Goal: Contribute content: Contribute content

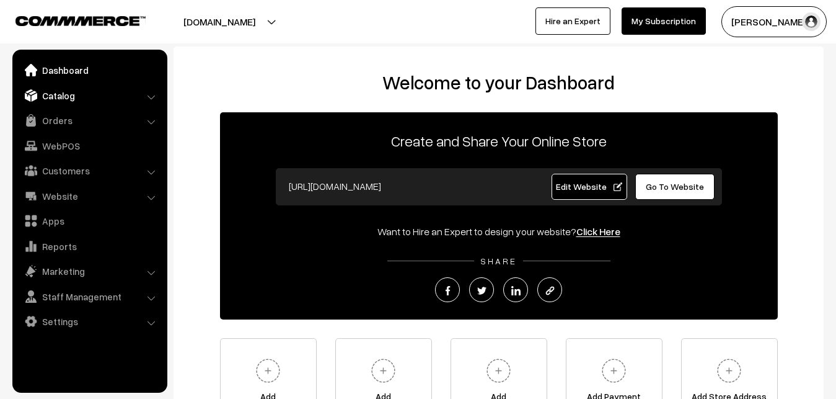
click at [51, 96] on link "Catalog" at bounding box center [89, 95] width 148 height 22
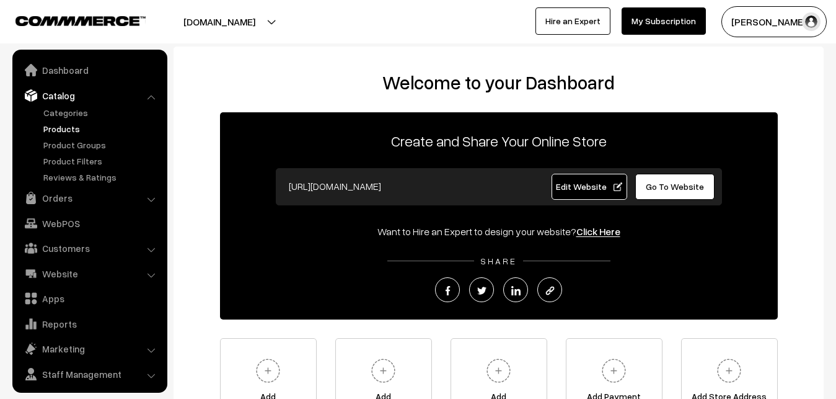
click at [58, 126] on link "Products" at bounding box center [101, 128] width 123 height 13
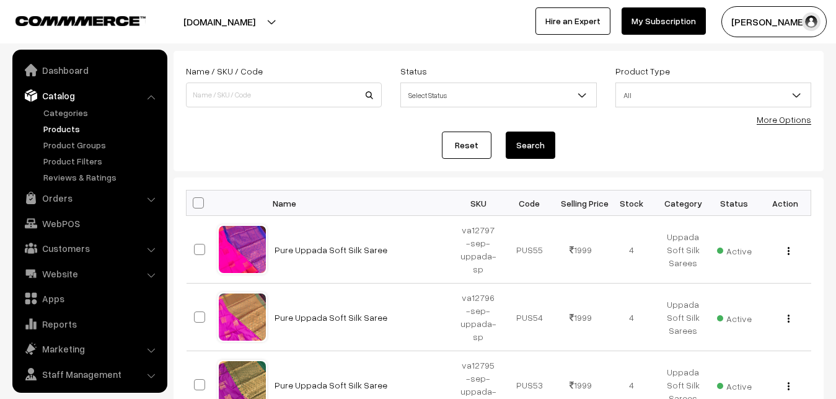
scroll to position [30, 0]
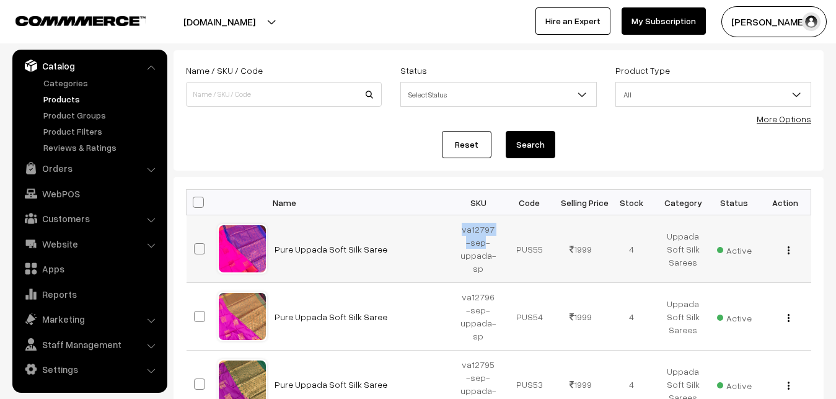
drag, startPoint x: 462, startPoint y: 227, endPoint x: 485, endPoint y: 238, distance: 25.0
click at [485, 238] on td "va12797-sep-uppada-sp" at bounding box center [478, 249] width 51 height 68
copy td "va12797-sep"
click at [322, 135] on div "Reset Search" at bounding box center [499, 144] width 626 height 27
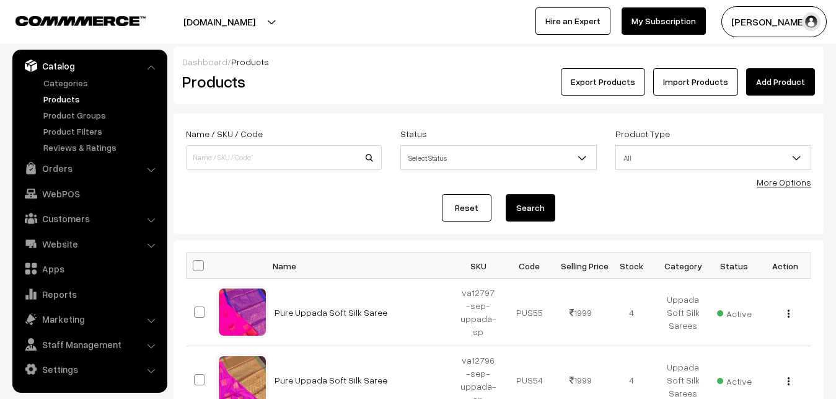
click at [782, 79] on link "Add Product" at bounding box center [780, 81] width 69 height 27
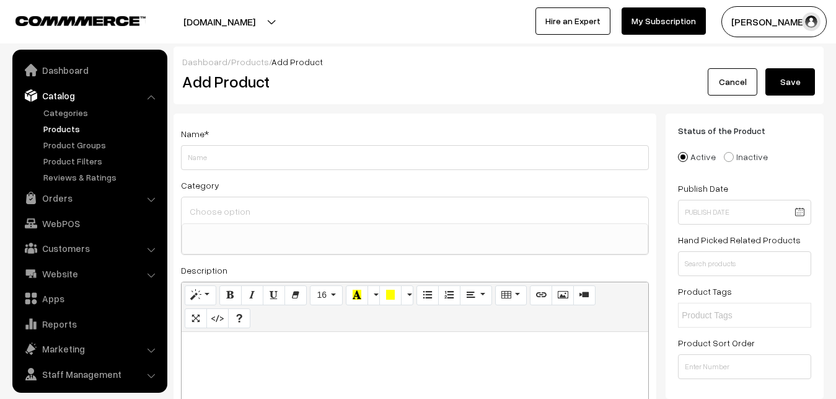
select select
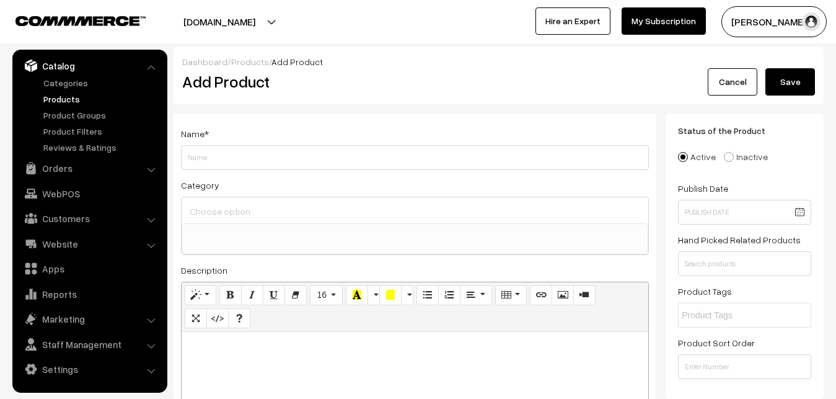
click at [227, 353] on p at bounding box center [415, 345] width 454 height 15
paste div
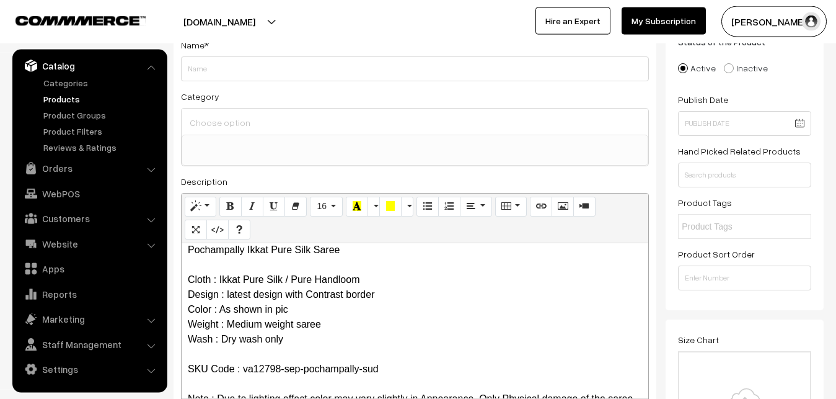
scroll to position [0, 0]
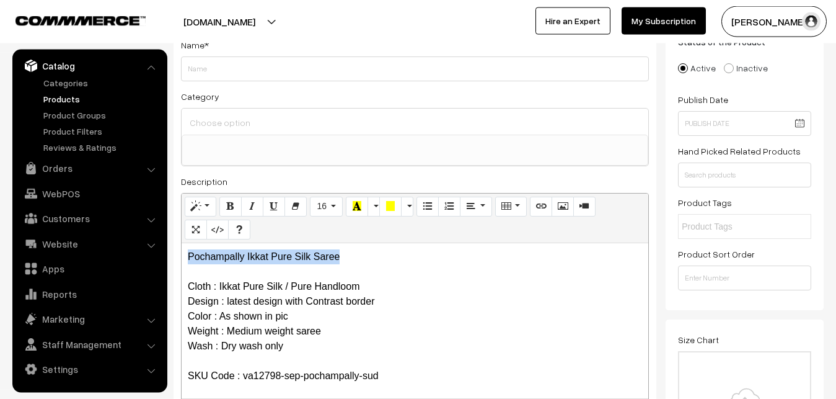
drag, startPoint x: 358, startPoint y: 255, endPoint x: 171, endPoint y: 239, distance: 187.9
click at [182, 243] on div "Pochampally Ikkat Pure Silk Saree Cloth : Ikkat Pure Silk / Pure Handloom Desig…" at bounding box center [415, 320] width 467 height 155
copy p "Pochampally Ikkat Pure Silk Saree"
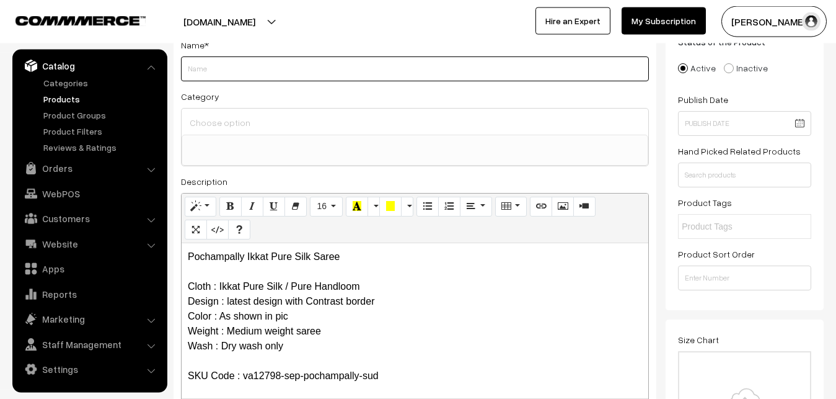
click at [226, 71] on input "Weight" at bounding box center [415, 68] width 468 height 25
paste input "Pochampally Ikkat Pure Silk Saree"
type input "Pochampally Ikkat Pure Silk Saree"
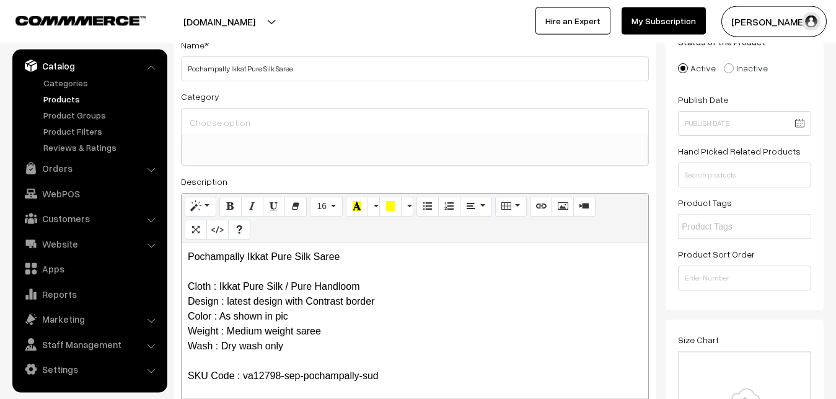
click at [236, 117] on input at bounding box center [415, 122] width 457 height 18
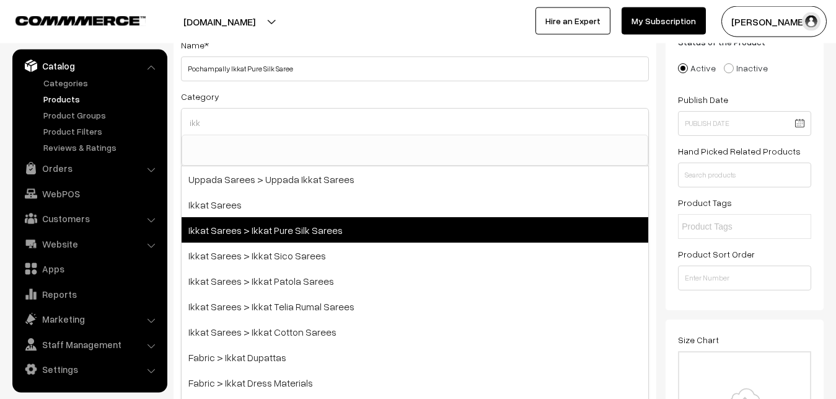
type input "ikk"
click at [299, 225] on span "Ikkat Sarees > Ikkat Pure Silk Sarees" at bounding box center [415, 229] width 467 height 25
select select "20"
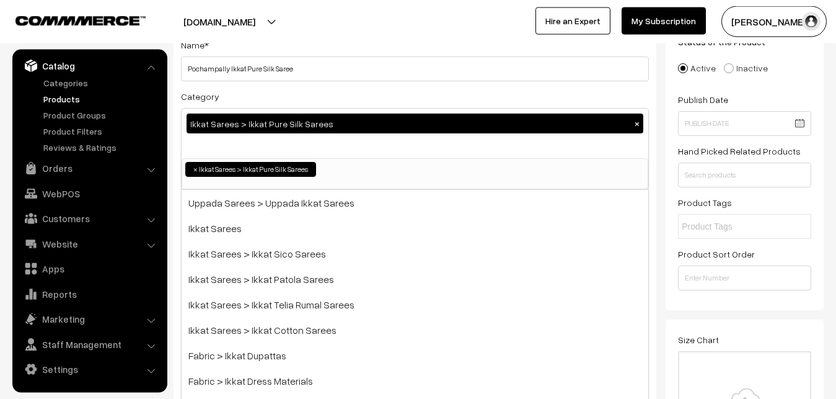
scroll to position [195, 0]
click at [306, 93] on div "Category Ikkat Sarees > Ikkat Pure Silk Sarees × Uppada Sarees Uppada Sarees > …" at bounding box center [415, 139] width 468 height 101
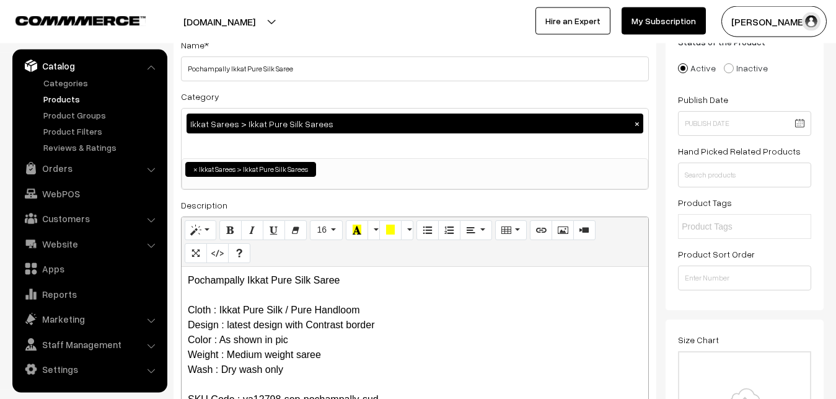
click at [64, 97] on link "Products" at bounding box center [101, 98] width 123 height 13
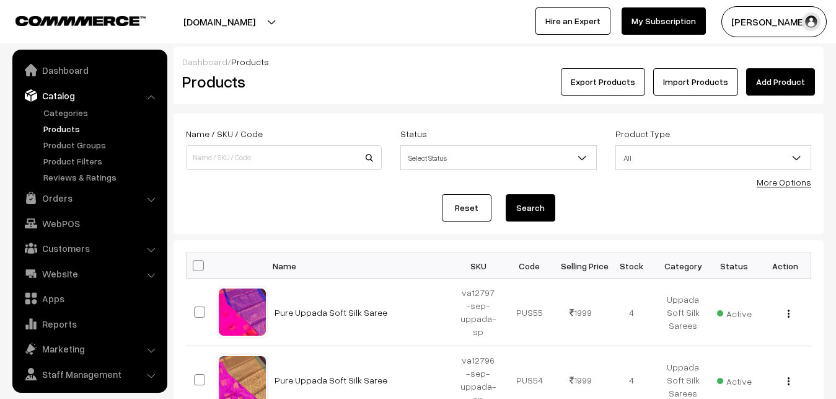
scroll to position [30, 0]
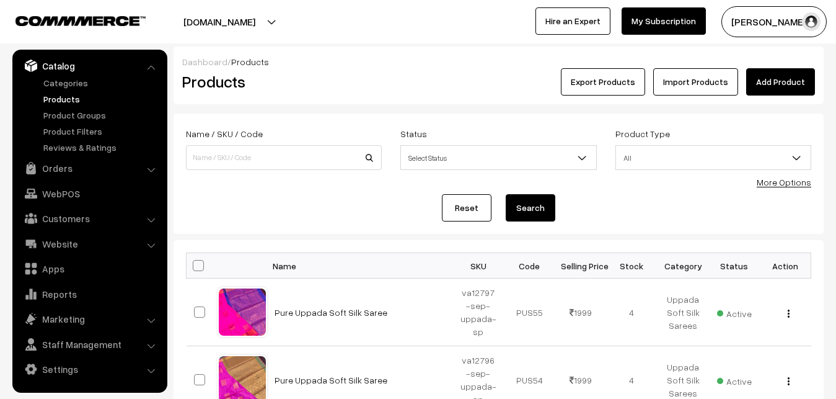
click at [774, 80] on link "Add Product" at bounding box center [780, 81] width 69 height 27
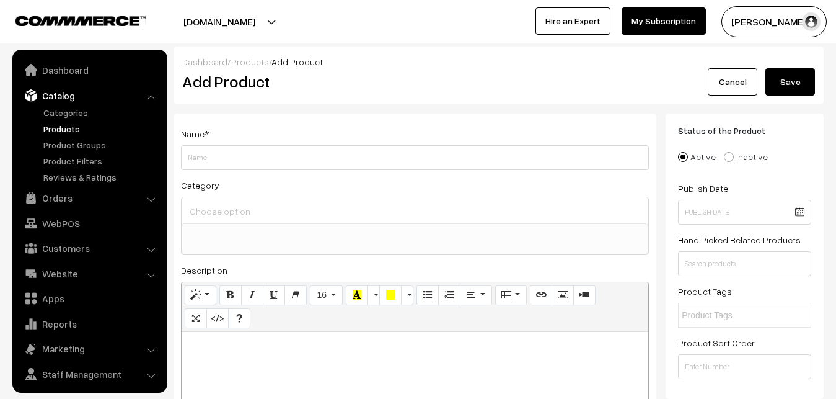
select select
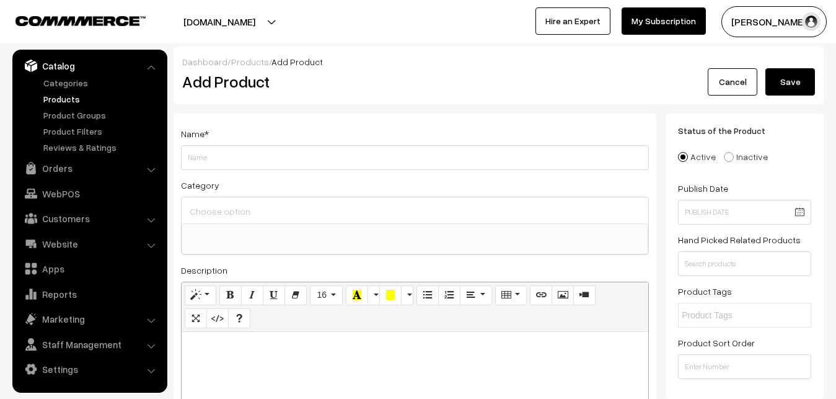
click at [252, 353] on p at bounding box center [415, 345] width 454 height 15
paste div
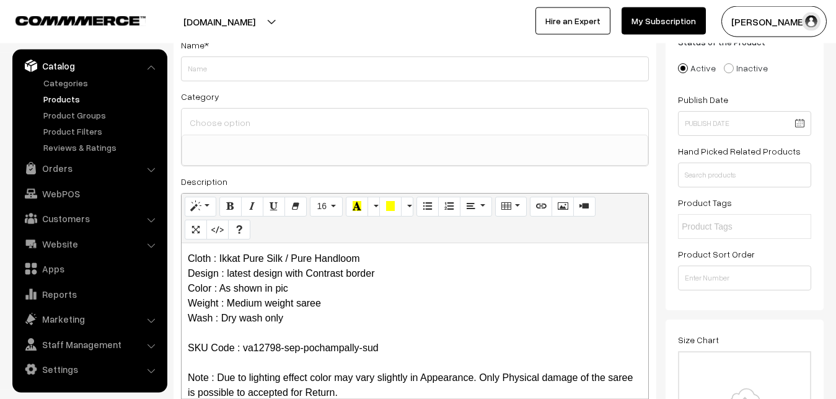
scroll to position [0, 0]
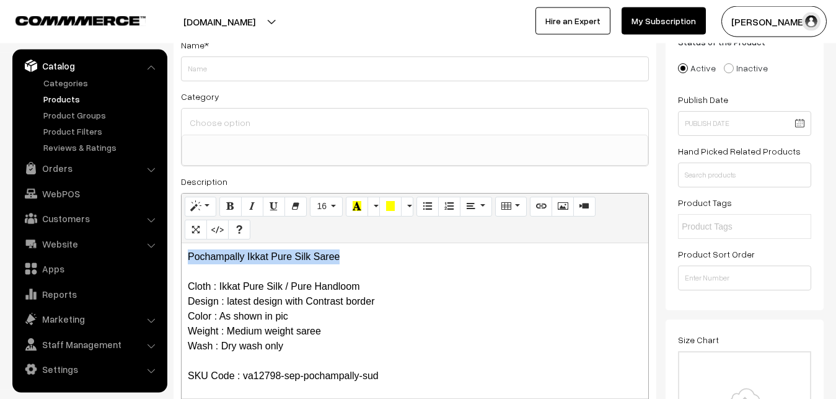
drag, startPoint x: 352, startPoint y: 257, endPoint x: 172, endPoint y: 257, distance: 179.2
click at [182, 257] on div "Pochampally Ikkat Pure Silk Saree Cloth : Ikkat Pure Silk / Pure Handloom Desig…" at bounding box center [415, 320] width 467 height 155
copy p "Pochampally Ikkat Pure Silk Saree"
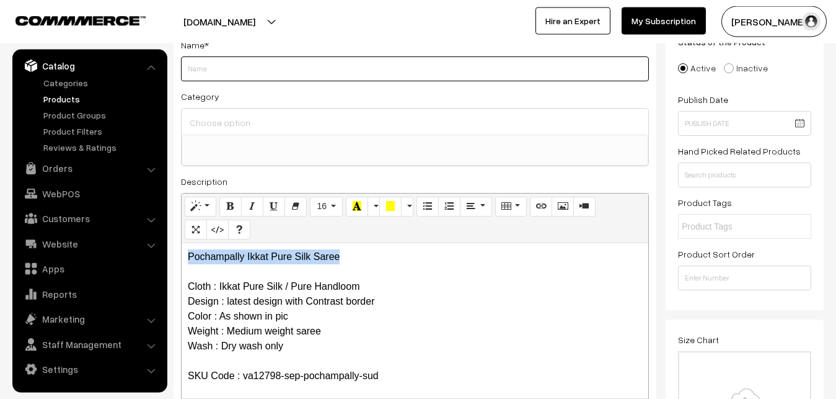
click at [220, 69] on input "Weight" at bounding box center [415, 68] width 468 height 25
paste input "Pochampally Ikkat Pure Silk Saree"
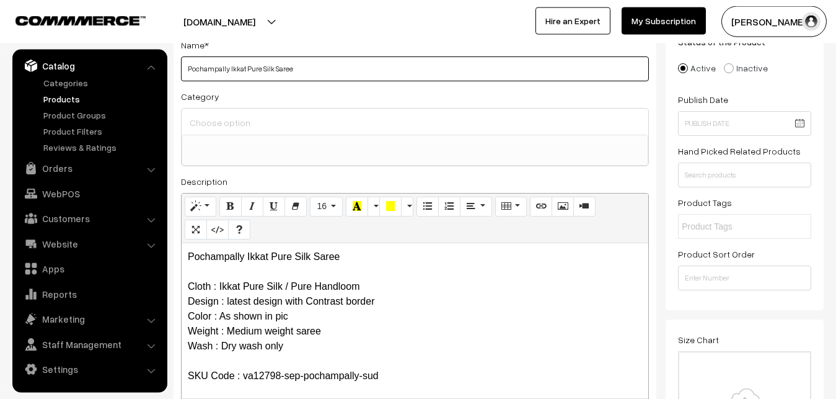
type input "Pochampally Ikkat Pure Silk Saree"
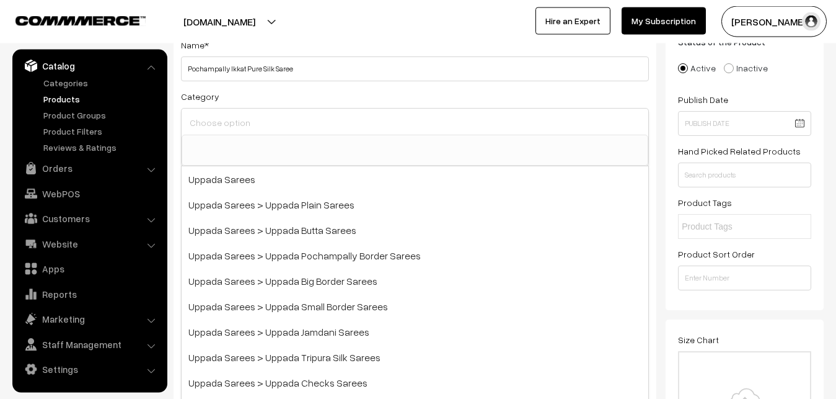
click at [226, 116] on input at bounding box center [415, 122] width 457 height 18
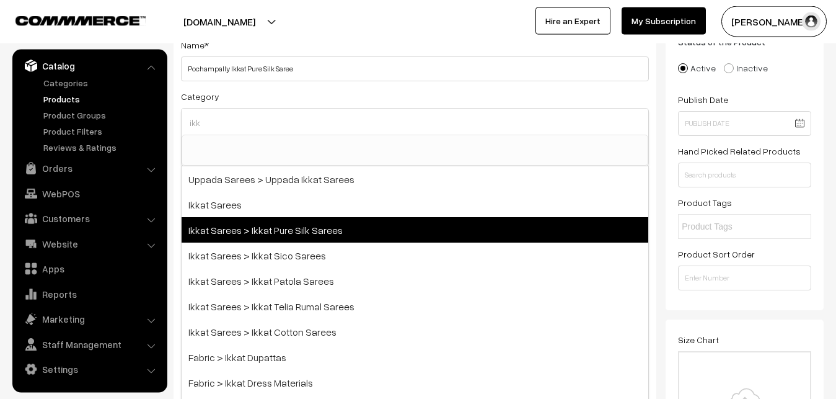
type input "ikk"
click at [263, 232] on span "Ikkat Sarees > Ikkat Pure Silk Sarees" at bounding box center [415, 229] width 467 height 25
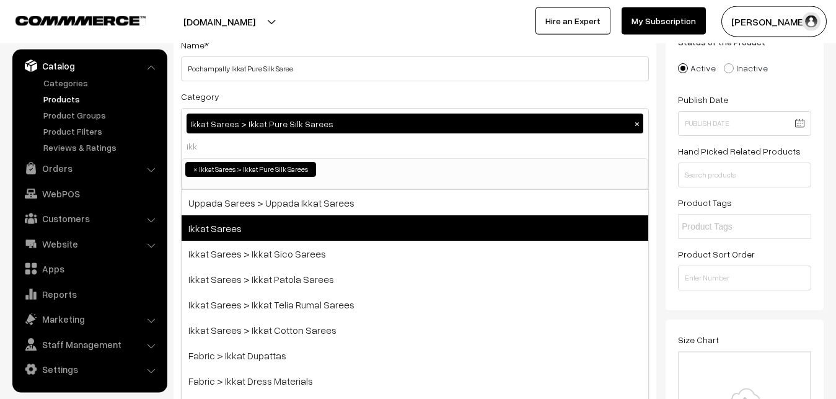
select select "20"
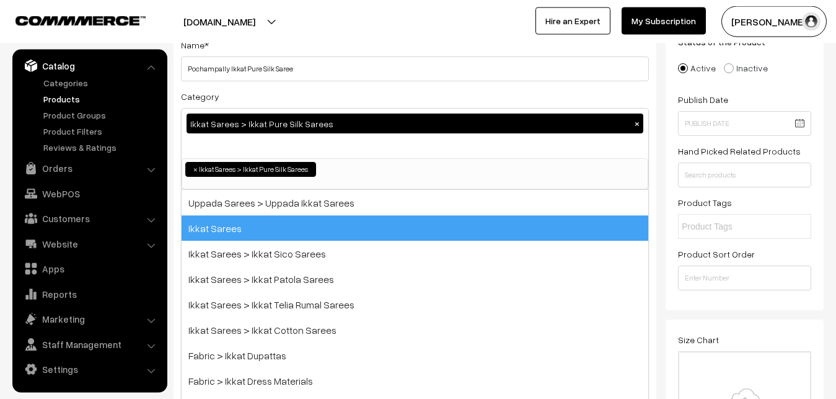
scroll to position [195, 0]
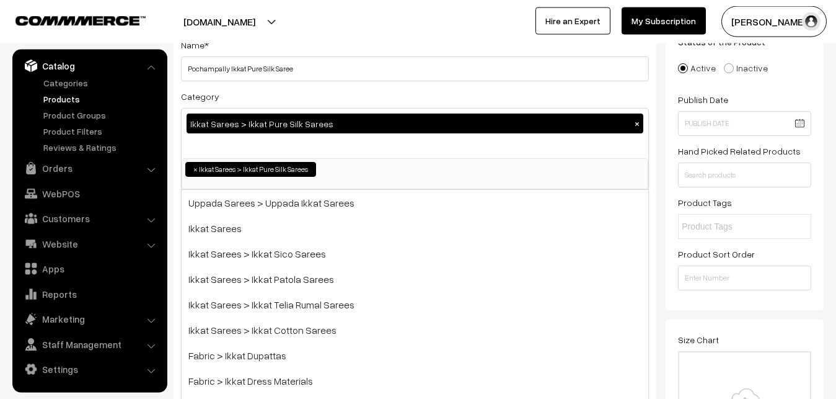
click at [299, 98] on div "Category Ikkat Sarees > Ikkat Pure Silk Sarees × Uppada Sarees Uppada Sarees > …" at bounding box center [415, 139] width 468 height 101
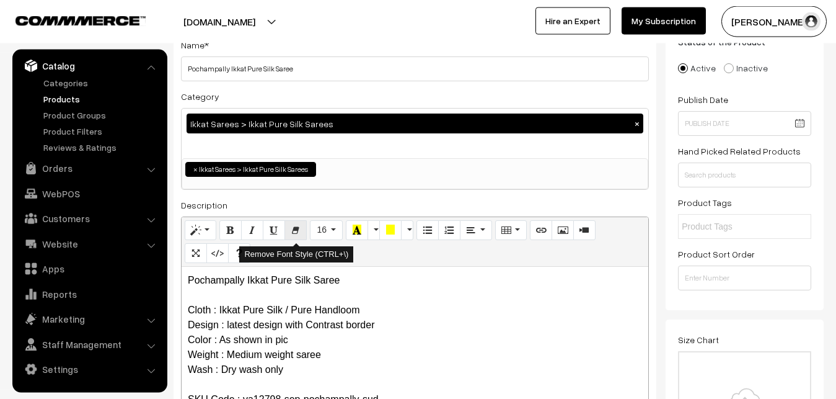
scroll to position [342, 0]
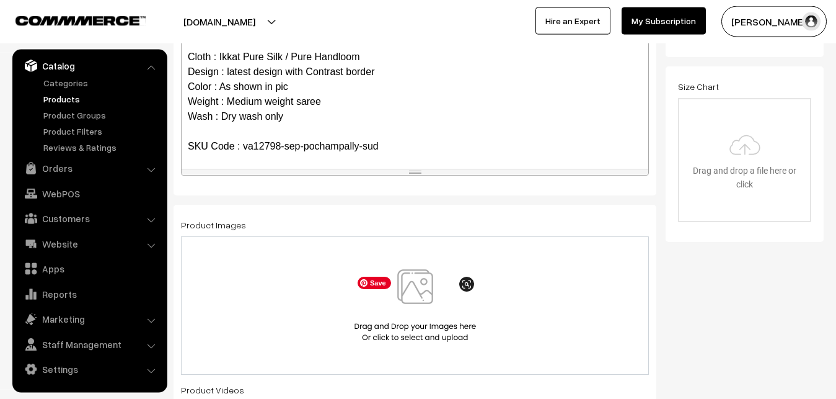
click at [415, 301] on img at bounding box center [416, 305] width 128 height 73
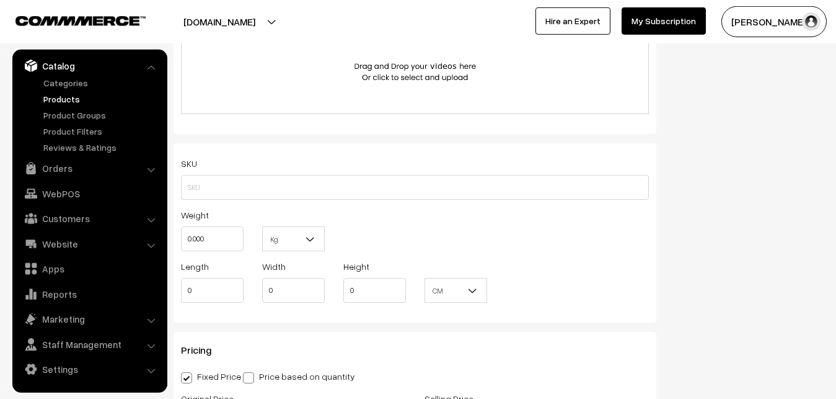
scroll to position [784, 0]
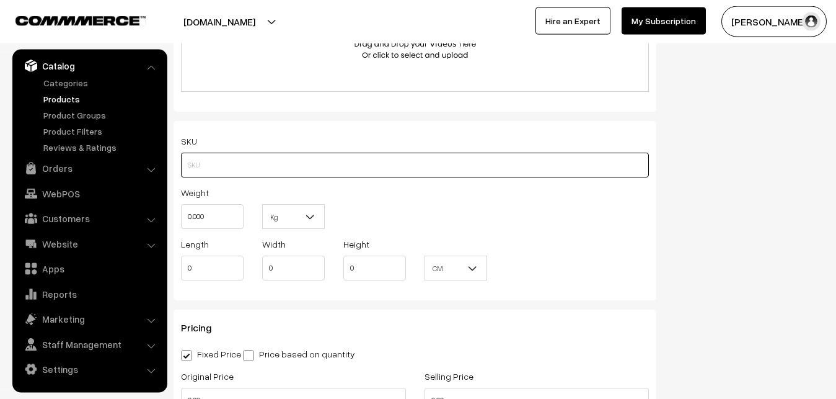
click at [265, 169] on input "text" at bounding box center [415, 165] width 468 height 25
paste input "va12798-sep-pochampally-sud"
type input "va12798-sep-pochampally-sud"
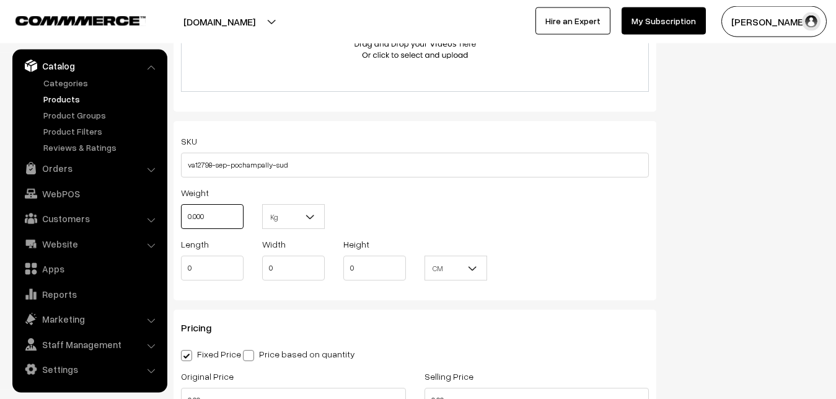
drag, startPoint x: 210, startPoint y: 218, endPoint x: 162, endPoint y: 211, distance: 47.7
click at [181, 211] on input "0.000" at bounding box center [212, 216] width 63 height 25
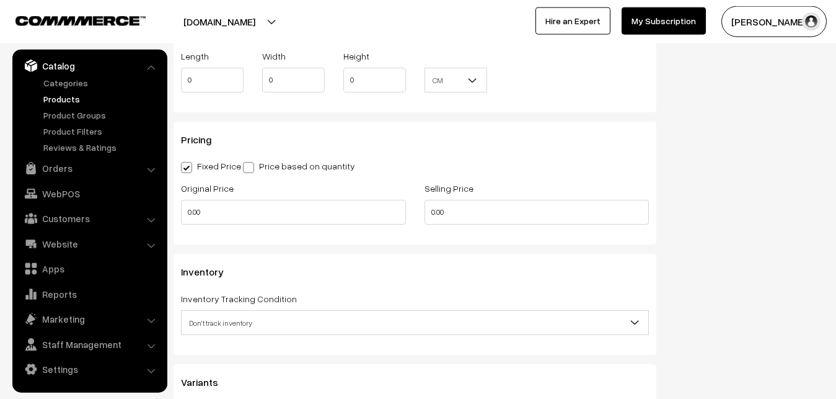
scroll to position [974, 0]
type input "0.80"
drag, startPoint x: 210, startPoint y: 208, endPoint x: 143, endPoint y: 208, distance: 67.0
click at [181, 208] on input "0.00" at bounding box center [293, 210] width 225 height 25
type input "0"
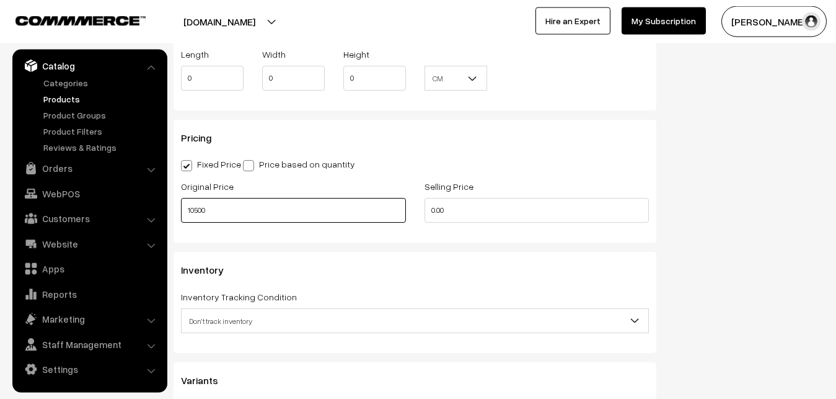
type input "10500"
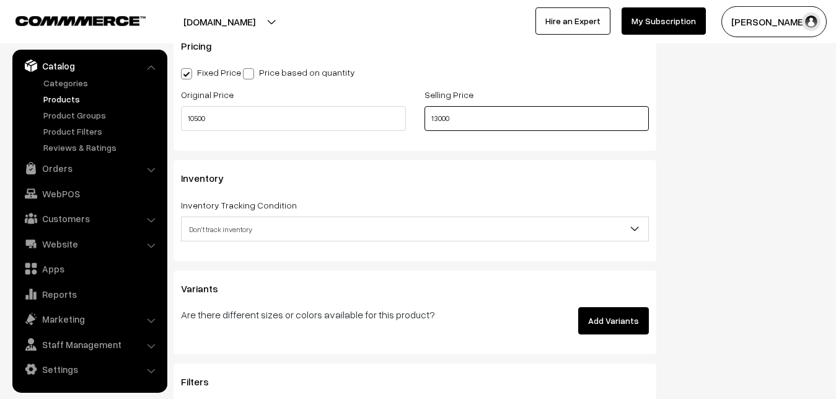
scroll to position [1100, 0]
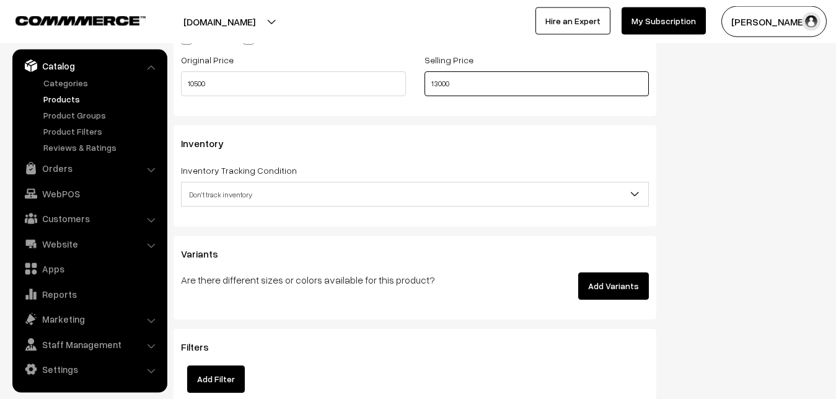
type input "13000"
click at [210, 188] on span "Don't track inventory" at bounding box center [415, 195] width 467 height 22
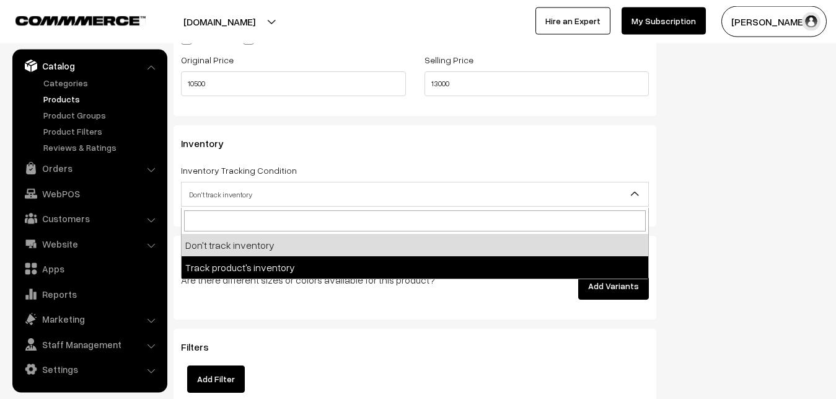
select select "2"
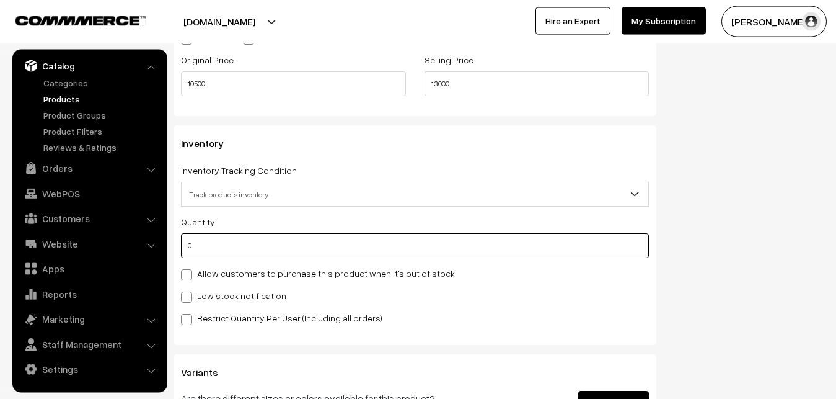
click at [214, 252] on input "0" at bounding box center [415, 245] width 468 height 25
type input "4"
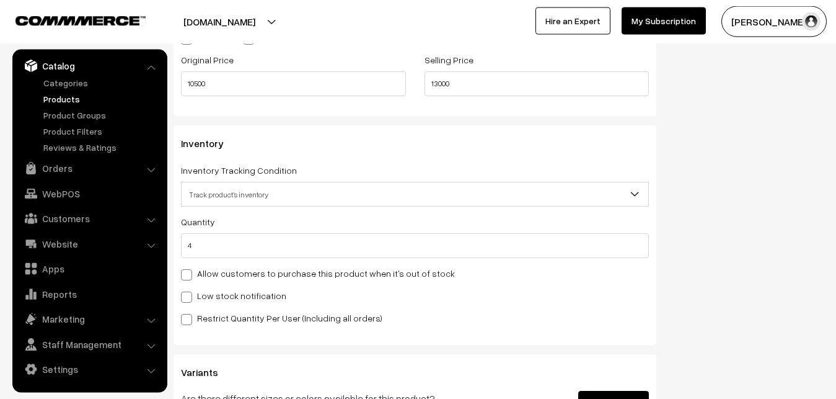
click at [206, 293] on label "Low stock notification" at bounding box center [233, 295] width 105 height 13
click at [189, 293] on input "Low stock notification" at bounding box center [185, 295] width 8 height 8
checkbox input "true"
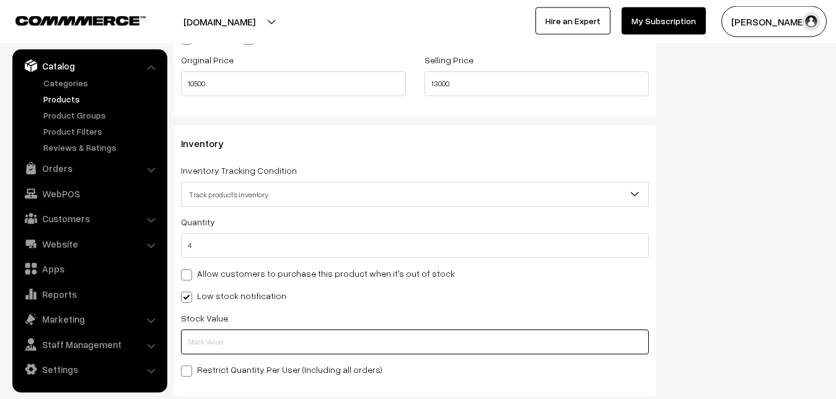
click at [215, 353] on input "text" at bounding box center [415, 341] width 468 height 25
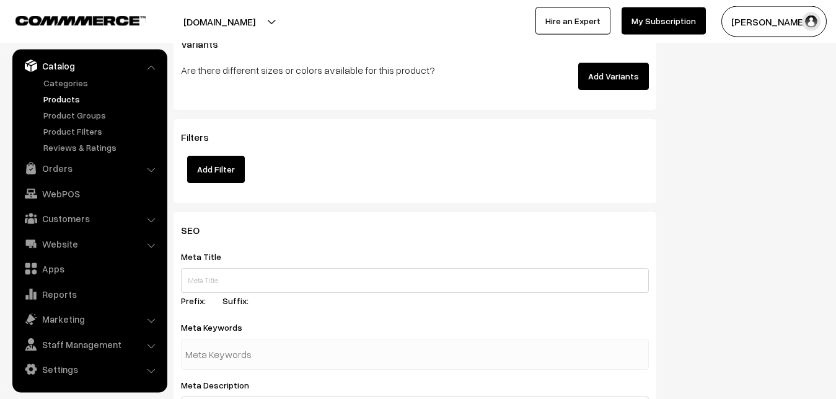
scroll to position [1846, 0]
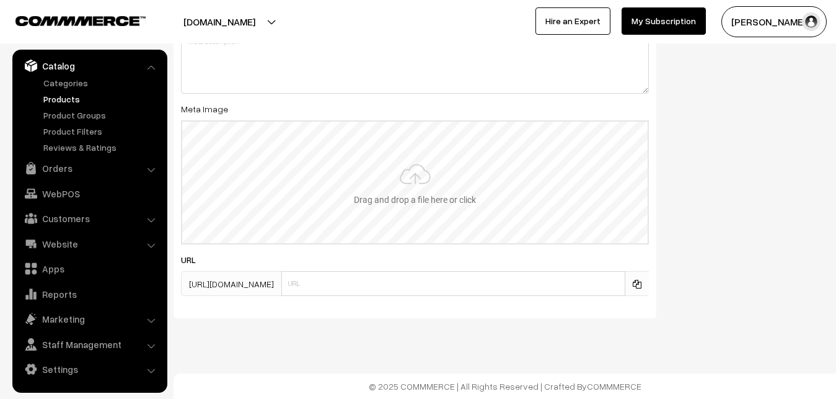
type input "2"
click at [408, 180] on input "file" at bounding box center [415, 183] width 466 height 122
type input "C:\fakepath\ikkat-saree-va12798-sep.jpeg"
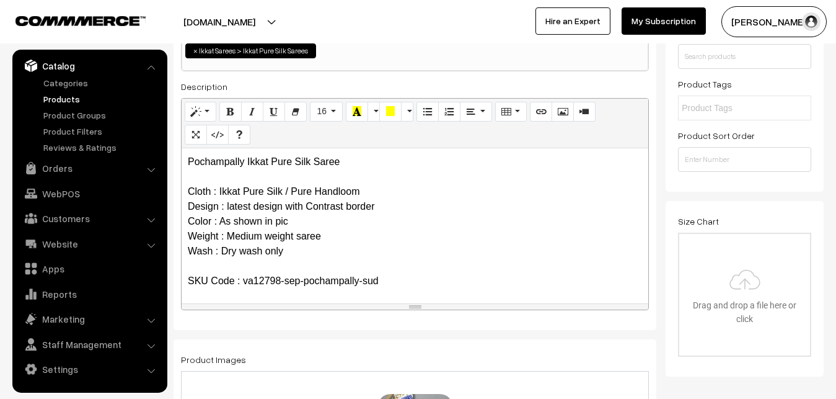
scroll to position [0, 0]
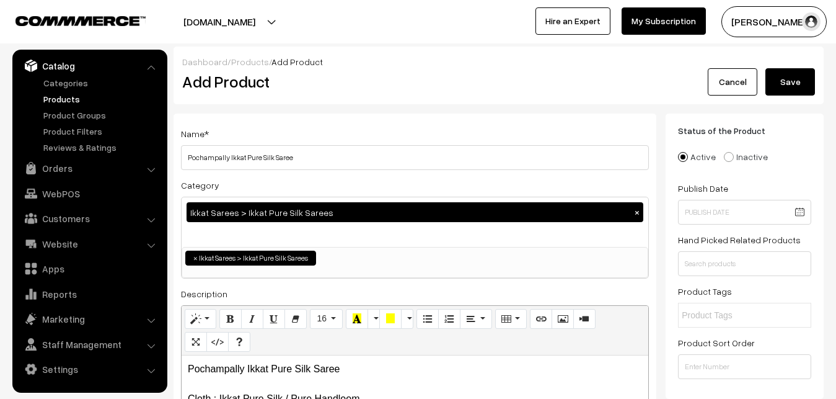
click at [795, 75] on button "Save" at bounding box center [791, 81] width 50 height 27
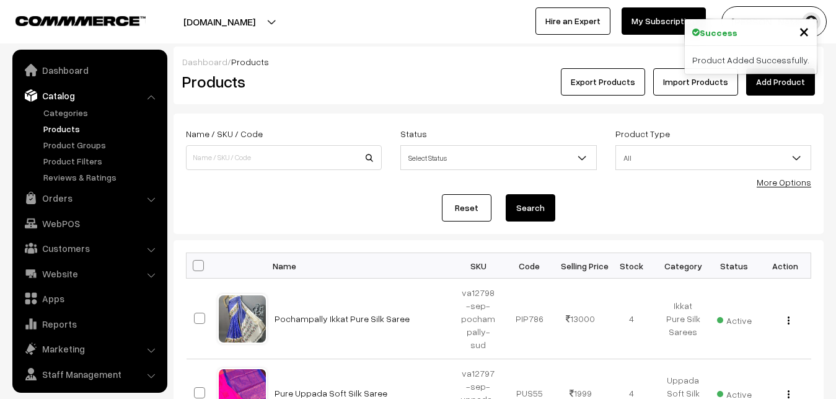
scroll to position [30, 0]
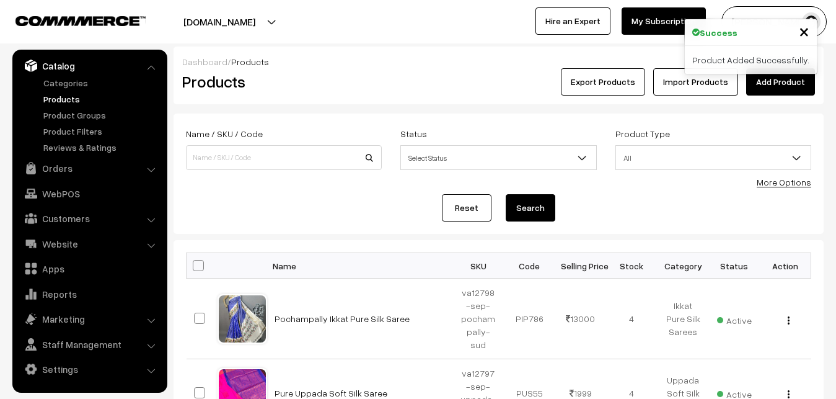
click at [772, 76] on link "Add Product" at bounding box center [780, 81] width 69 height 27
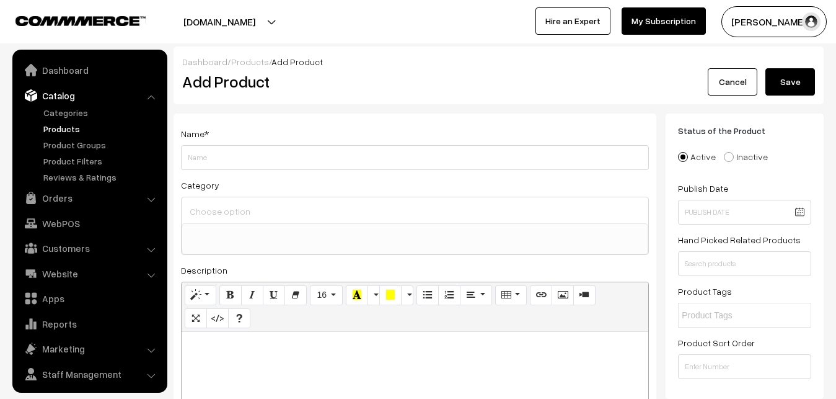
select select
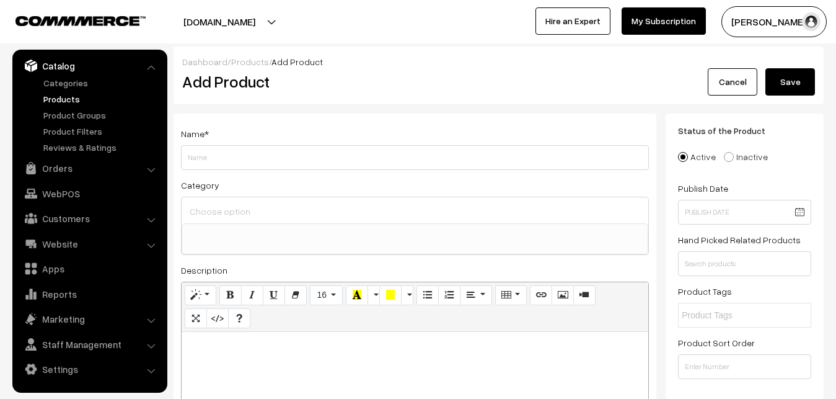
paste div
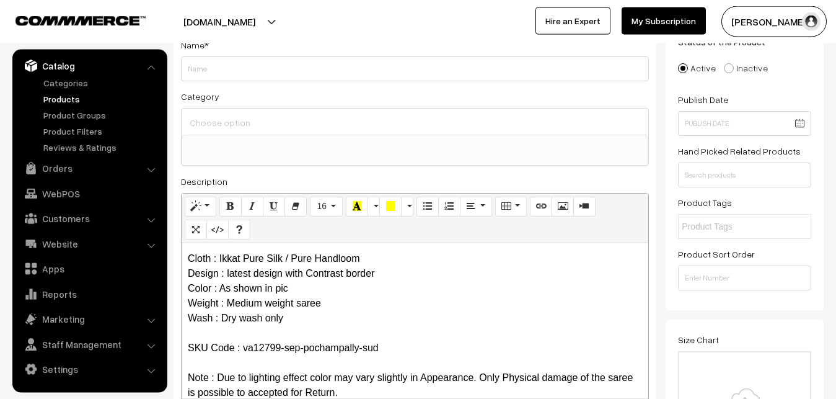
scroll to position [0, 0]
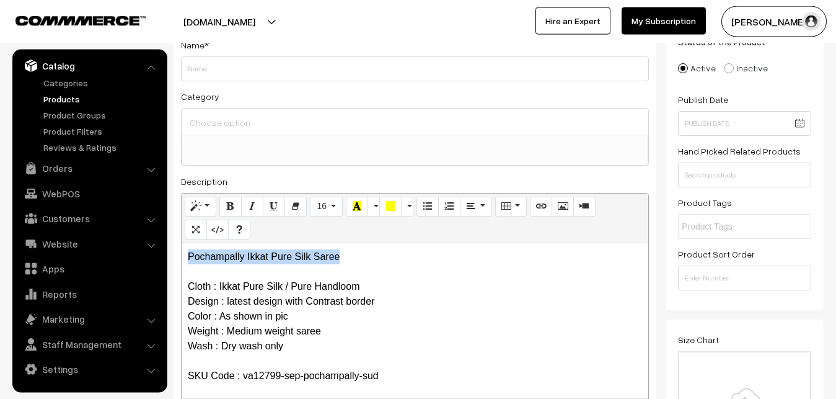
drag, startPoint x: 358, startPoint y: 260, endPoint x: 167, endPoint y: 252, distance: 190.5
click at [182, 252] on div "Pochampally Ikkat Pure Silk Saree Cloth : Ikkat Pure Silk / Pure Handloom Desig…" at bounding box center [415, 320] width 467 height 155
copy p "Pochampally Ikkat Pure Silk Saree"
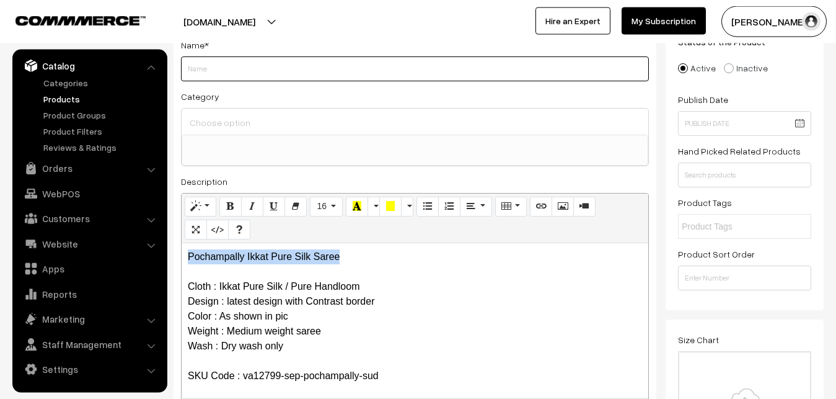
click at [229, 65] on input "Weight" at bounding box center [415, 68] width 468 height 25
paste input "Pochampally Ikkat Pure Silk Saree"
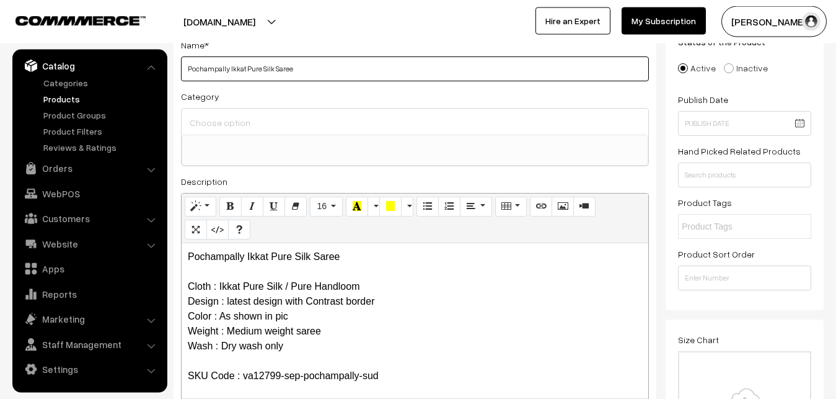
type input "Pochampally Ikkat Pure Silk Saree"
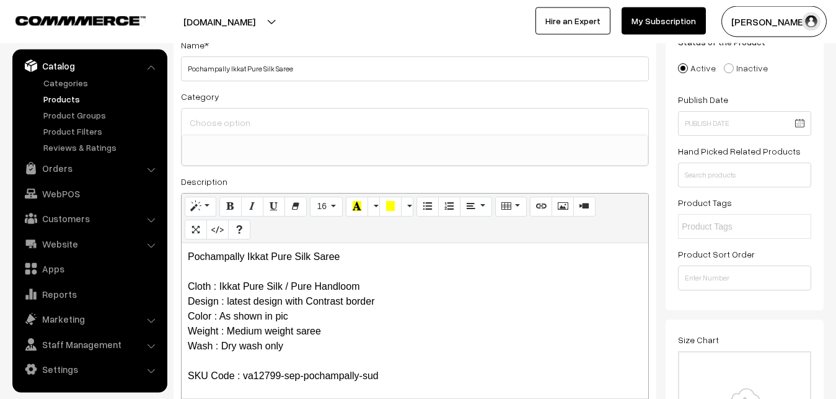
click at [239, 125] on input at bounding box center [415, 122] width 457 height 18
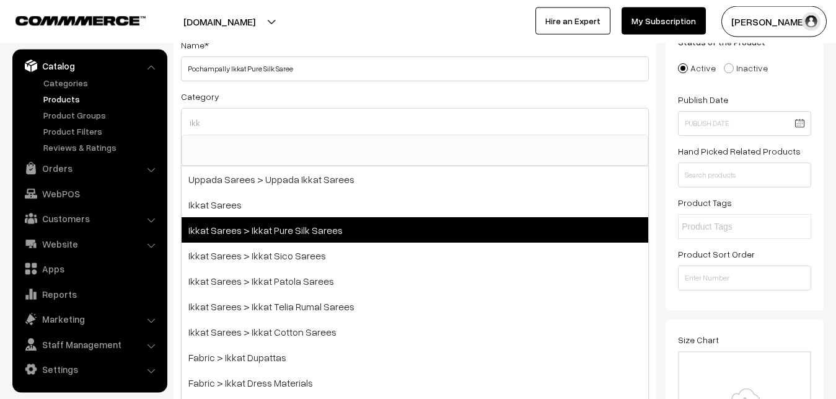
type input "ikk"
click at [279, 223] on span "Ikkat Sarees > Ikkat Pure Silk Sarees" at bounding box center [415, 229] width 467 height 25
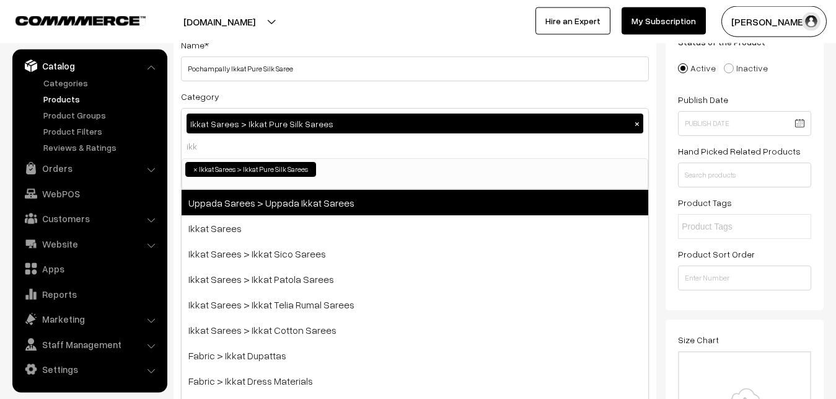
select select "20"
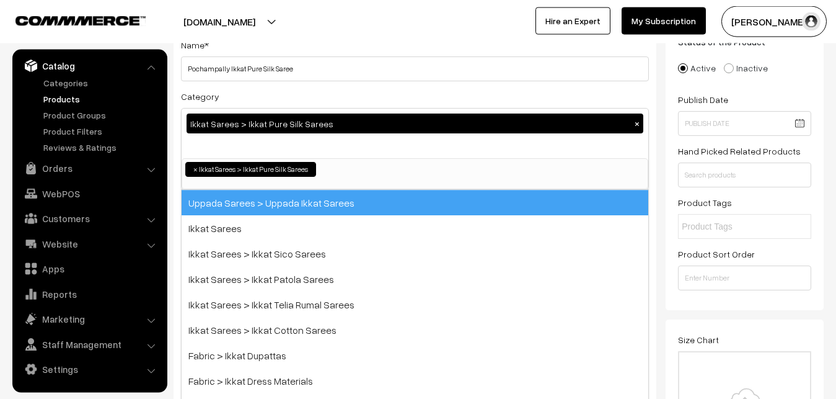
scroll to position [195, 0]
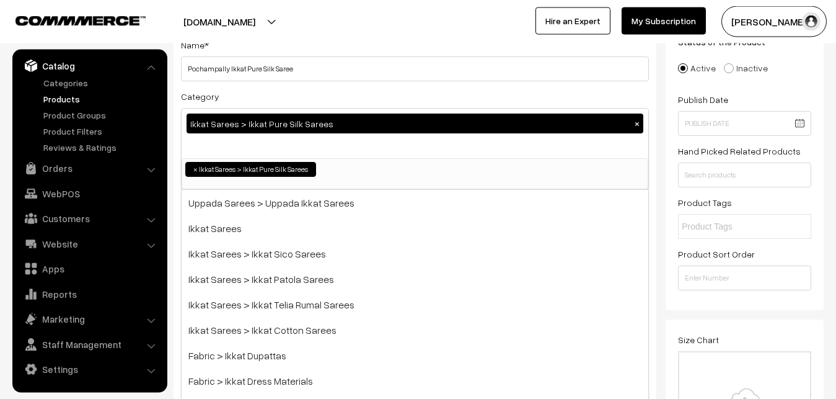
click at [279, 105] on div "Category Ikkat Sarees > Ikkat Pure Silk Sarees × Uppada Sarees Uppada Sarees > …" at bounding box center [415, 139] width 468 height 101
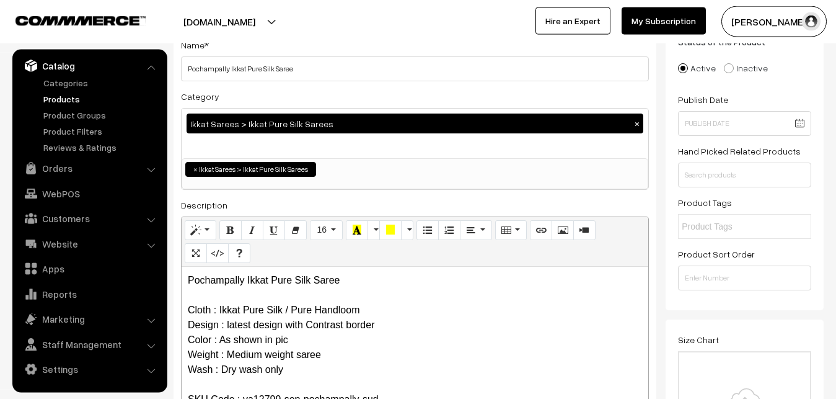
scroll to position [342, 0]
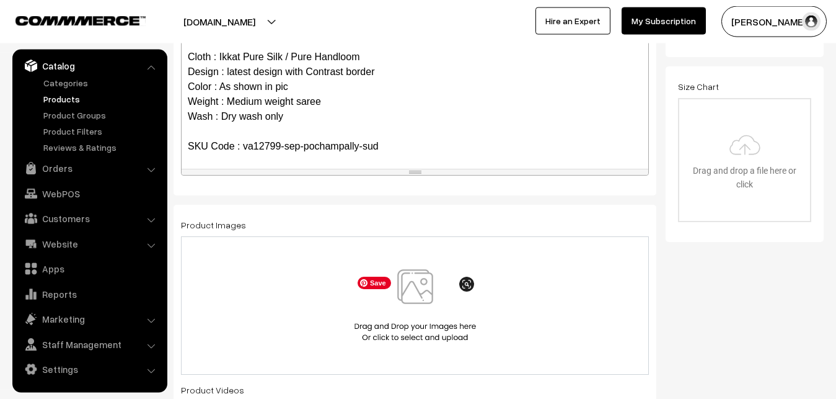
click at [412, 288] on img at bounding box center [416, 305] width 128 height 73
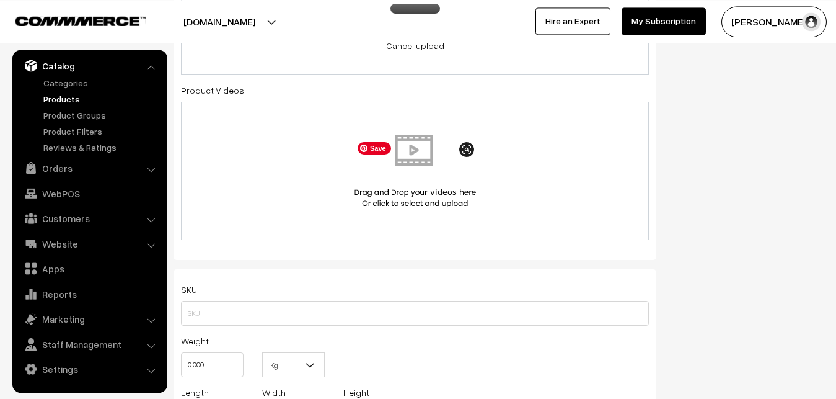
scroll to position [721, 0]
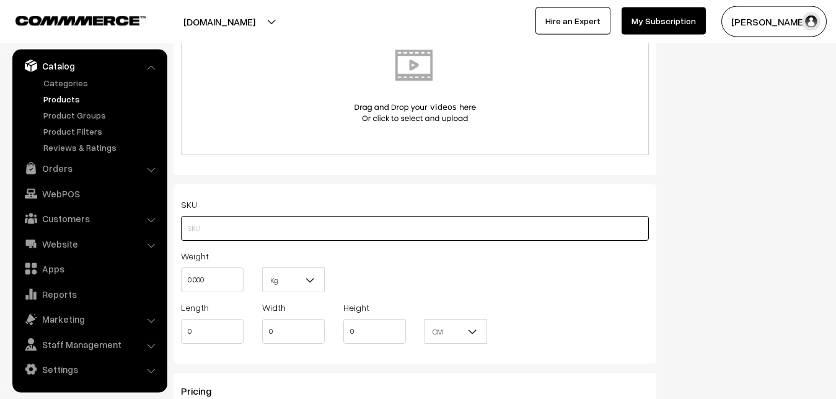
click at [202, 232] on input "text" at bounding box center [415, 228] width 468 height 25
paste input "va12799-sep-pochampally-sud"
type input "va12799-sep-pochampally-sud"
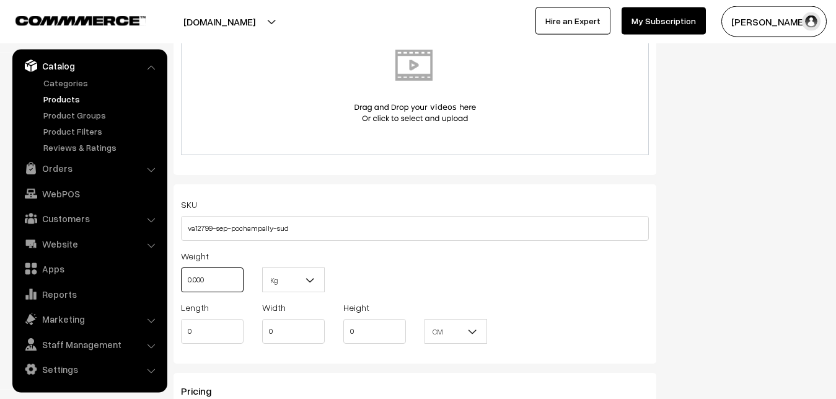
drag, startPoint x: 214, startPoint y: 286, endPoint x: 184, endPoint y: 286, distance: 29.8
click at [184, 286] on input "0.000" at bounding box center [212, 279] width 63 height 25
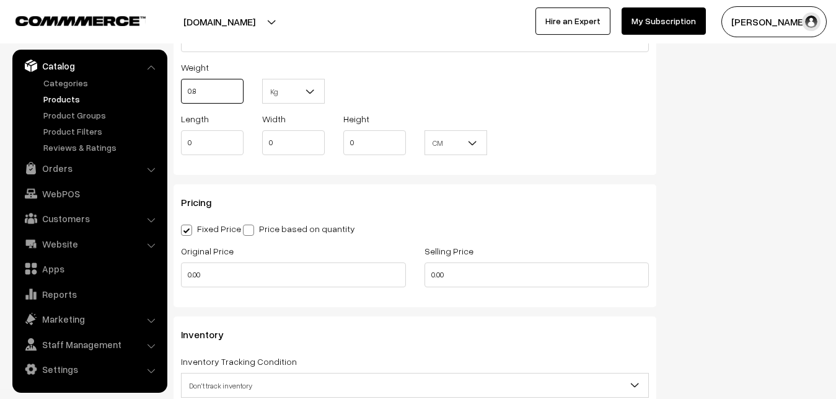
scroll to position [911, 0]
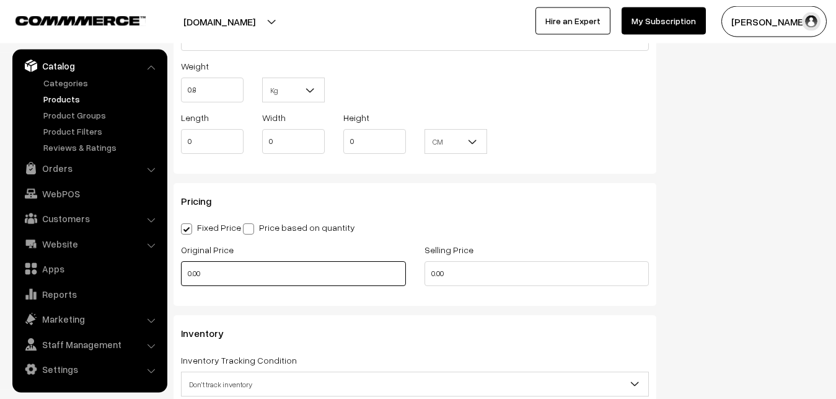
type input "0.80"
drag, startPoint x: 205, startPoint y: 278, endPoint x: 170, endPoint y: 278, distance: 35.3
click at [181, 278] on input "0.00" at bounding box center [293, 273] width 225 height 25
type input "10500"
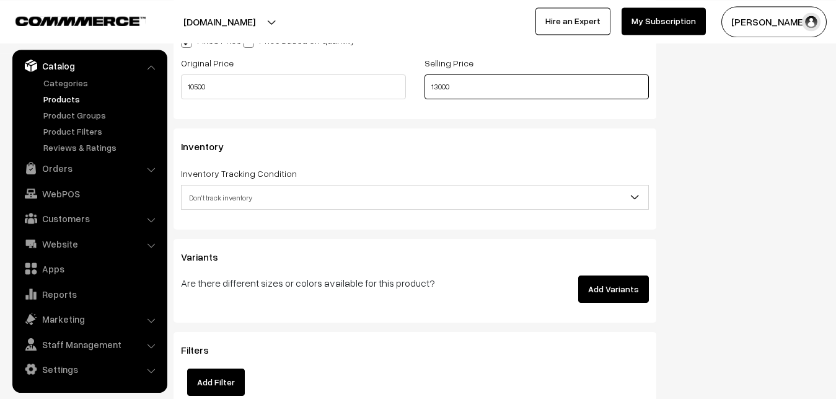
scroll to position [1100, 0]
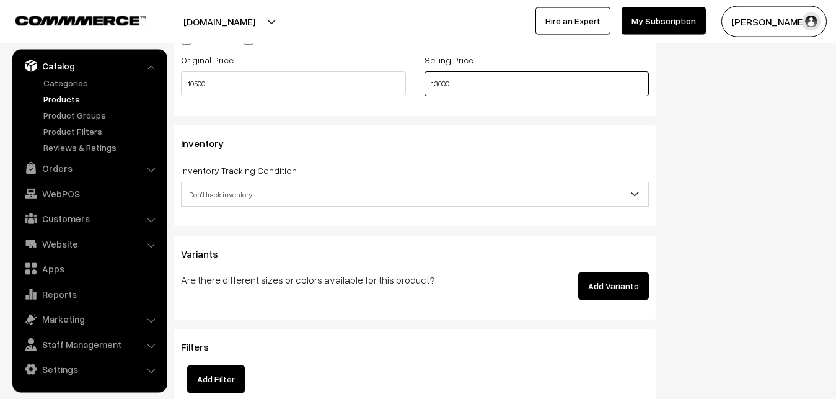
type input "13000"
click at [222, 192] on span "Don't track inventory" at bounding box center [415, 195] width 467 height 22
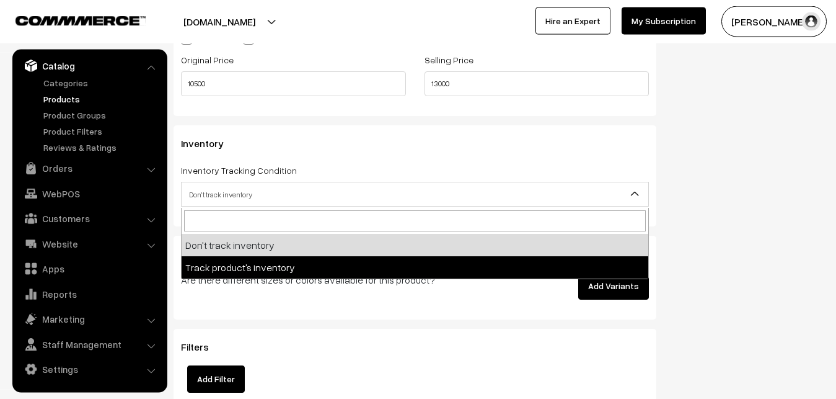
select select "2"
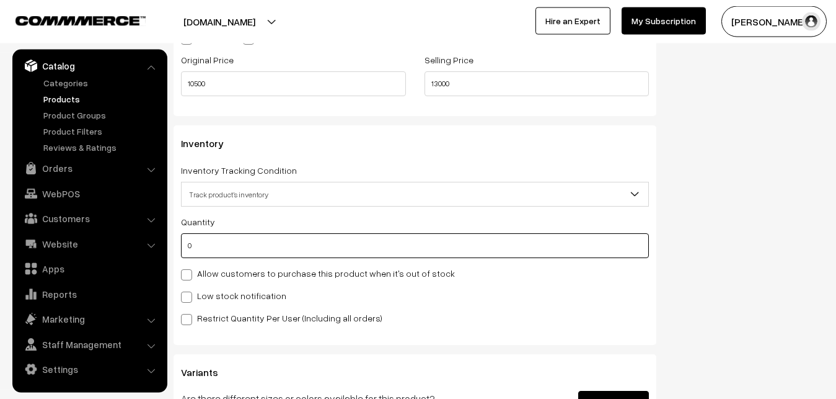
click at [215, 256] on input "0" at bounding box center [415, 245] width 468 height 25
type input "4"
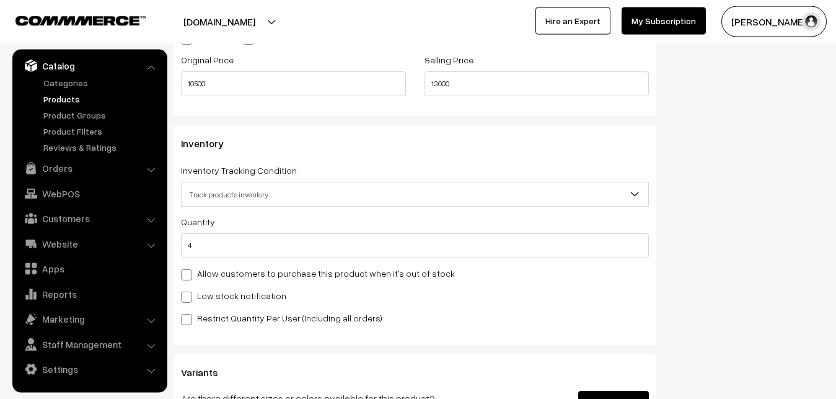
click at [208, 300] on label "Low stock notification" at bounding box center [233, 295] width 105 height 13
click at [189, 299] on input "Low stock notification" at bounding box center [185, 295] width 8 height 8
checkbox input "true"
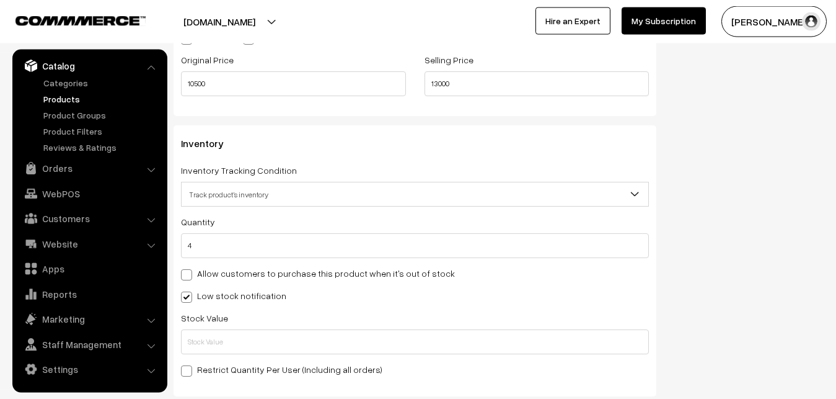
click at [207, 330] on div "Stock Value" at bounding box center [415, 332] width 468 height 44
click at [207, 333] on input "text" at bounding box center [415, 341] width 468 height 25
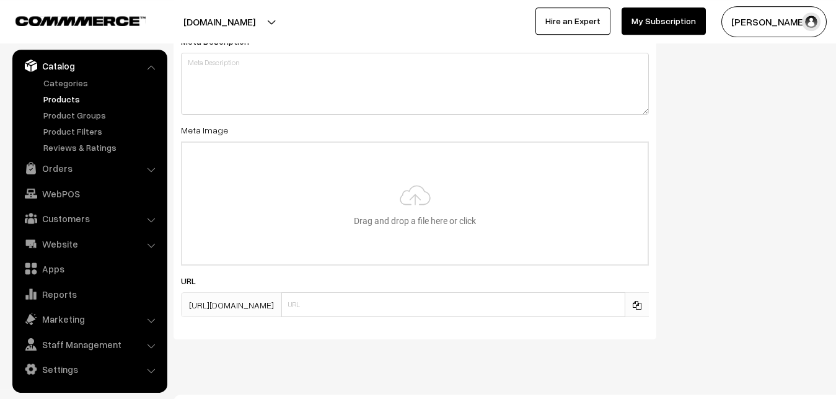
scroll to position [1846, 0]
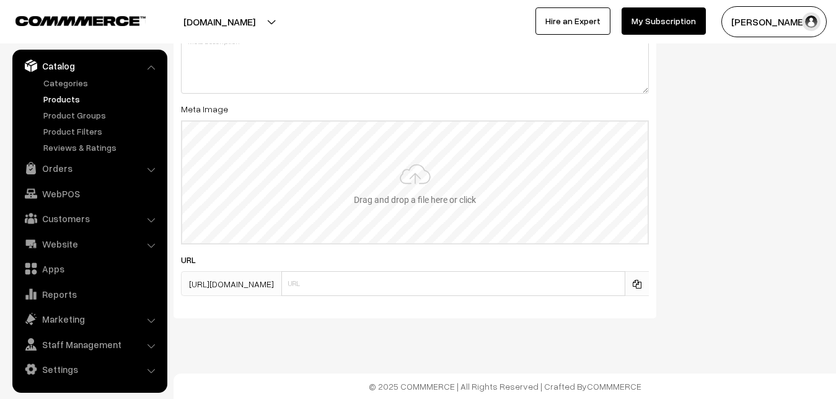
type input "2"
click at [400, 187] on input "file" at bounding box center [415, 183] width 466 height 122
type input "C:\fakepath\ikkat-saree-va12799-sep.jpeg"
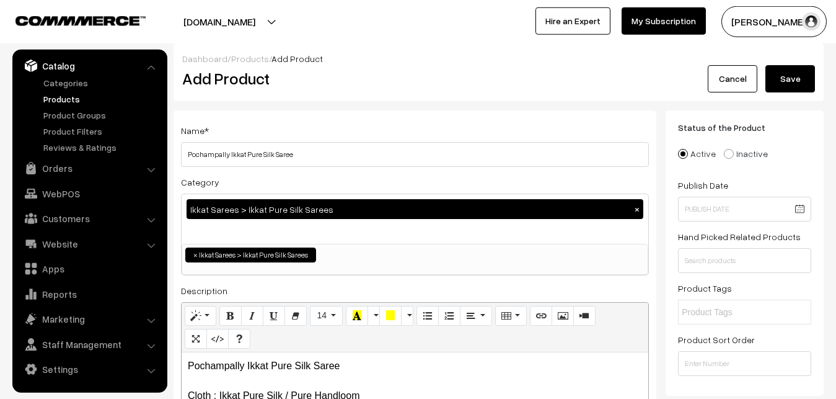
scroll to position [0, 0]
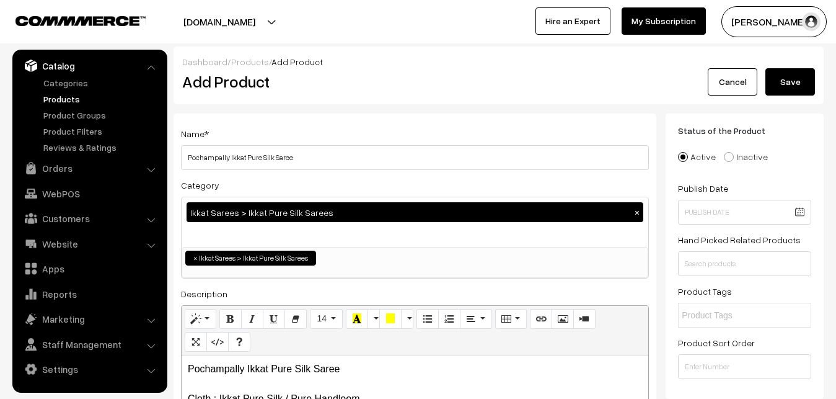
click at [794, 77] on button "Save" at bounding box center [791, 81] width 50 height 27
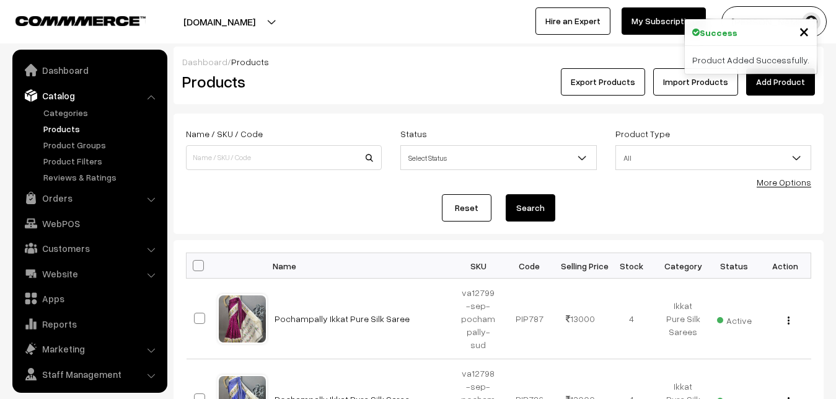
scroll to position [30, 0]
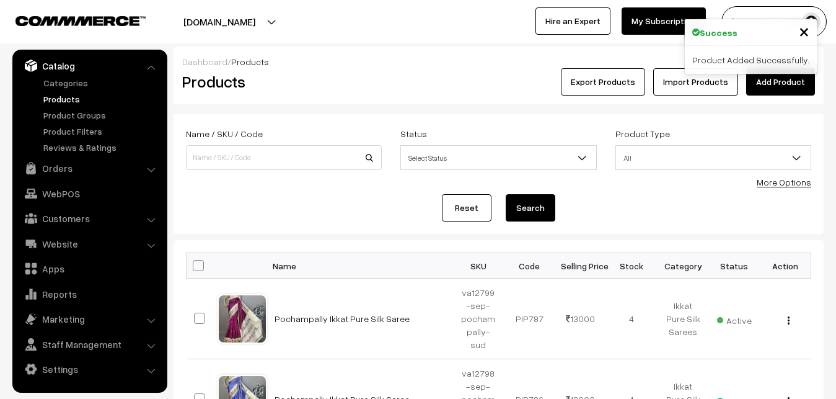
click at [309, 89] on h2 "Products" at bounding box center [281, 81] width 198 height 19
click at [770, 82] on link "Add Product" at bounding box center [780, 81] width 69 height 27
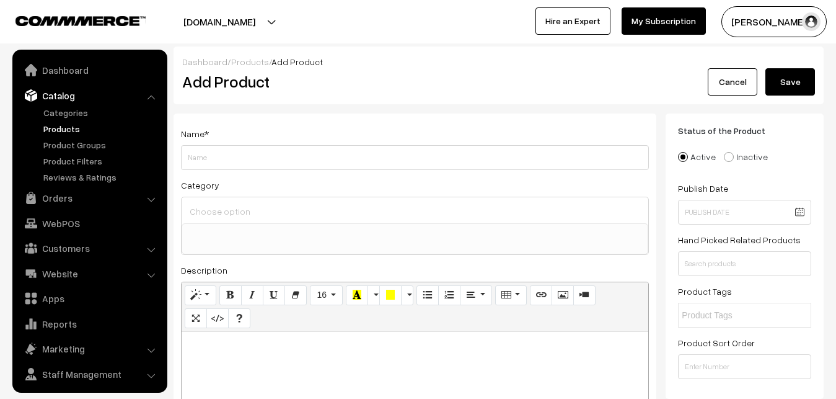
select select
click at [249, 351] on p at bounding box center [415, 345] width 454 height 15
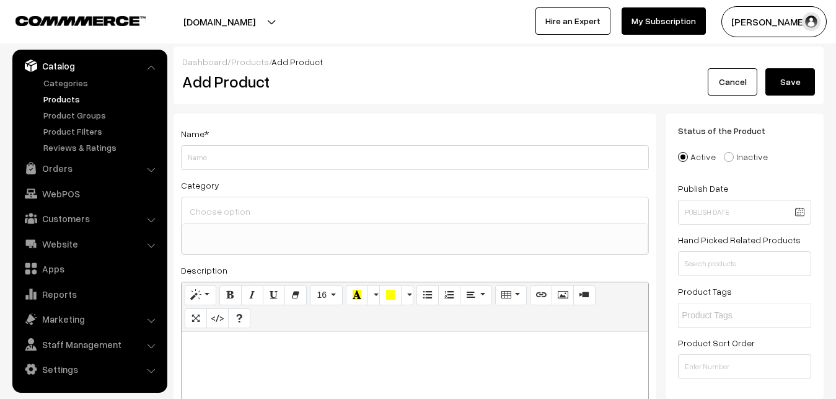
paste div
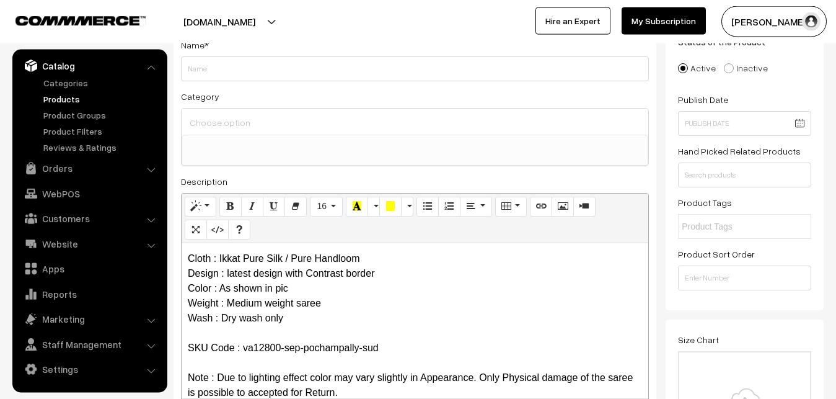
scroll to position [0, 0]
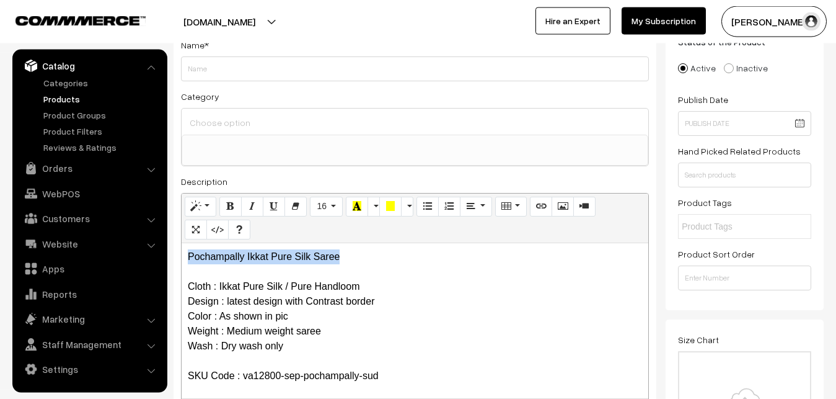
drag, startPoint x: 350, startPoint y: 259, endPoint x: 166, endPoint y: 257, distance: 183.5
click at [182, 257] on div "Pochampally Ikkat Pure Silk Saree Cloth : Ikkat Pure Silk / Pure Handloom Desig…" at bounding box center [415, 320] width 467 height 155
copy p "Pochampally Ikkat Pure Silk Saree"
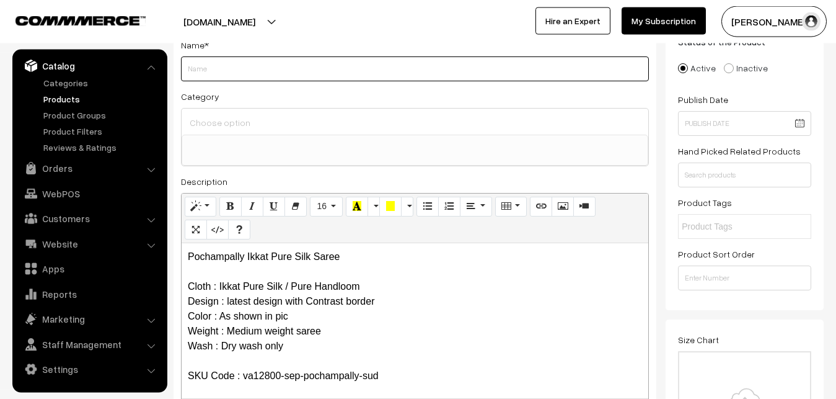
click at [259, 71] on input "Weight" at bounding box center [415, 68] width 468 height 25
paste input "Pochampally Ikkat Pure Silk Saree"
type input "Pochampally Ikkat Pure Silk Saree"
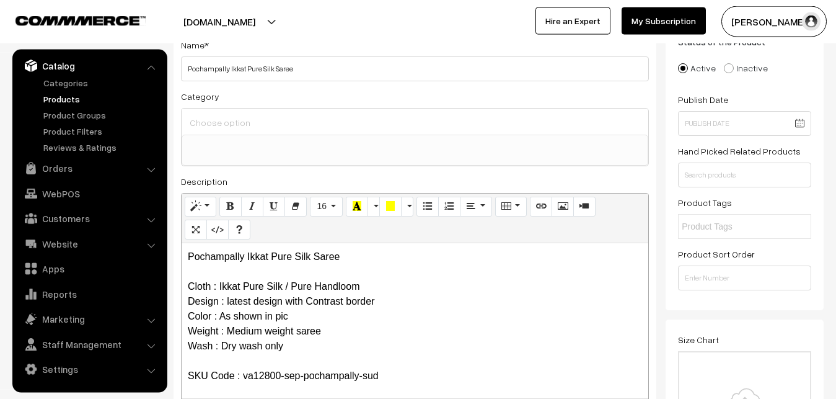
click at [261, 119] on input at bounding box center [415, 122] width 457 height 18
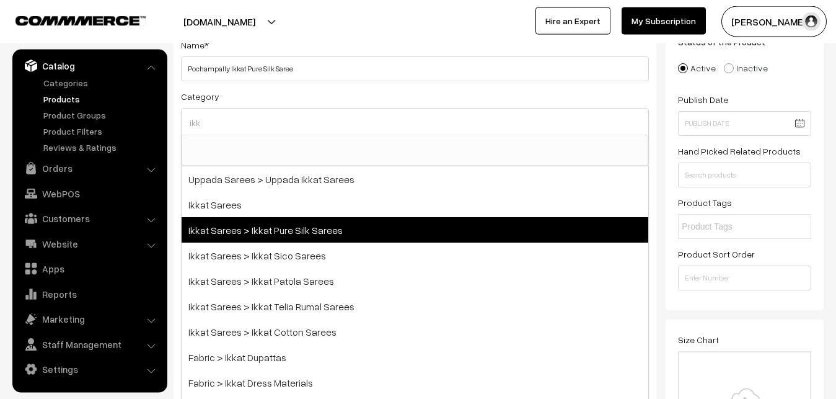
type input "ikk"
click at [263, 222] on span "Ikkat Sarees > Ikkat Pure Silk Sarees" at bounding box center [415, 229] width 467 height 25
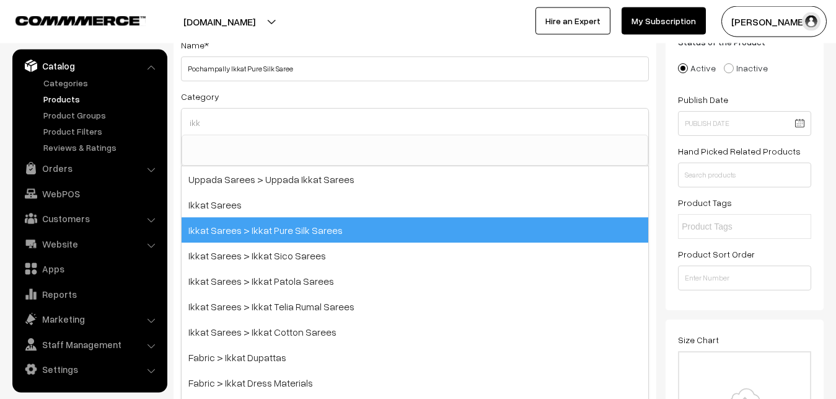
select select "20"
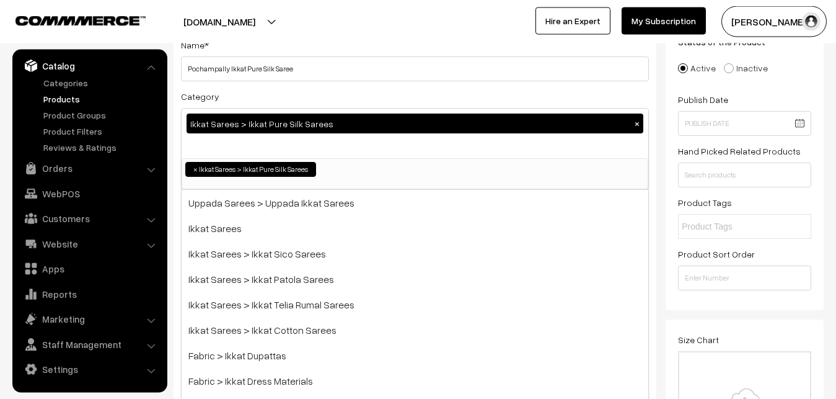
click at [298, 91] on div "Category Ikkat Sarees > Ikkat Pure Silk Sarees × Uppada Sarees Uppada Sarees > …" at bounding box center [415, 139] width 468 height 101
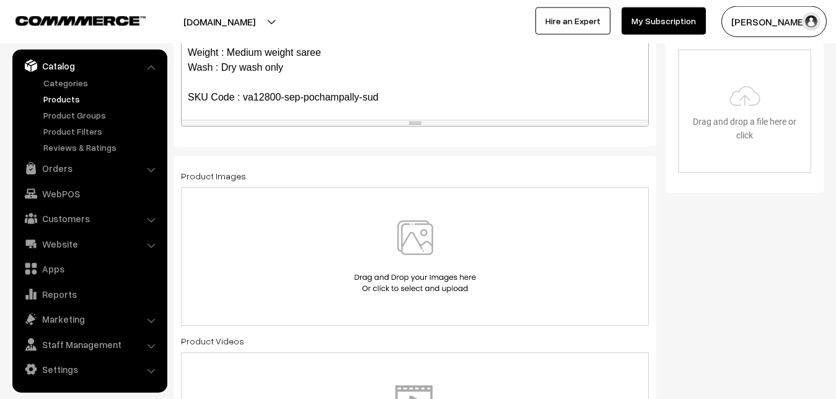
scroll to position [405, 0]
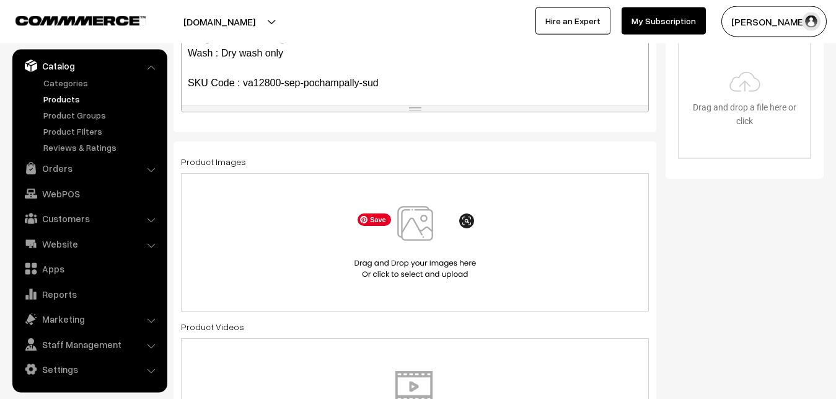
click at [421, 224] on img at bounding box center [416, 242] width 128 height 73
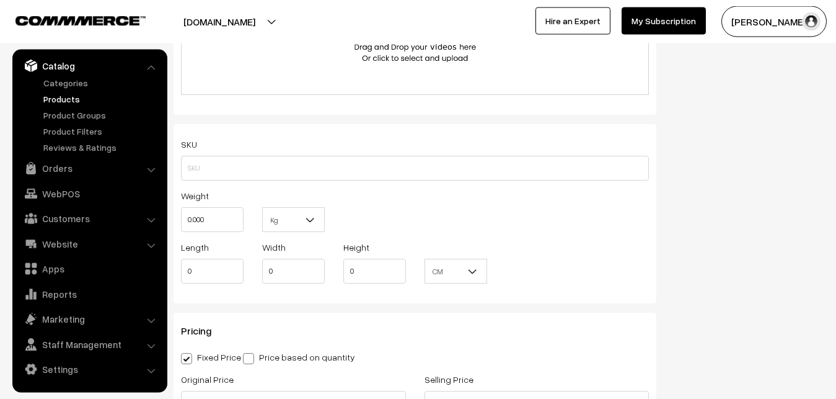
scroll to position [784, 0]
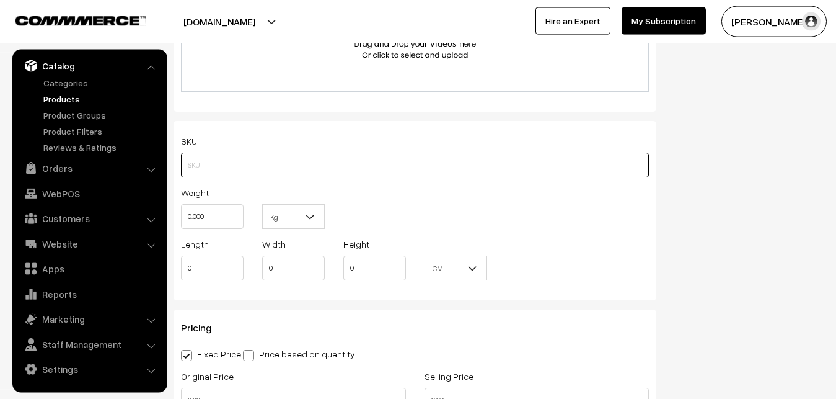
click at [224, 167] on input "text" at bounding box center [415, 165] width 468 height 25
paste input "va12800-sep-pochampally-sud"
type input "va12800-sep-pochampally-sud"
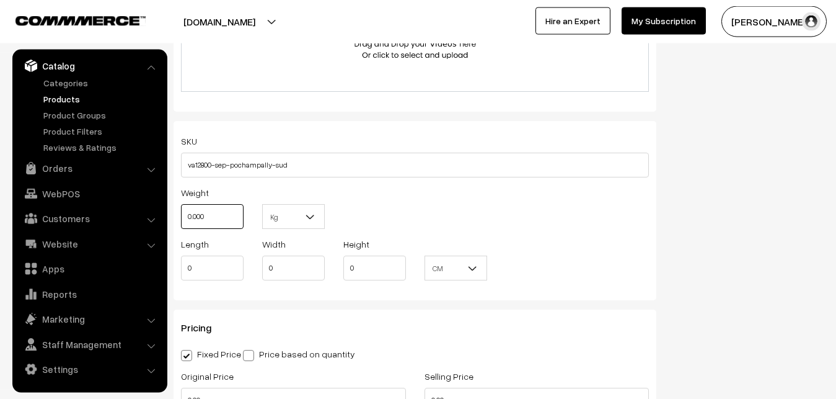
drag, startPoint x: 215, startPoint y: 215, endPoint x: 161, endPoint y: 218, distance: 54.6
click at [181, 218] on input "0.000" at bounding box center [212, 216] width 63 height 25
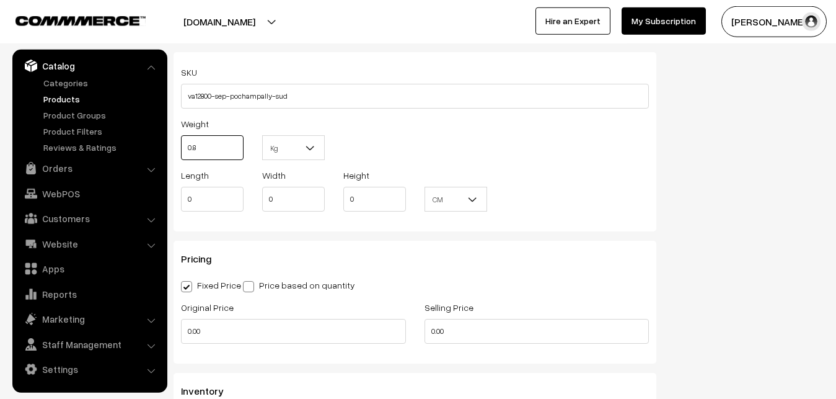
scroll to position [911, 0]
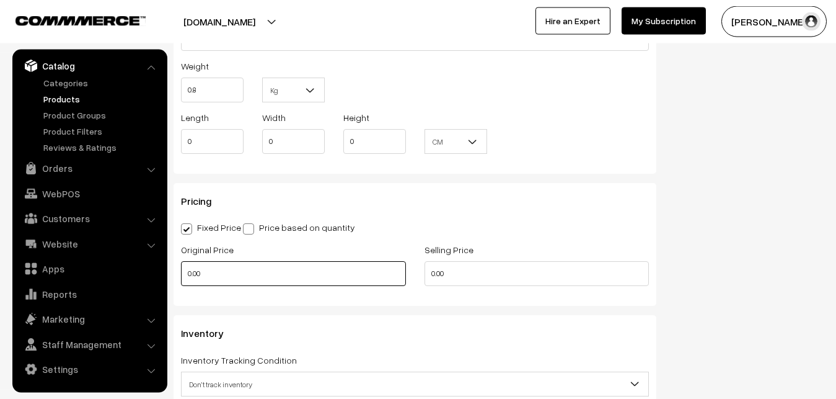
type input "0.80"
drag, startPoint x: 222, startPoint y: 277, endPoint x: 174, endPoint y: 275, distance: 48.4
click at [181, 275] on input "0.00" at bounding box center [293, 273] width 225 height 25
type input "10500"
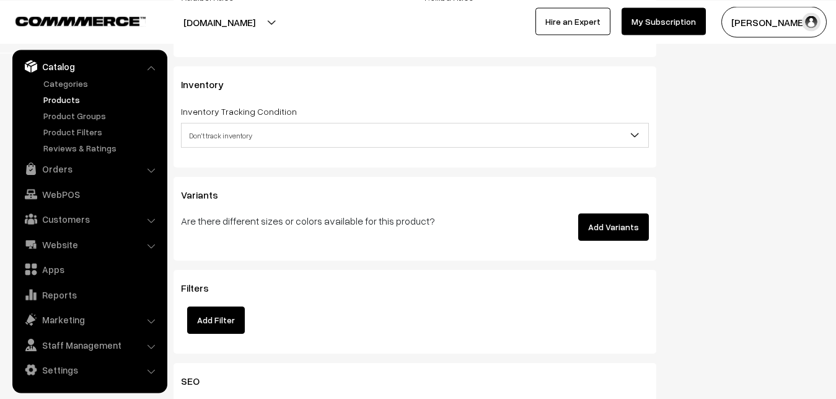
scroll to position [1164, 0]
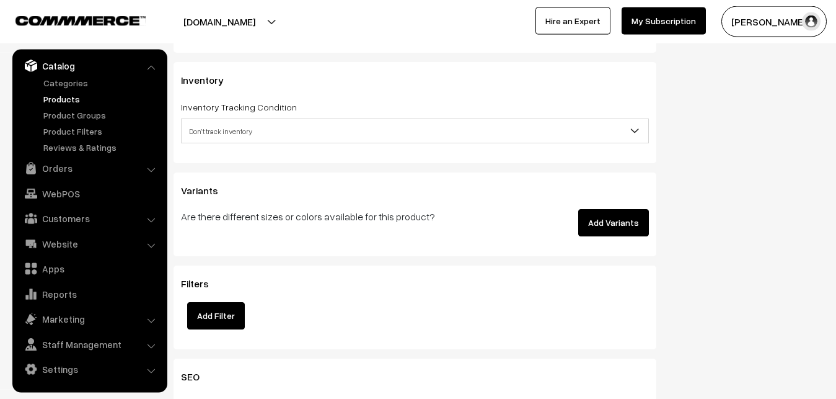
type input "13000"
click at [198, 136] on span "Don't track inventory" at bounding box center [415, 131] width 467 height 22
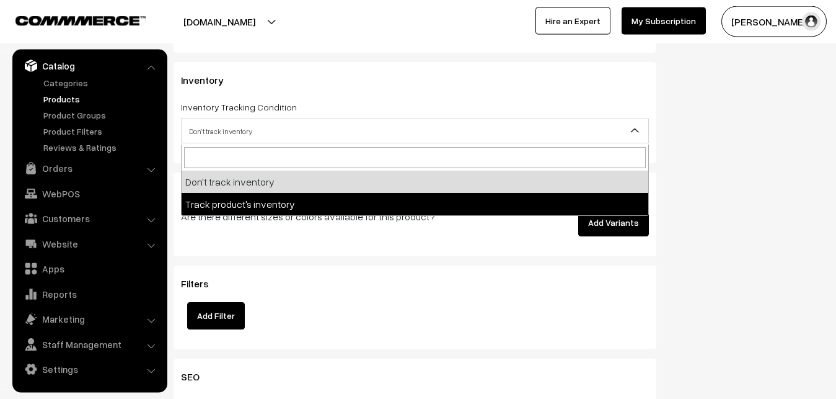
select select "2"
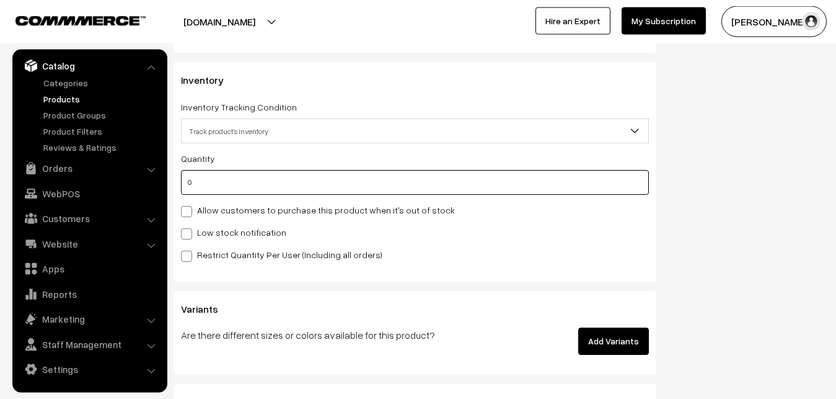
click at [197, 188] on input "0" at bounding box center [415, 182] width 468 height 25
type input "4"
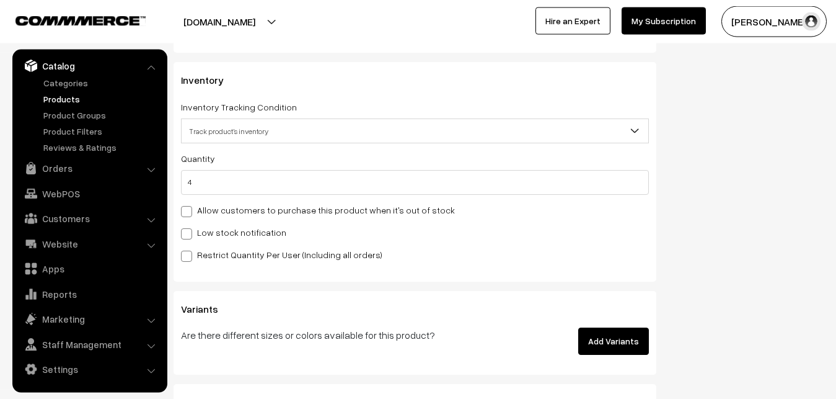
click at [210, 231] on label "Low stock notification" at bounding box center [233, 232] width 105 height 13
click at [189, 231] on input "Low stock notification" at bounding box center [185, 232] width 8 height 8
checkbox input "true"
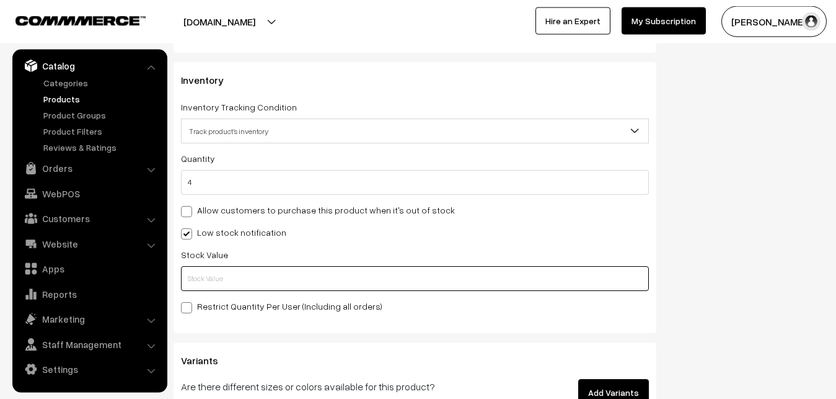
click at [224, 281] on input "text" at bounding box center [415, 278] width 468 height 25
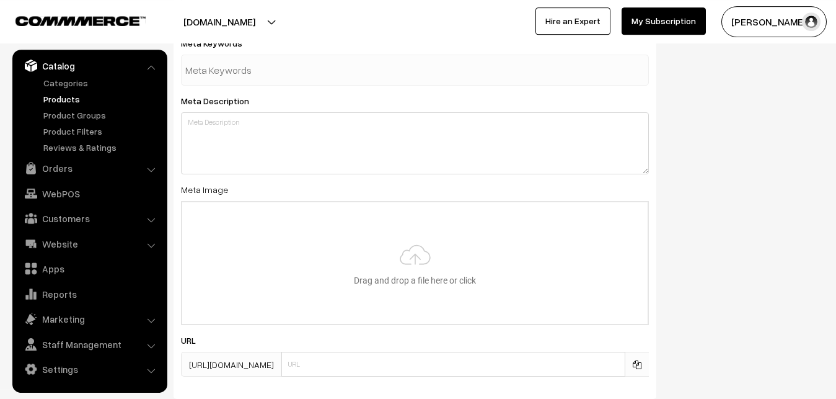
scroll to position [1846, 0]
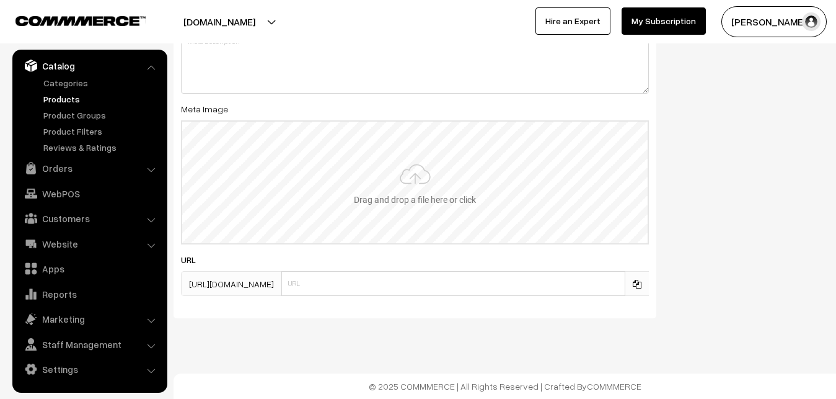
type input "2"
click at [397, 175] on input "file" at bounding box center [415, 183] width 466 height 122
type input "C:\fakepath\ikkat-saree-va12800-sep.jpeg"
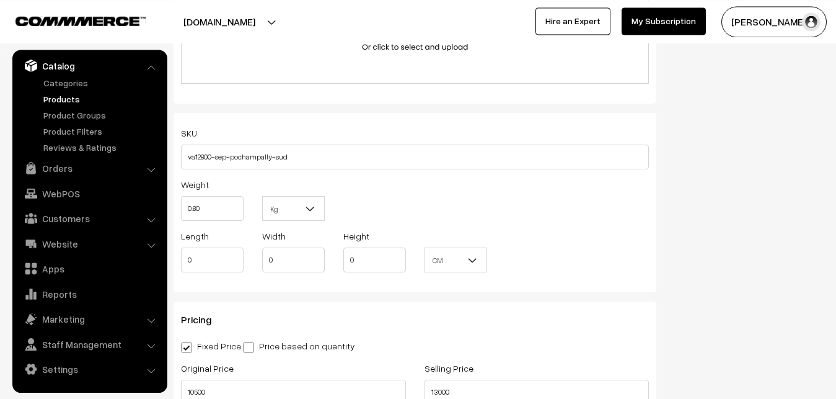
scroll to position [0, 0]
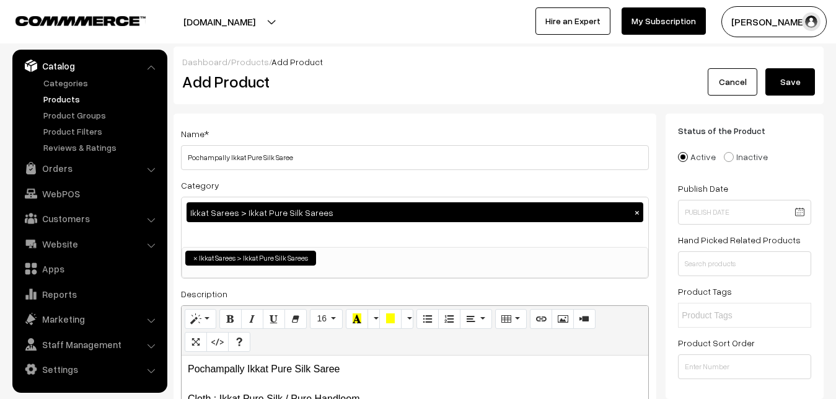
click at [792, 71] on button "Save" at bounding box center [791, 81] width 50 height 27
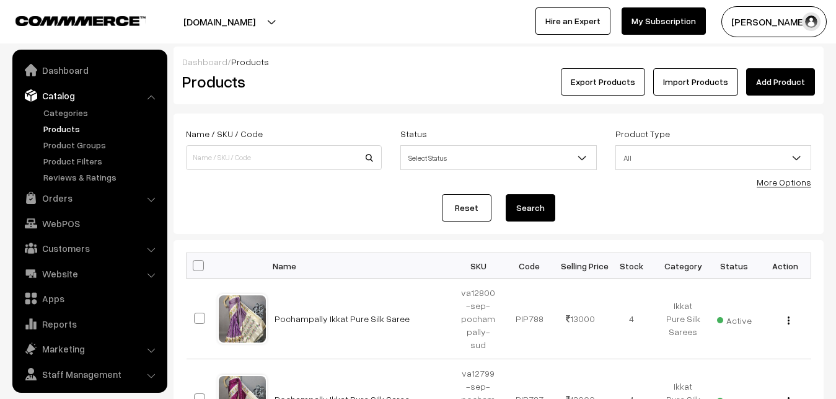
scroll to position [30, 0]
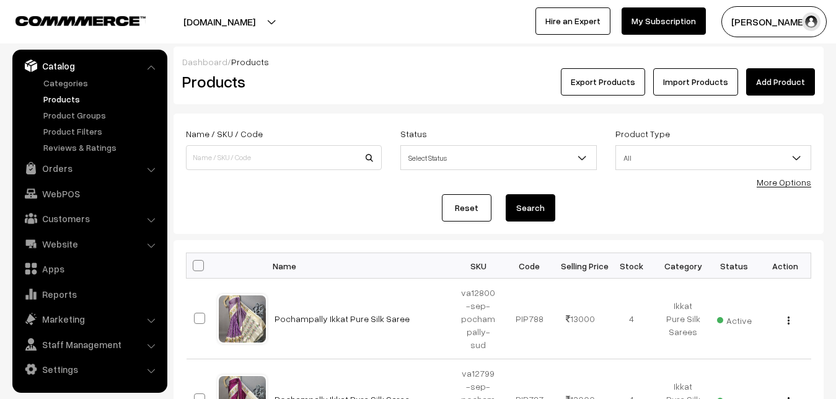
click at [767, 81] on link "Add Product" at bounding box center [780, 81] width 69 height 27
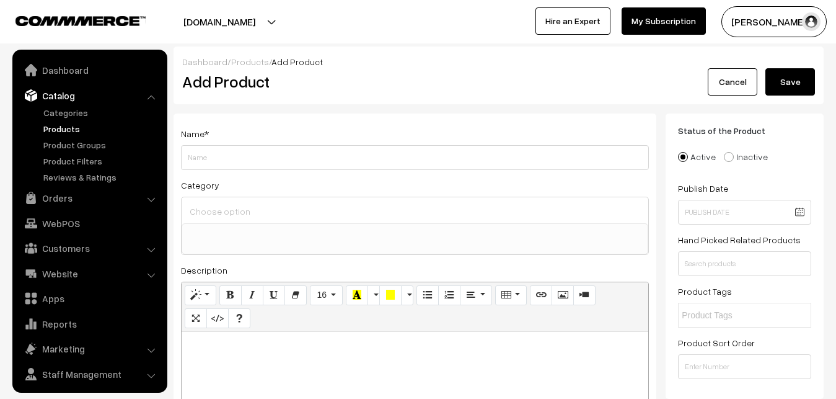
select select
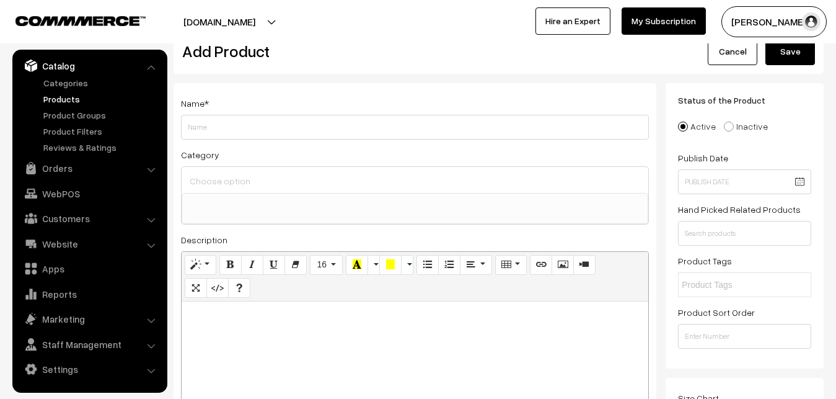
scroll to position [63, 0]
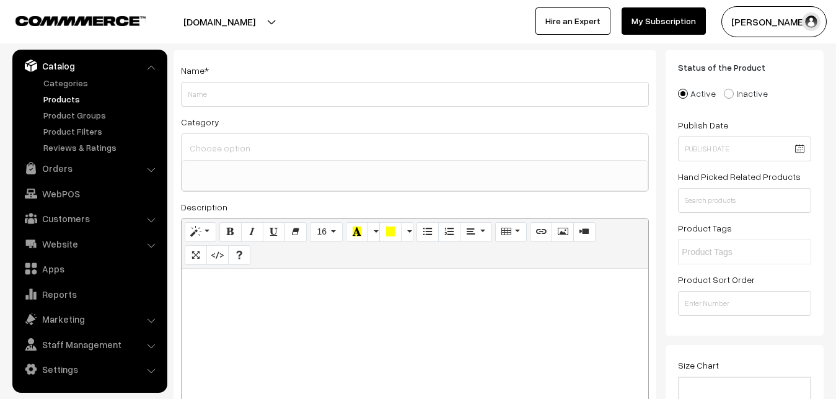
click at [230, 317] on div at bounding box center [415, 345] width 467 height 155
paste div
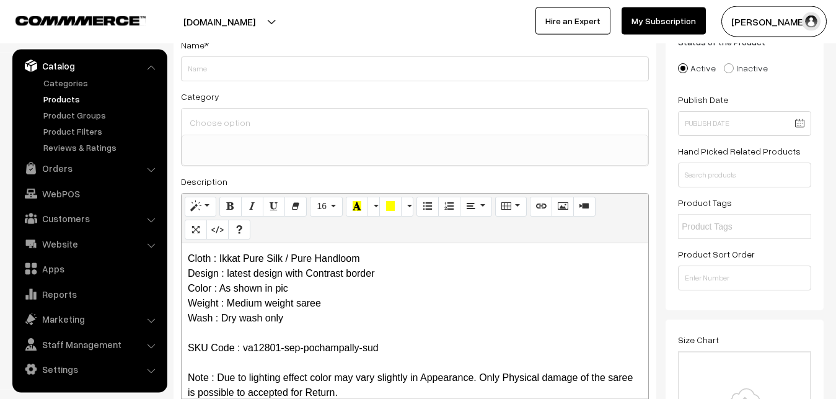
scroll to position [0, 0]
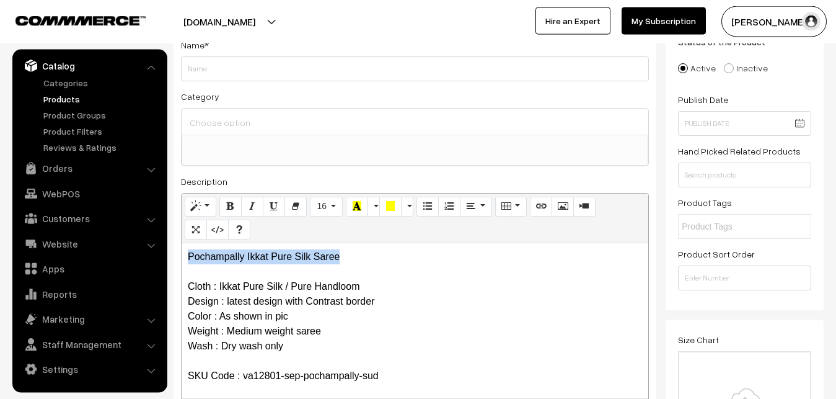
drag, startPoint x: 357, startPoint y: 260, endPoint x: 100, endPoint y: 248, distance: 257.5
click at [182, 248] on div "Pochampally Ikkat Pure Silk Saree Cloth : Ikkat Pure Silk / Pure Handloom Desig…" at bounding box center [415, 320] width 467 height 155
copy p "Pochampally Ikkat Pure Silk Saree"
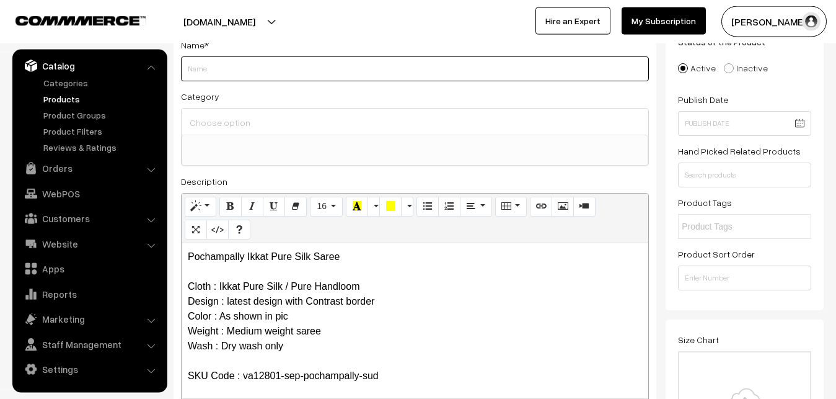
click at [199, 71] on input "Weight" at bounding box center [415, 68] width 468 height 25
paste input "Pochampally Ikkat Pure Silk Saree"
type input "Pochampally Ikkat Pure Silk Saree"
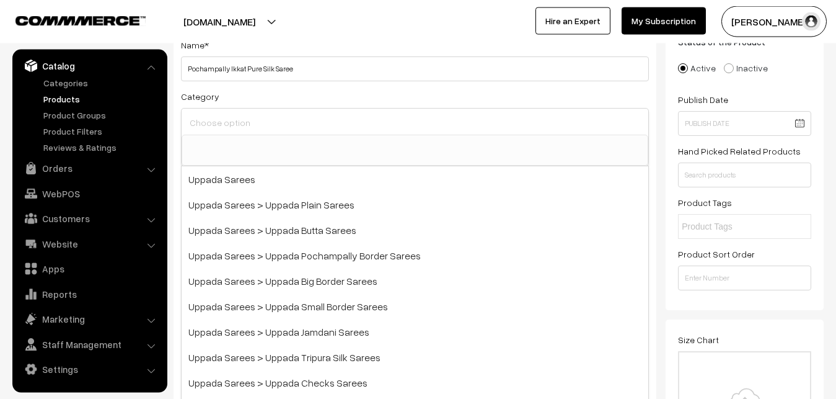
click at [231, 125] on input at bounding box center [415, 122] width 457 height 18
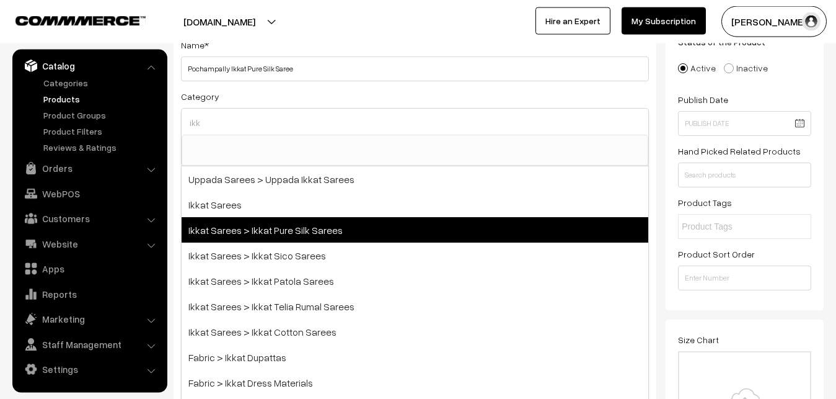
type input "ikk"
click at [262, 225] on span "Ikkat Sarees > Ikkat Pure Silk Sarees" at bounding box center [415, 229] width 467 height 25
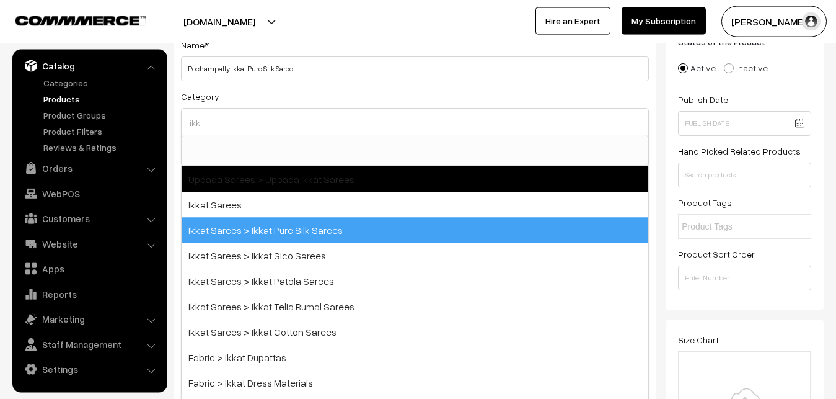
select select "20"
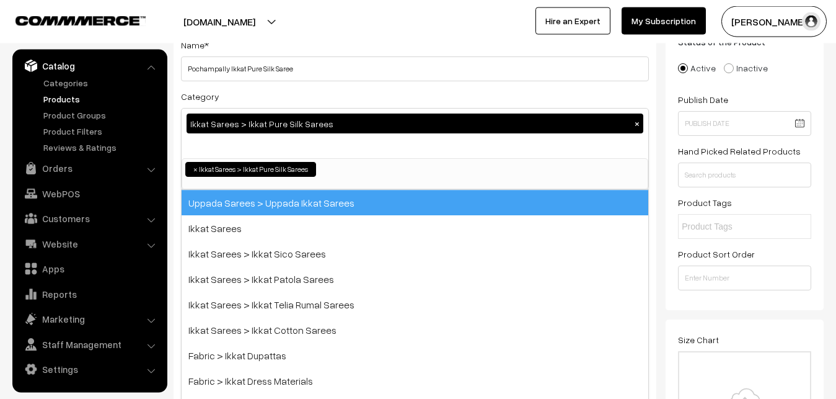
scroll to position [195, 0]
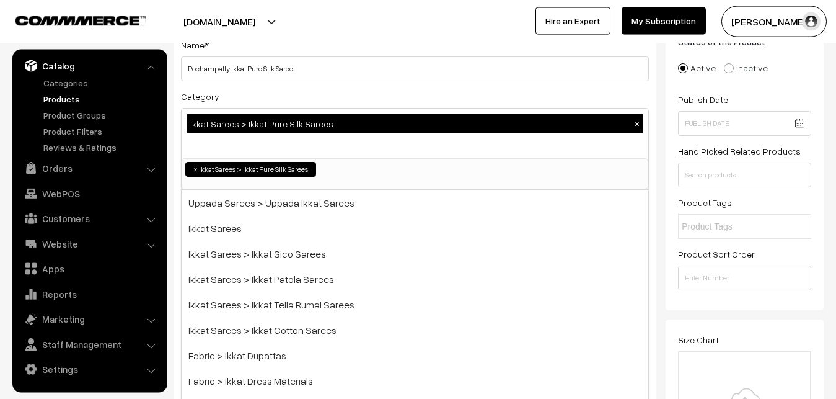
click at [283, 105] on div "Category Ikkat Sarees > Ikkat Pure Silk Sarees × Uppada Sarees Uppada Sarees > …" at bounding box center [415, 139] width 468 height 101
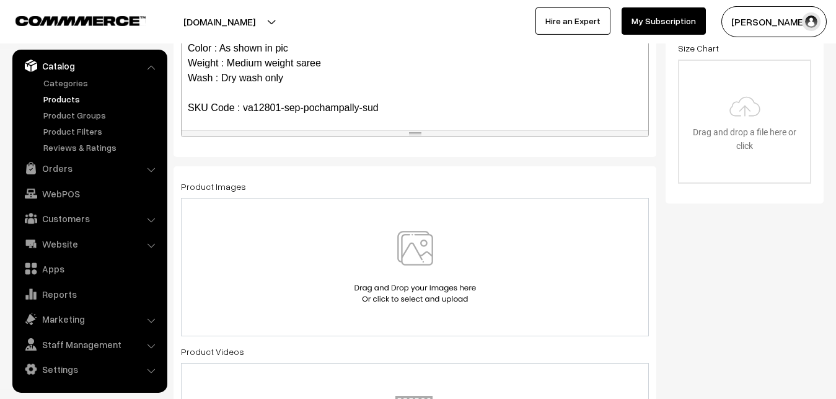
scroll to position [405, 0]
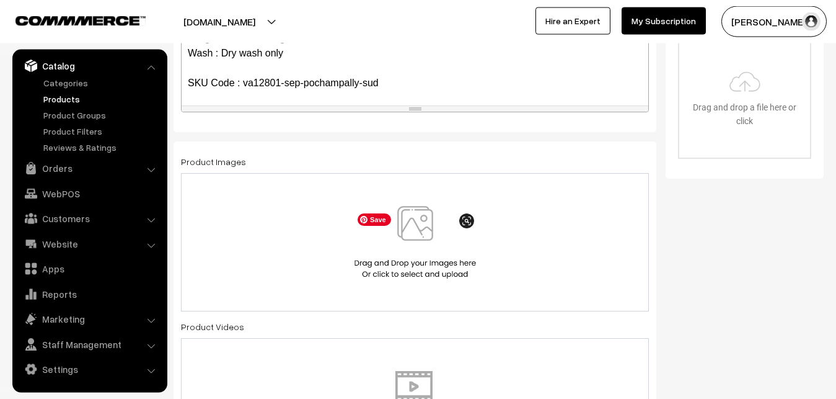
click at [412, 236] on img at bounding box center [416, 242] width 128 height 73
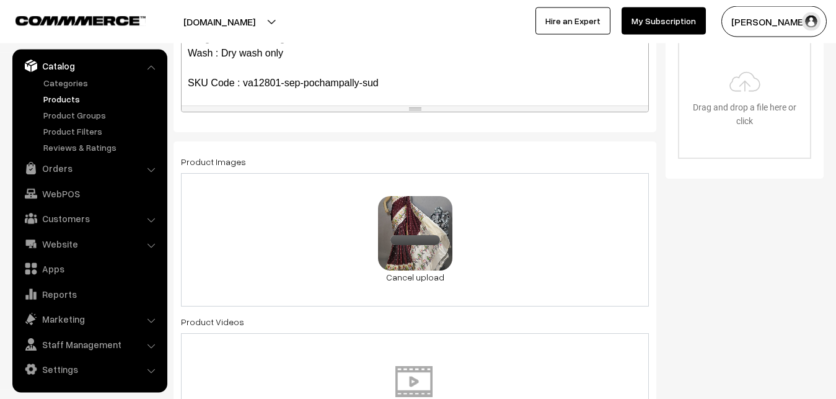
scroll to position [784, 0]
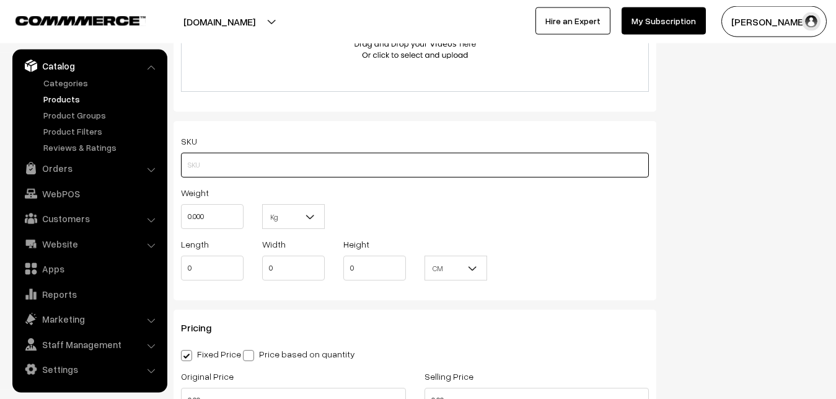
click at [216, 162] on input "text" at bounding box center [415, 165] width 468 height 25
paste input "va12801-sep-pochampally-sud"
type input "va12801-sep-pochampally-sud"
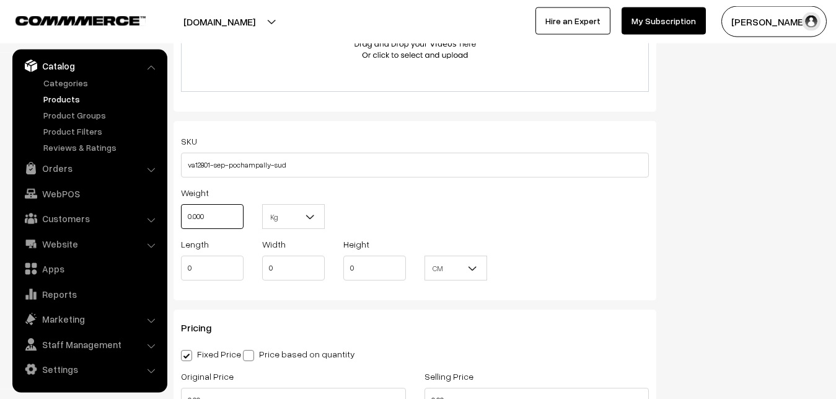
drag, startPoint x: 211, startPoint y: 215, endPoint x: 177, endPoint y: 215, distance: 34.7
click at [181, 215] on input "0.000" at bounding box center [212, 216] width 63 height 25
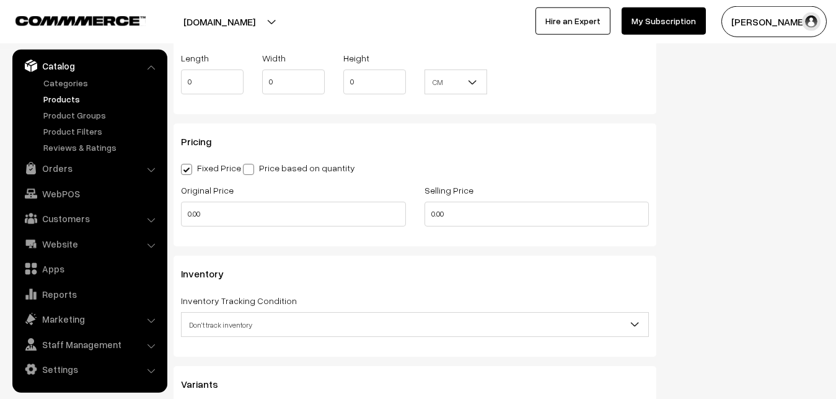
scroll to position [974, 0]
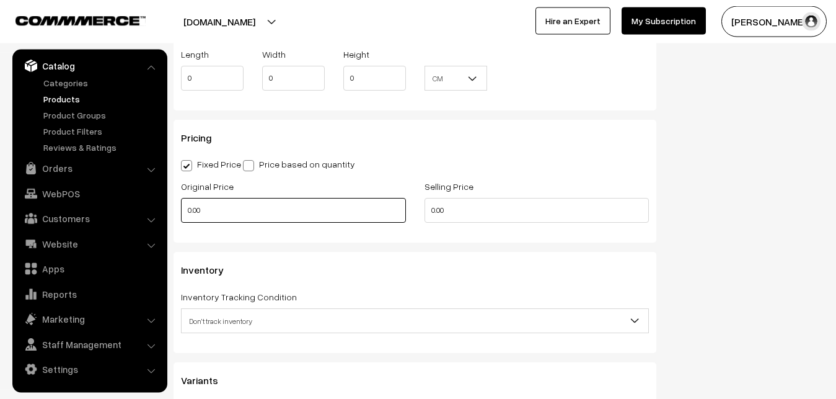
type input "0.80"
drag, startPoint x: 207, startPoint y: 210, endPoint x: 167, endPoint y: 210, distance: 39.7
click at [181, 210] on input "0.00" at bounding box center [293, 210] width 225 height 25
type input "10500"
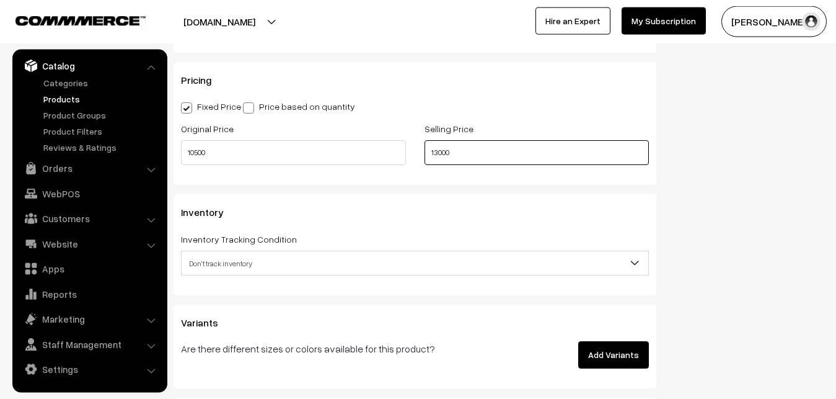
scroll to position [1100, 0]
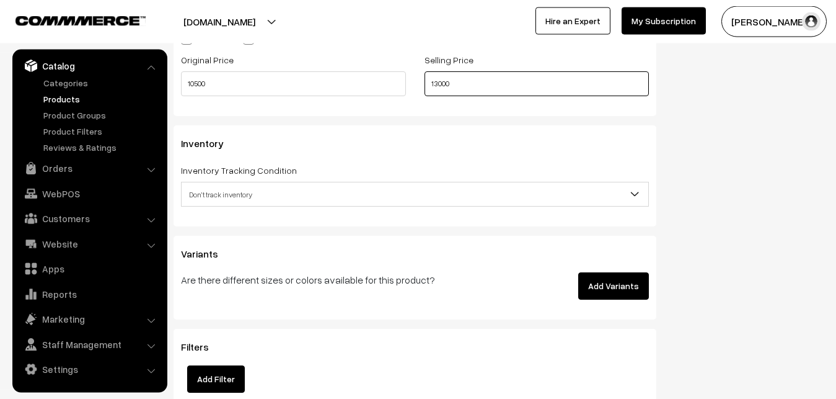
type input "13000"
click at [234, 188] on span "Don't track inventory" at bounding box center [415, 195] width 467 height 22
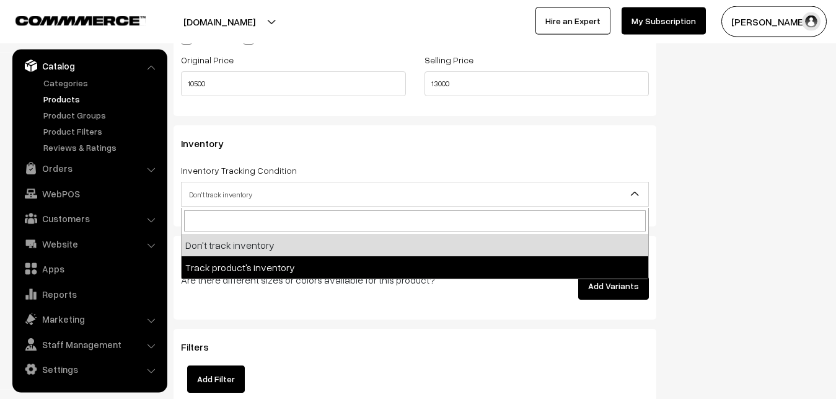
select select "2"
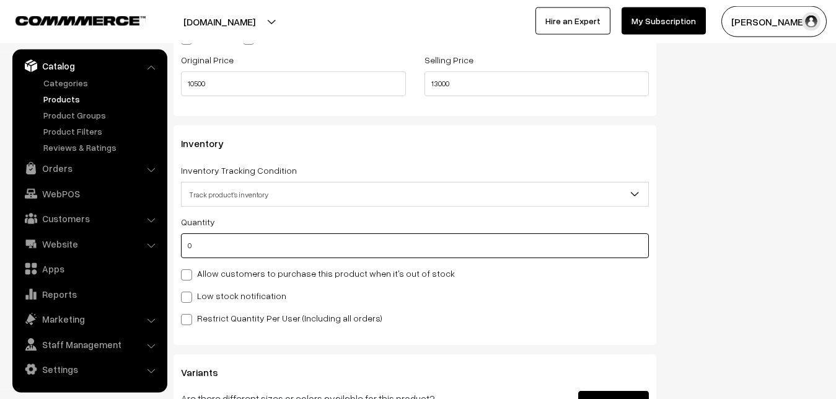
click at [227, 250] on input "0" at bounding box center [415, 245] width 468 height 25
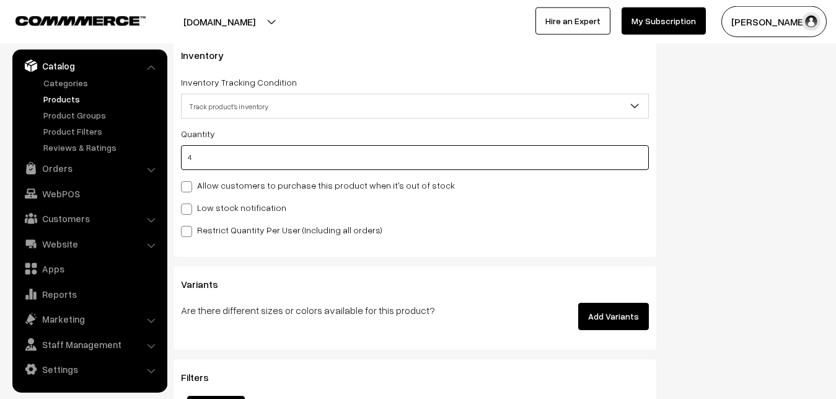
scroll to position [1227, 0]
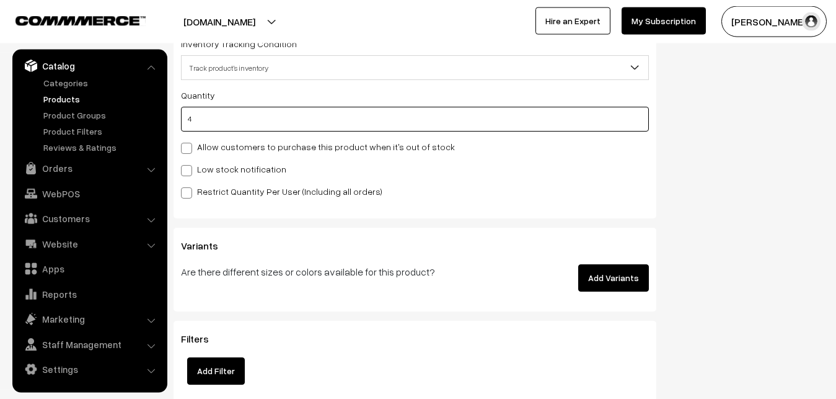
type input "4"
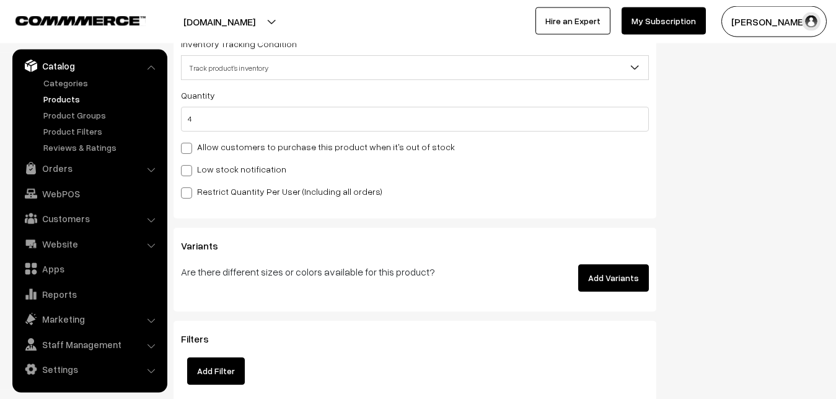
click at [180, 174] on div "Inventory Inventory Tracking Condition Don't track inventory Track product's in…" at bounding box center [415, 108] width 483 height 219
click at [182, 172] on span at bounding box center [186, 170] width 11 height 11
click at [182, 172] on input "Low stock notification" at bounding box center [185, 168] width 8 height 8
checkbox input "true"
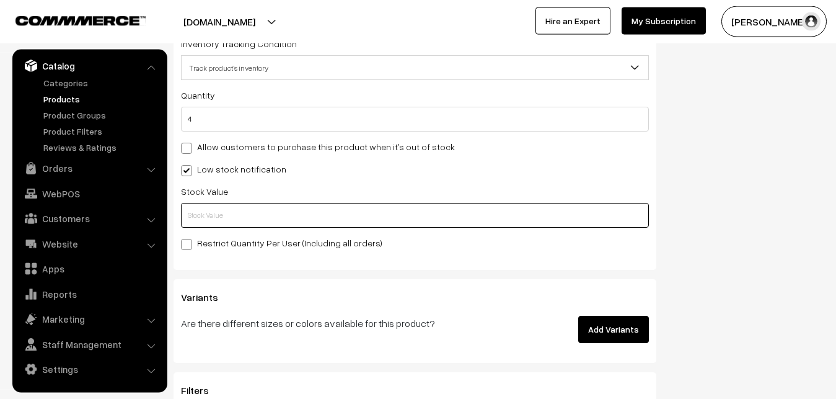
click at [192, 217] on input "text" at bounding box center [415, 215] width 468 height 25
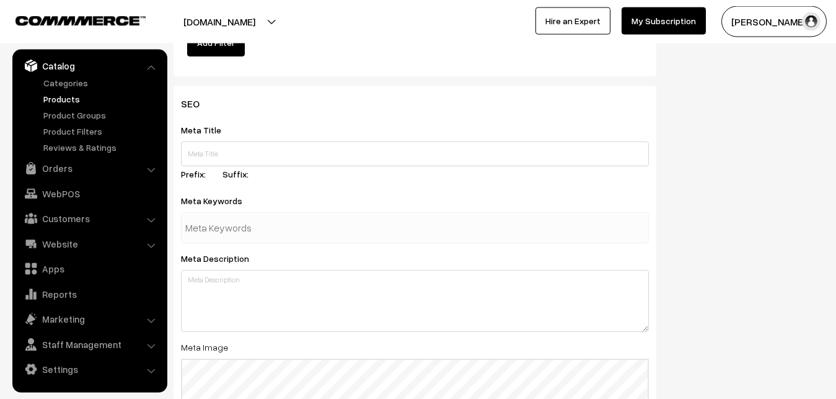
scroll to position [1846, 0]
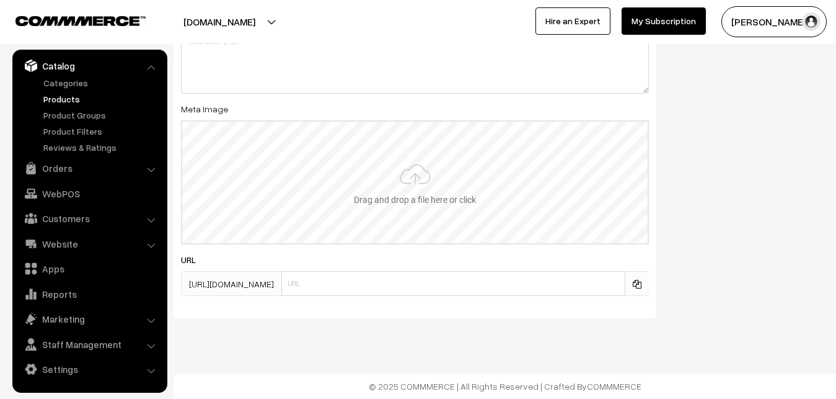
type input "2"
click at [414, 190] on input "file" at bounding box center [415, 183] width 466 height 122
type input "C:\fakepath\ikkat-saree-va12801-sep.jpeg"
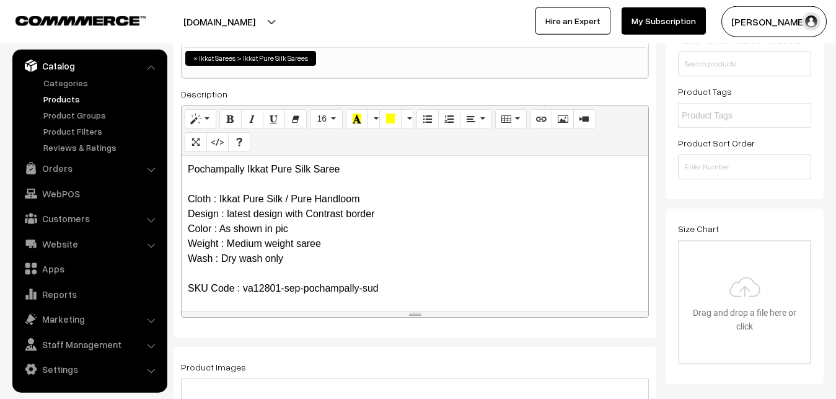
scroll to position [0, 0]
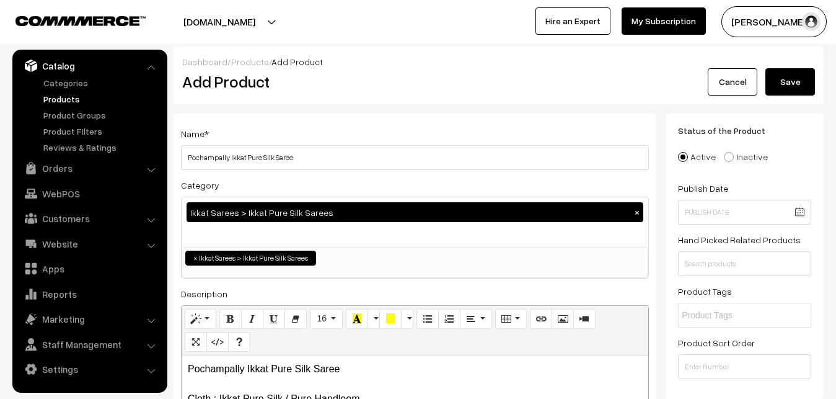
click at [780, 82] on button "Save" at bounding box center [791, 81] width 50 height 27
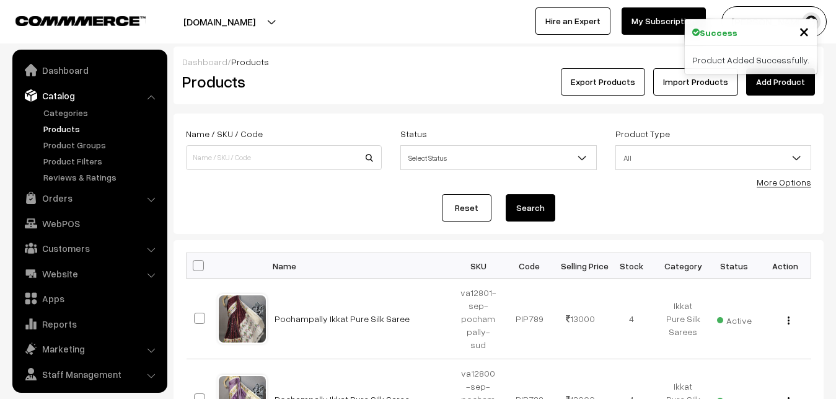
scroll to position [30, 0]
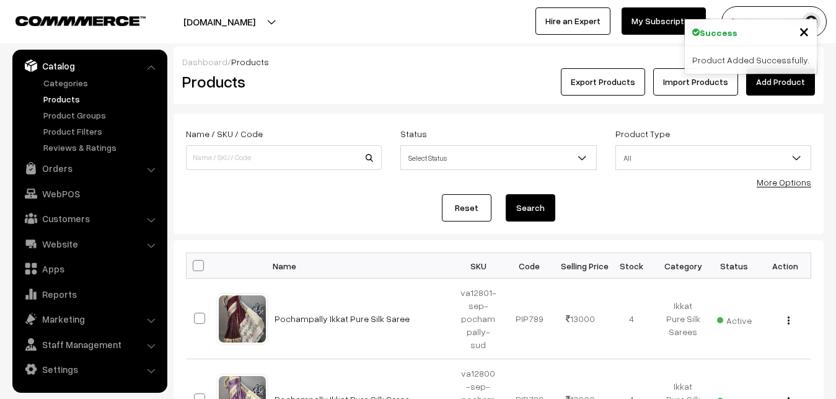
click at [350, 63] on div "Dashboard / Products" at bounding box center [498, 61] width 633 height 13
click at [778, 77] on link "Add Product" at bounding box center [780, 81] width 69 height 27
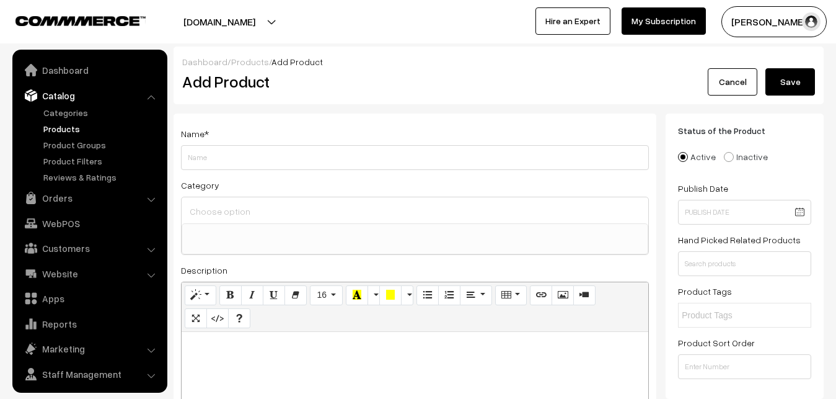
select select
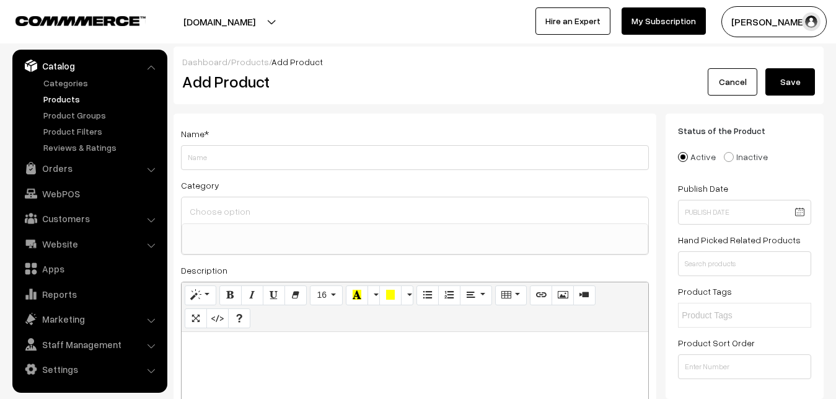
paste div
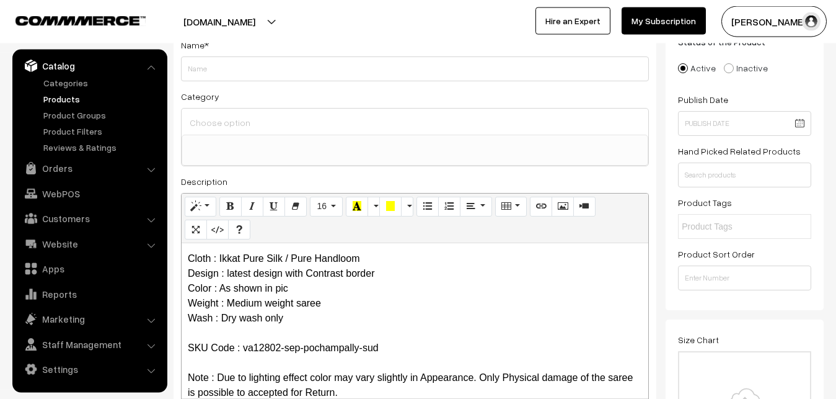
scroll to position [0, 0]
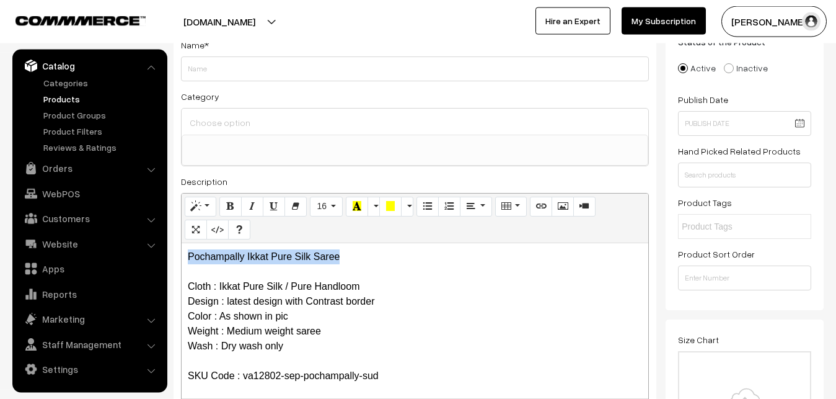
drag, startPoint x: 349, startPoint y: 255, endPoint x: 141, endPoint y: 232, distance: 208.9
click at [182, 243] on div "Pochampally Ikkat Pure Silk Saree Cloth : Ikkat Pure Silk / Pure Handloom Desig…" at bounding box center [415, 320] width 467 height 155
copy p "Pochampally Ikkat Pure Silk Saree"
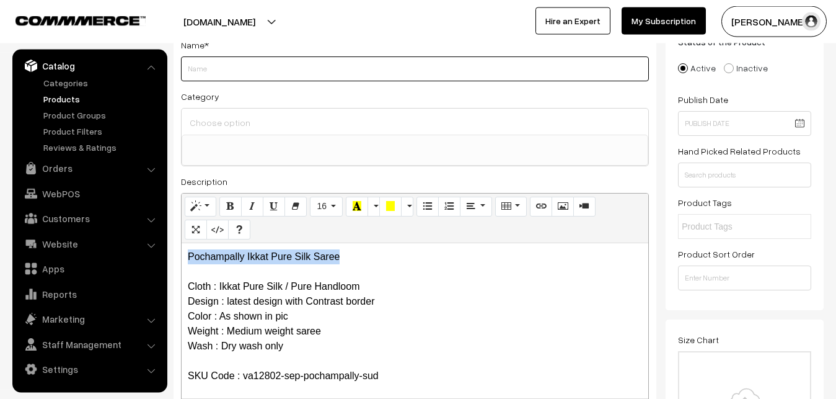
click at [197, 69] on input "Weight" at bounding box center [415, 68] width 468 height 25
paste input "Pochampally Ikkat Pure Silk Saree"
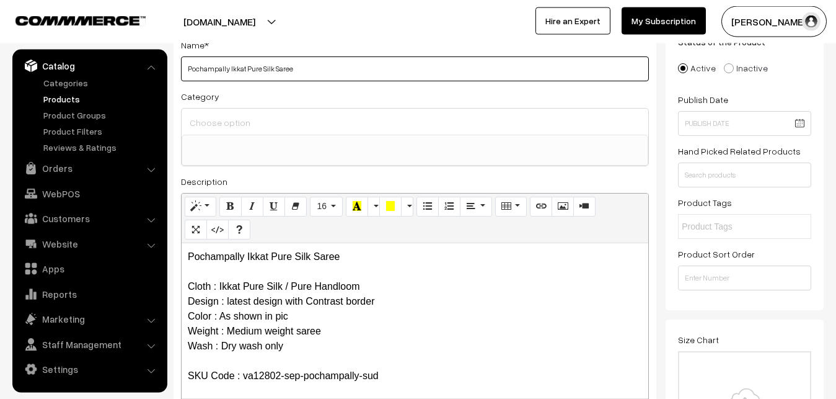
type input "Pochampally Ikkat Pure Silk Saree"
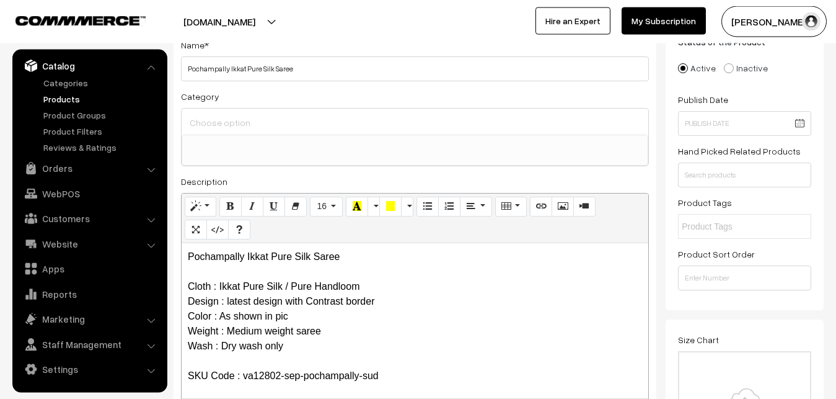
click at [221, 124] on input at bounding box center [415, 122] width 457 height 18
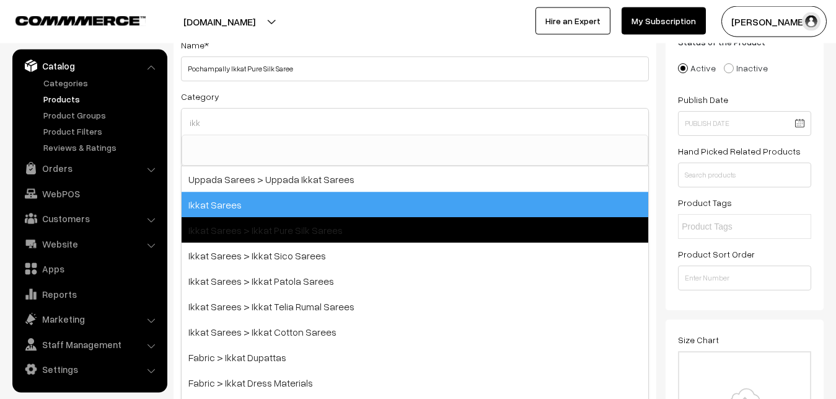
type input "ikk"
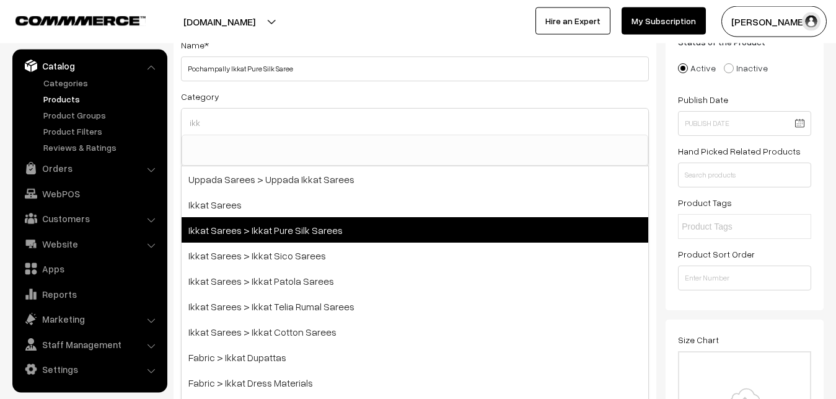
click at [300, 228] on span "Ikkat Sarees > Ikkat Pure Silk Sarees" at bounding box center [415, 229] width 467 height 25
select select "20"
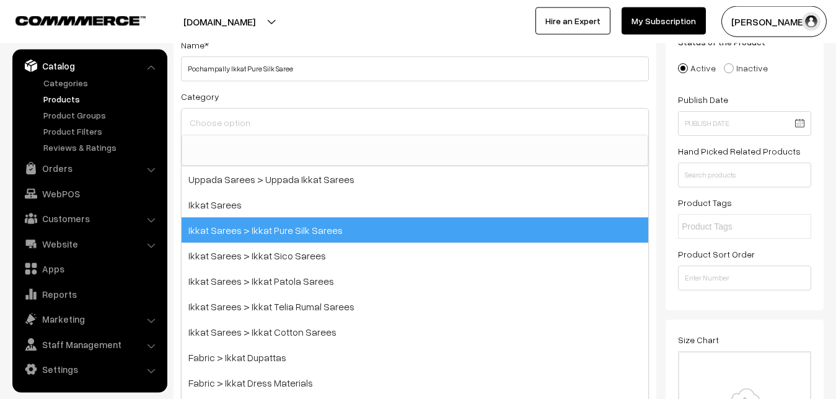
scroll to position [195, 0]
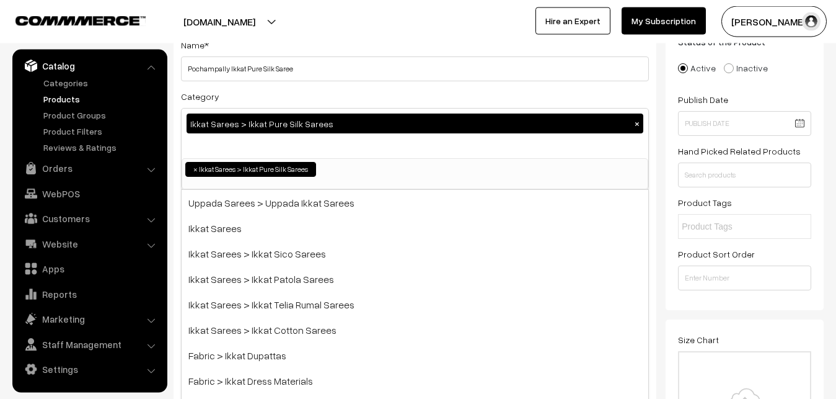
click at [309, 109] on div "Ikkat Sarees > Ikkat Pure Silk Sarees ×" at bounding box center [415, 133] width 467 height 50
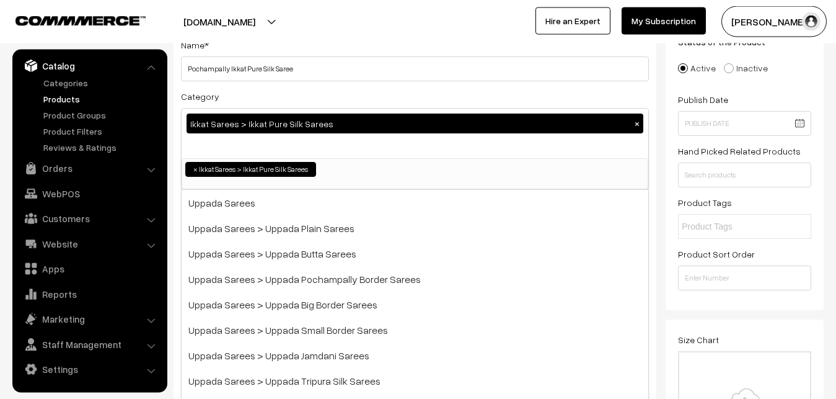
click at [321, 94] on div "Category Ikkat Sarees > Ikkat Pure Silk Sarees × Uppada Sarees Uppada Sarees > …" at bounding box center [415, 139] width 468 height 101
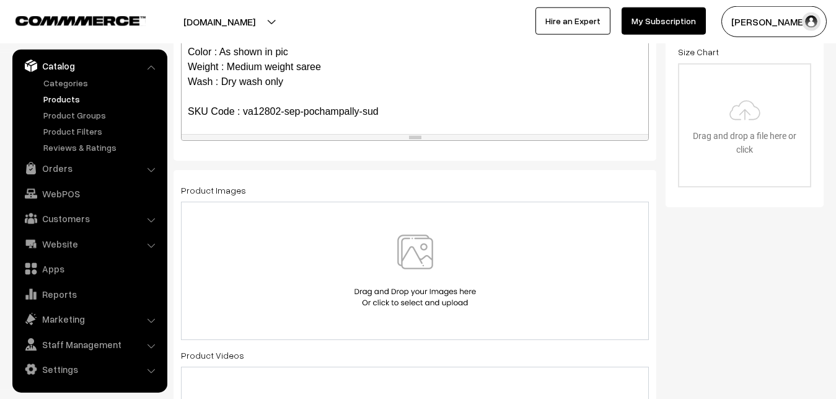
scroll to position [405, 0]
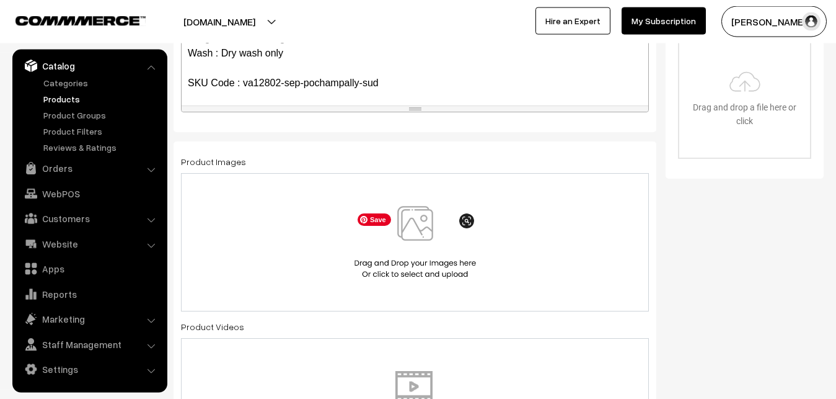
click at [417, 224] on img at bounding box center [416, 242] width 128 height 73
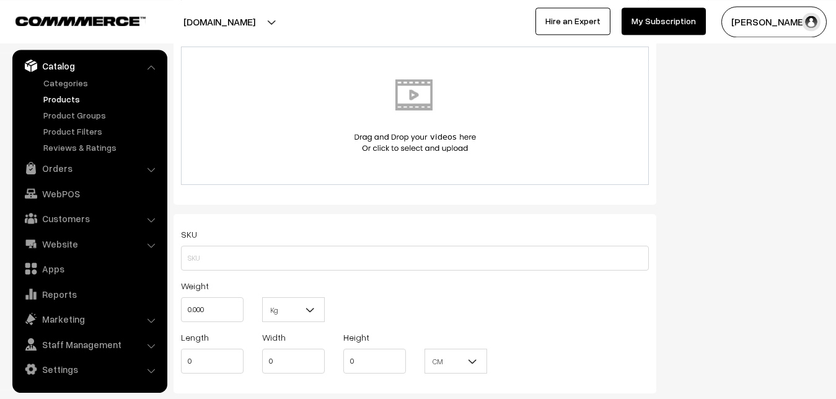
scroll to position [784, 0]
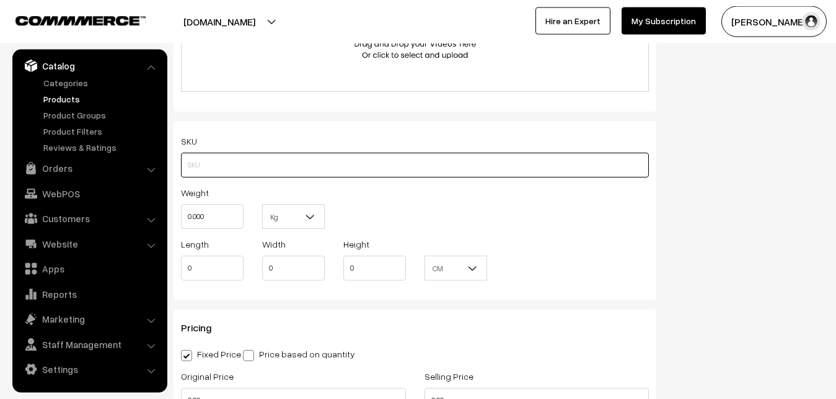
click at [201, 172] on input "text" at bounding box center [415, 165] width 468 height 25
paste input "va12802-sep-pochampally-sud"
type input "va12802-sep-pochampally-sud"
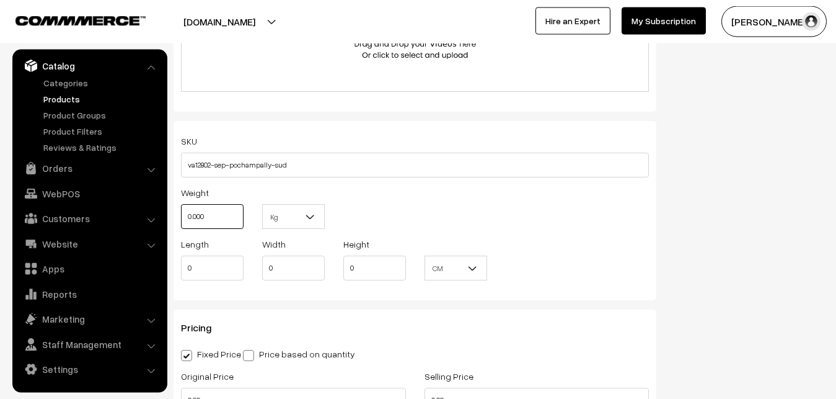
drag, startPoint x: 211, startPoint y: 215, endPoint x: 176, endPoint y: 216, distance: 34.7
click at [181, 216] on input "0.000" at bounding box center [212, 216] width 63 height 25
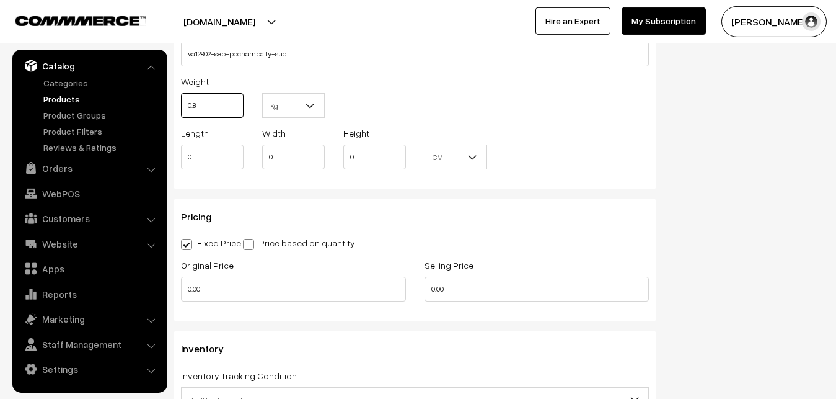
scroll to position [911, 0]
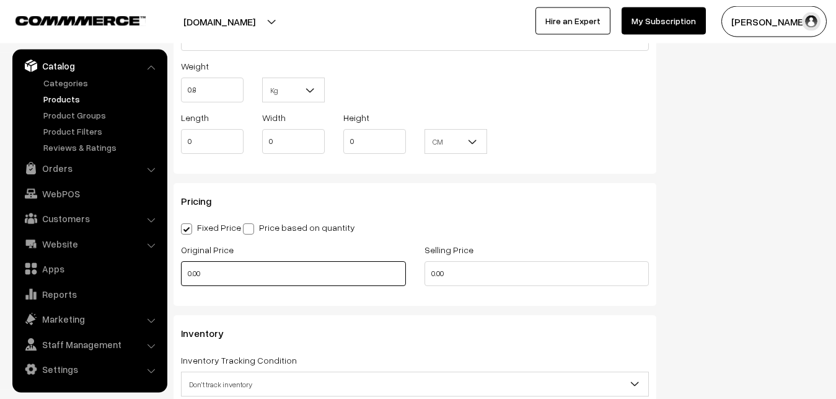
type input "0.80"
drag, startPoint x: 216, startPoint y: 281, endPoint x: 163, endPoint y: 280, distance: 53.3
click at [181, 280] on input "0.00" at bounding box center [293, 273] width 225 height 25
type input "10500"
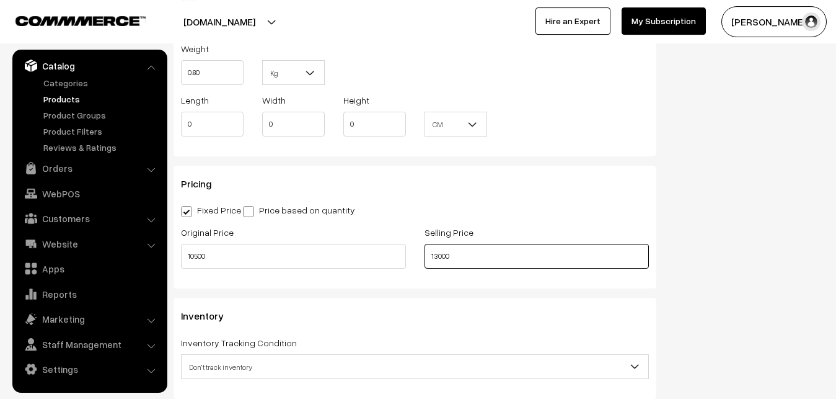
scroll to position [1164, 0]
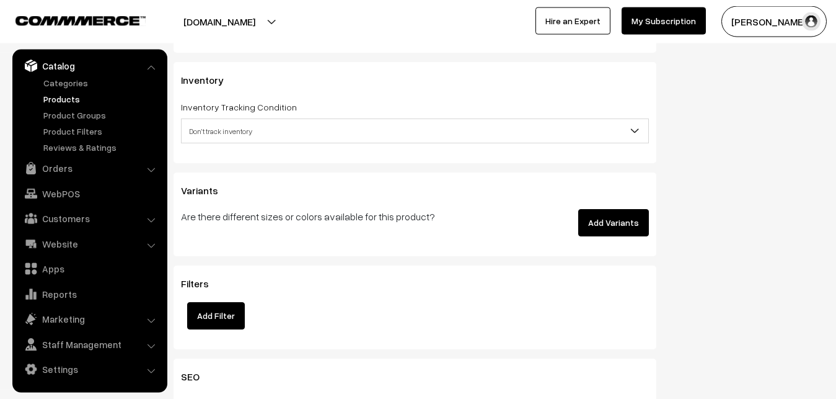
type input "13000"
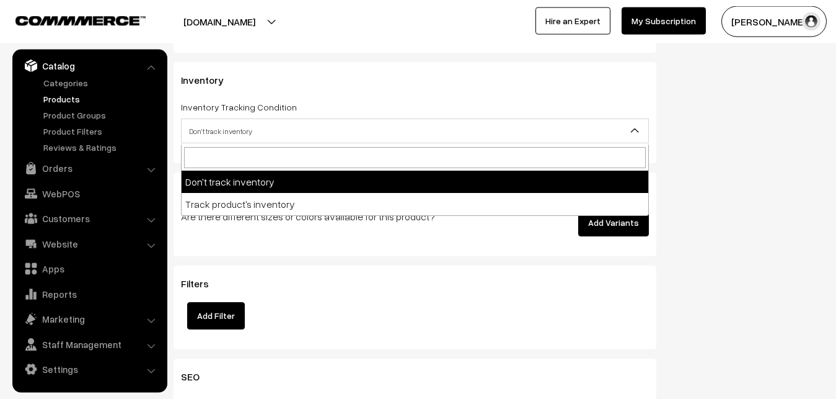
click at [225, 131] on span "Don't track inventory" at bounding box center [415, 131] width 467 height 22
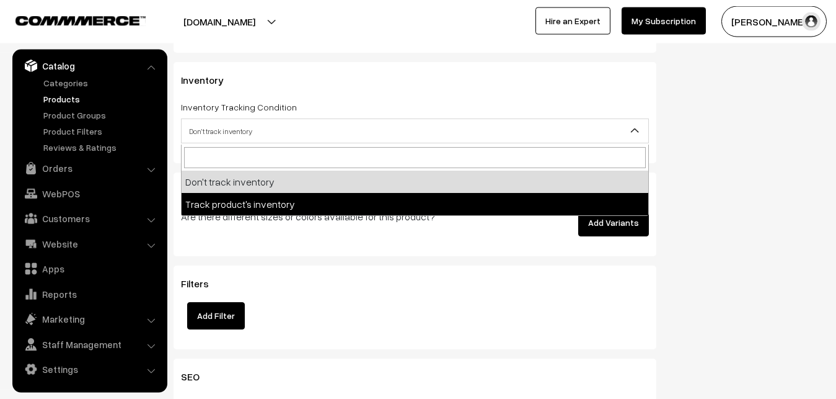
select select "2"
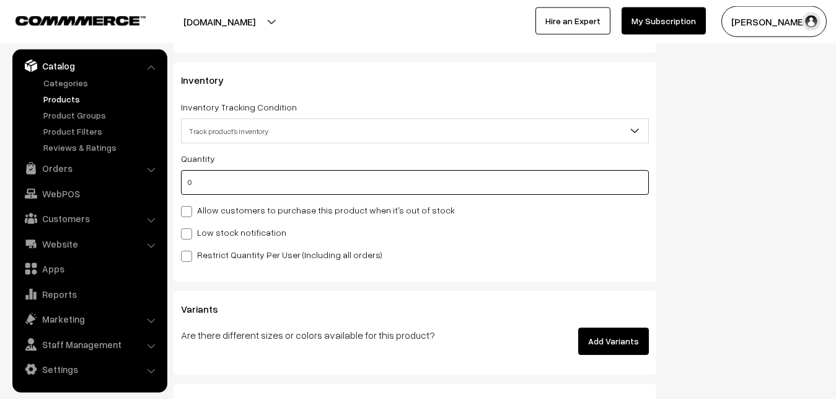
click at [217, 175] on input "0" at bounding box center [415, 182] width 468 height 25
type input "4"
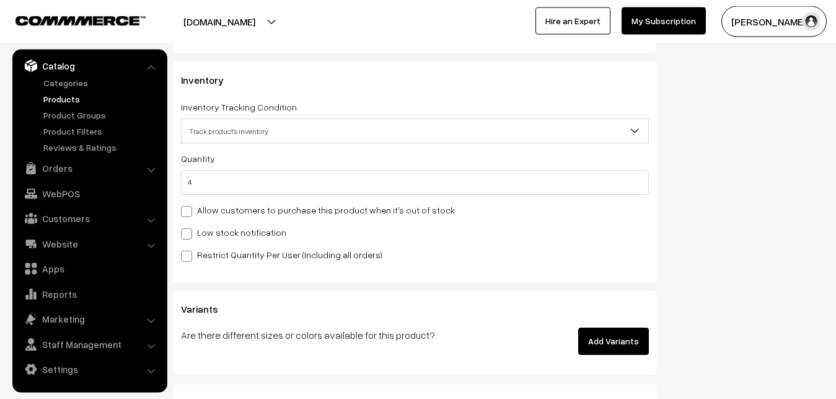
click at [210, 223] on div "Quantity 4 Allow customers to purchase this product when it's out of stock Low …" at bounding box center [415, 206] width 468 height 111
click at [212, 230] on label "Low stock notification" at bounding box center [233, 232] width 105 height 13
click at [189, 230] on input "Low stock notification" at bounding box center [185, 232] width 8 height 8
checkbox input "true"
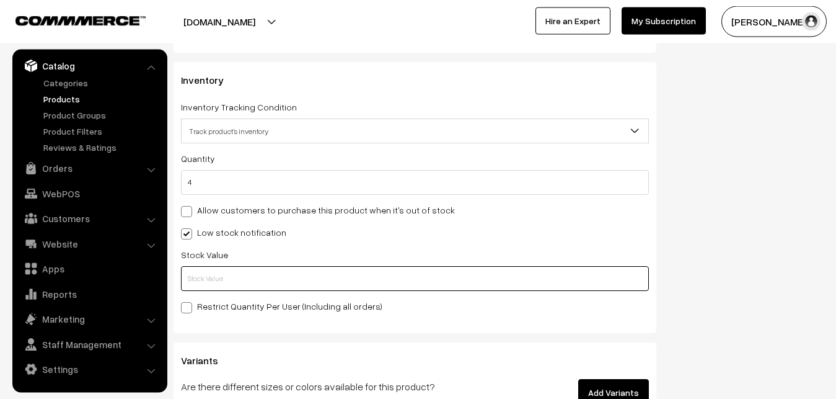
click at [212, 270] on input "text" at bounding box center [415, 278] width 468 height 25
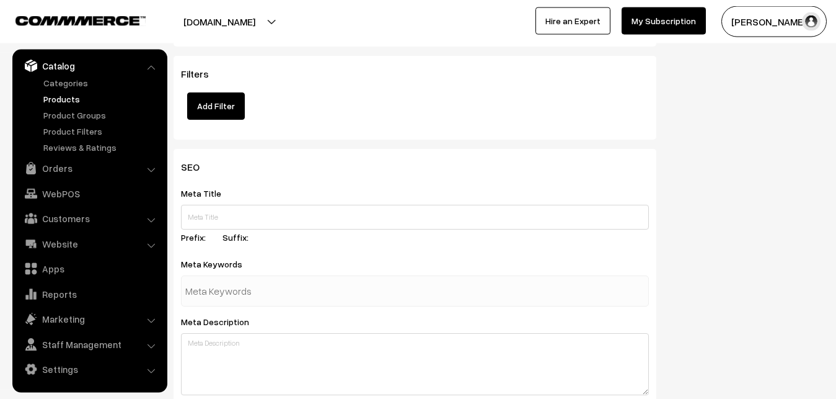
scroll to position [1846, 0]
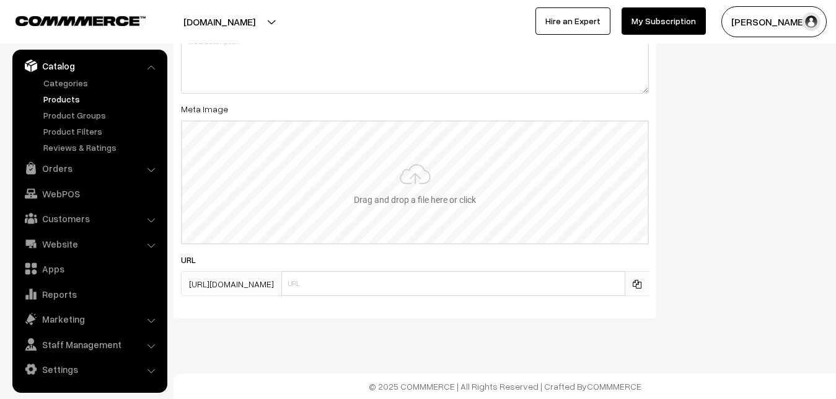
type input "2"
click at [428, 190] on input "file" at bounding box center [415, 183] width 466 height 122
type input "C:\fakepath\ikkat-saree-va12802-sep.jpeg"
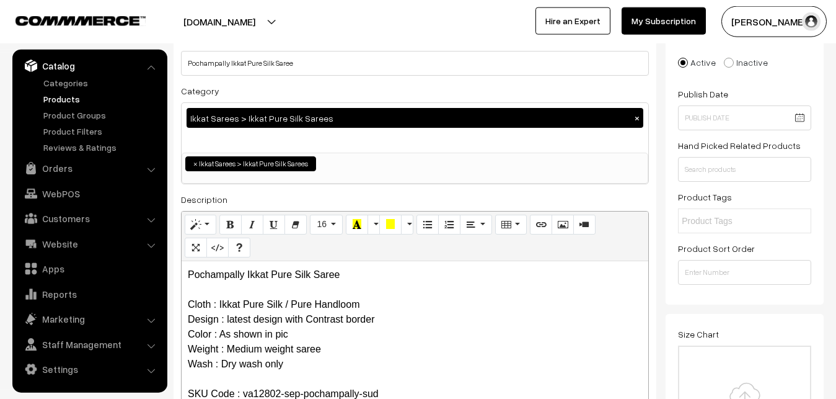
scroll to position [0, 0]
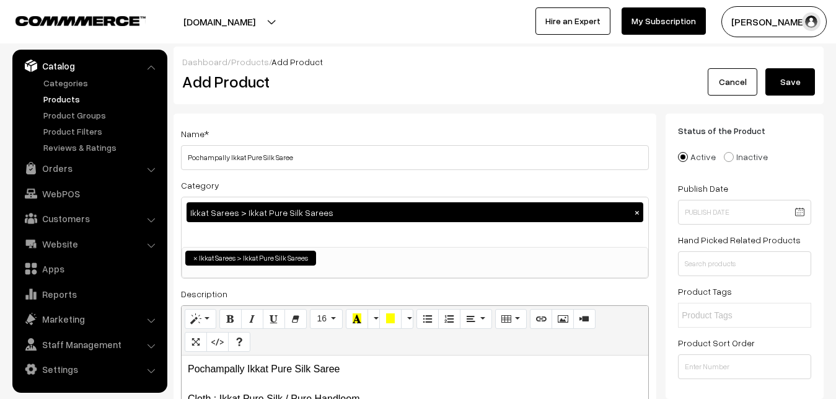
click at [805, 77] on button "Save" at bounding box center [791, 81] width 50 height 27
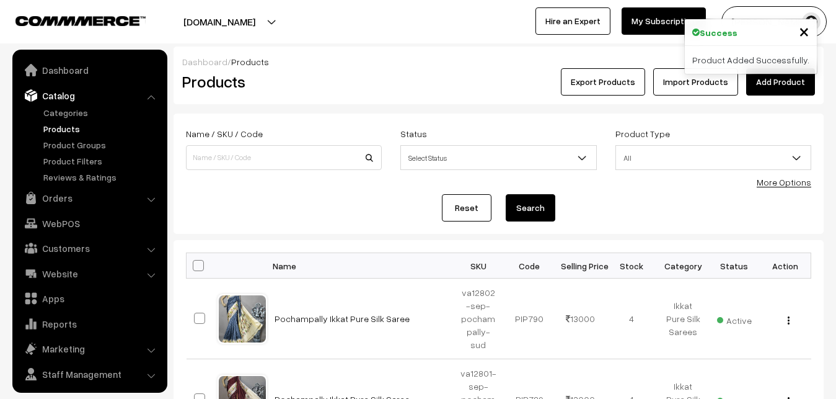
scroll to position [30, 0]
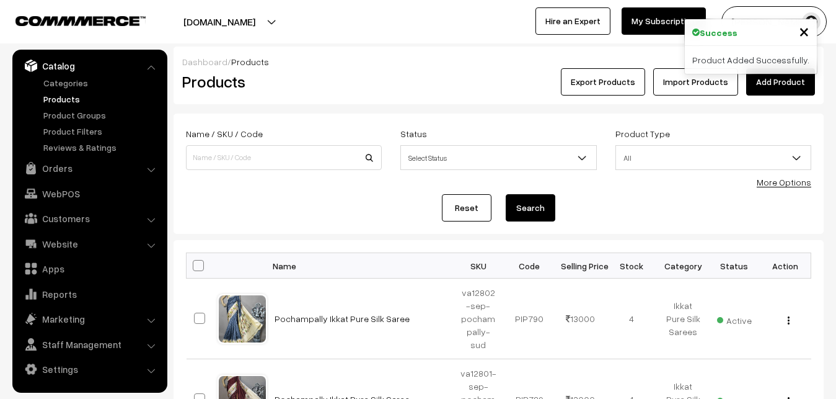
click at [342, 89] on h2 "Products" at bounding box center [281, 81] width 198 height 19
click at [778, 81] on link "Add Product" at bounding box center [780, 81] width 69 height 27
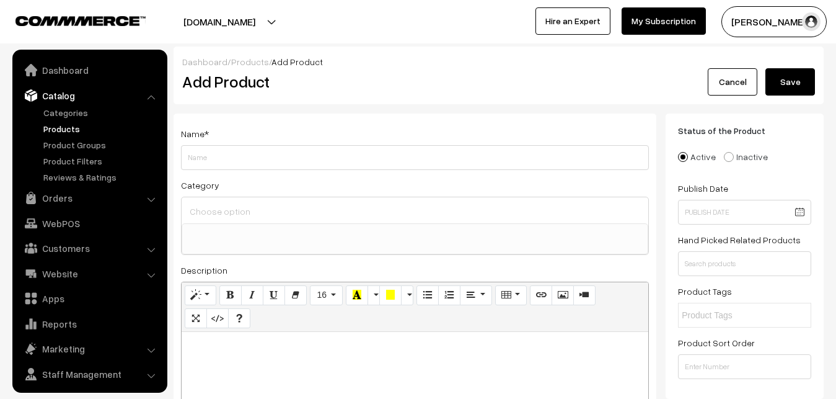
select select
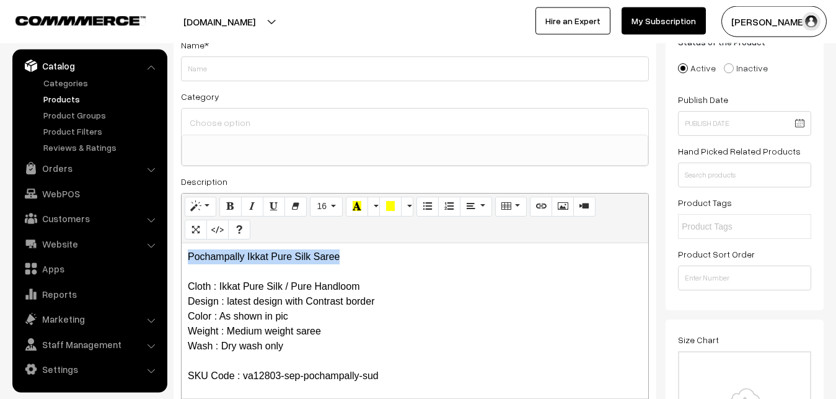
drag, startPoint x: 344, startPoint y: 254, endPoint x: 130, endPoint y: 232, distance: 215.0
click at [182, 243] on div "Pochampally Ikkat Pure Silk Saree Cloth : Ikkat Pure Silk / Pure Handloom Desig…" at bounding box center [415, 320] width 467 height 155
copy p "Pochampally Ikkat Pure Silk Saree"
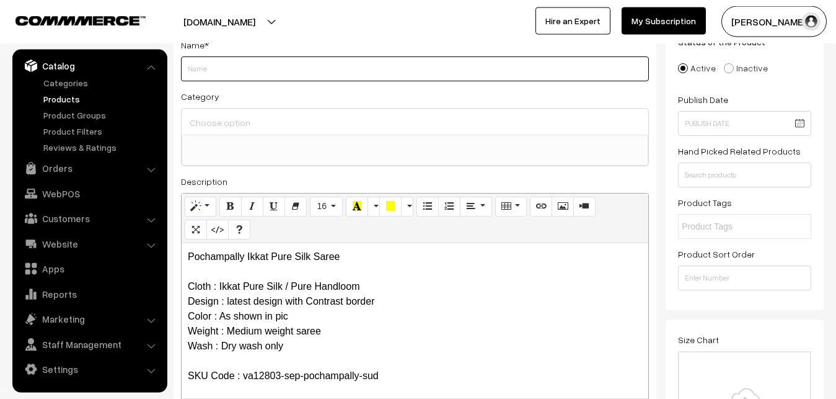
click at [201, 74] on input "Weight" at bounding box center [415, 68] width 468 height 25
paste input "Pochampally Ikkat Pure Silk Saree"
type input "Pochampally Ikkat Pure Silk Saree"
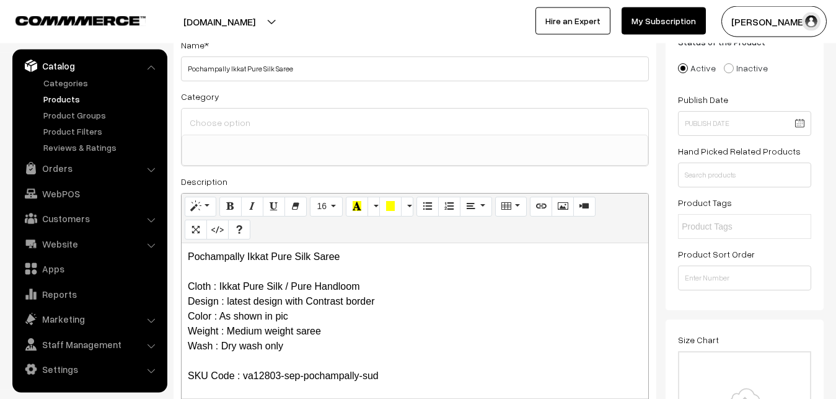
click at [221, 115] on input at bounding box center [415, 122] width 457 height 18
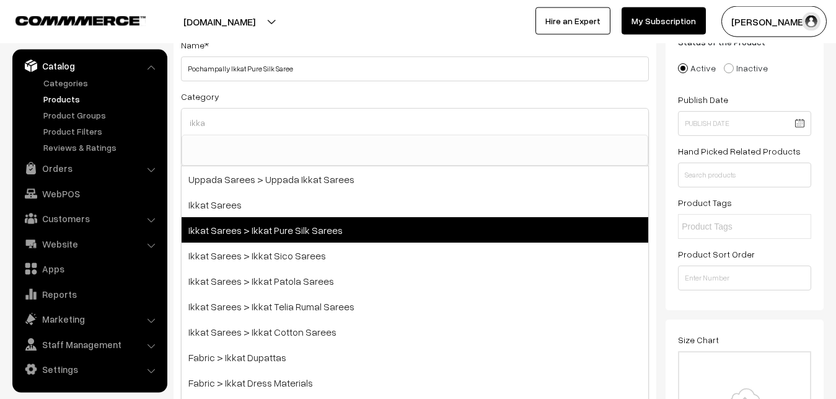
type input "ikka"
click at [277, 231] on span "Ikkat Sarees > Ikkat Pure Silk Sarees" at bounding box center [415, 229] width 467 height 25
select select "20"
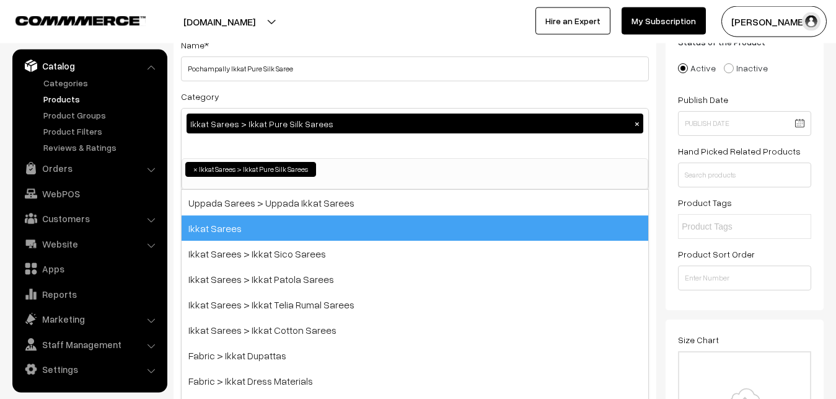
scroll to position [195, 0]
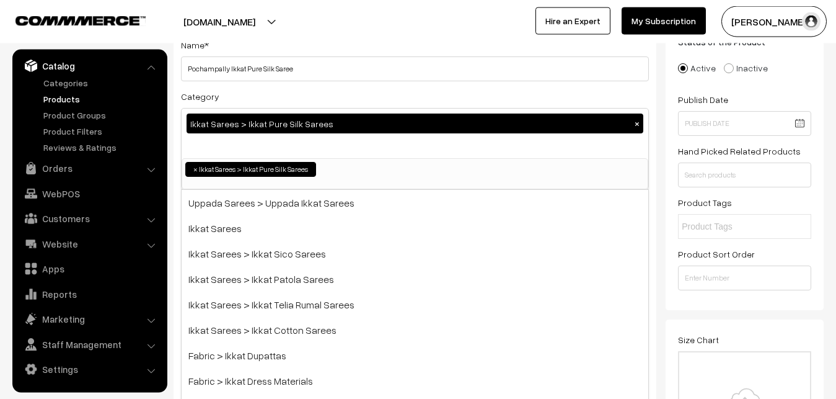
click at [280, 98] on div "Category Ikkat Sarees > Ikkat Pure Silk Sarees × Uppada Sarees Uppada Sarees > …" at bounding box center [415, 139] width 468 height 101
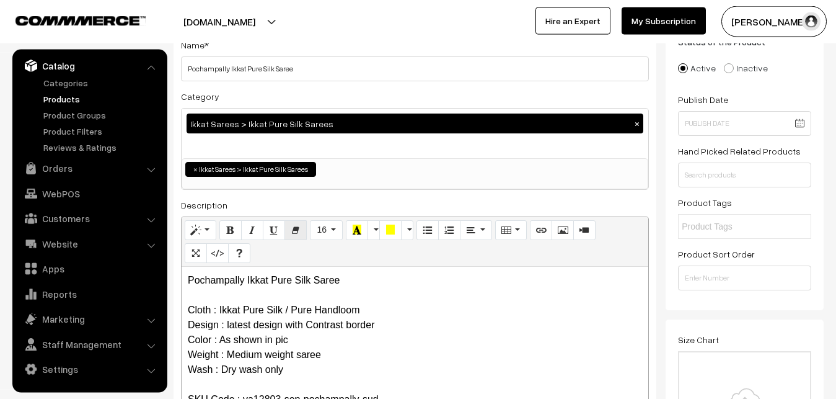
scroll to position [342, 0]
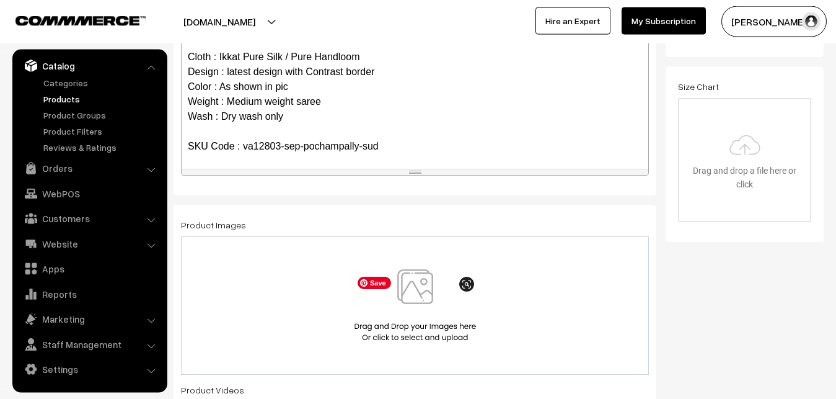
click at [417, 293] on img at bounding box center [416, 305] width 128 height 73
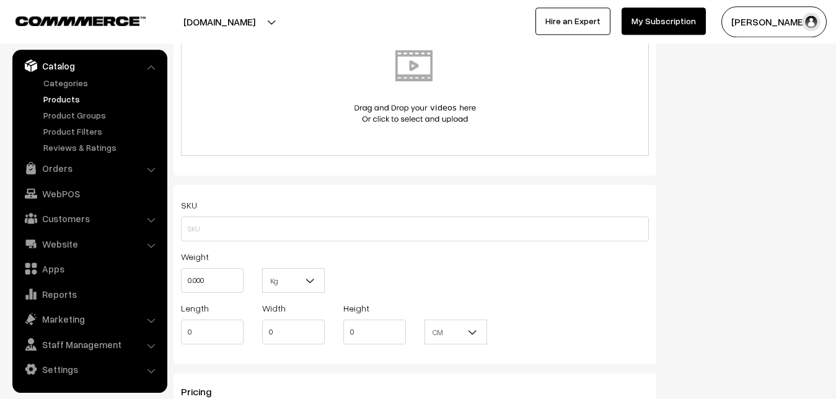
scroll to position [721, 0]
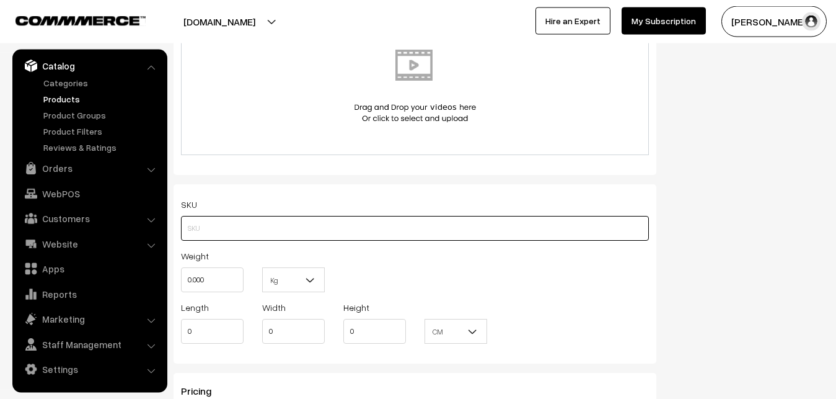
click at [219, 231] on input "text" at bounding box center [415, 228] width 468 height 25
paste input "va12803-sep-pochampally-sud"
type input "va12803-sep-pochampally-sud"
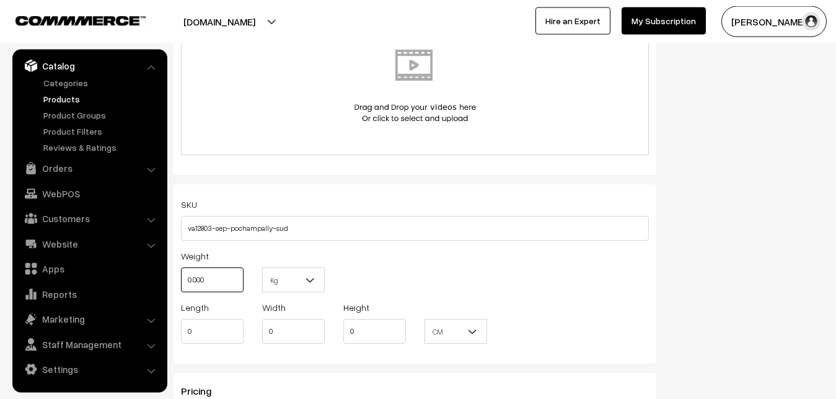
drag, startPoint x: 218, startPoint y: 272, endPoint x: 165, endPoint y: 272, distance: 53.3
click at [181, 272] on input "0.000" at bounding box center [212, 279] width 63 height 25
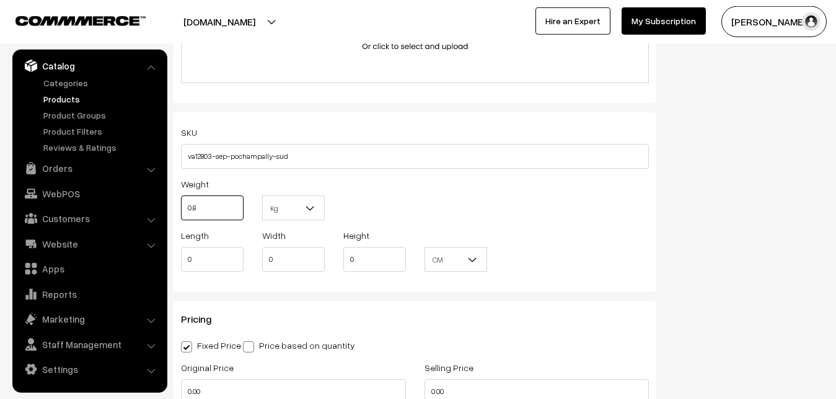
scroll to position [911, 0]
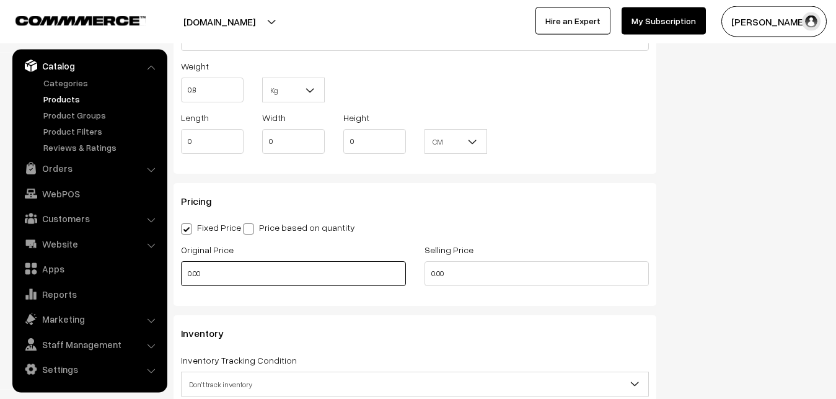
type input "0.80"
drag, startPoint x: 219, startPoint y: 270, endPoint x: 158, endPoint y: 268, distance: 60.8
click at [181, 268] on input "0.00" at bounding box center [293, 273] width 225 height 25
type input "10500"
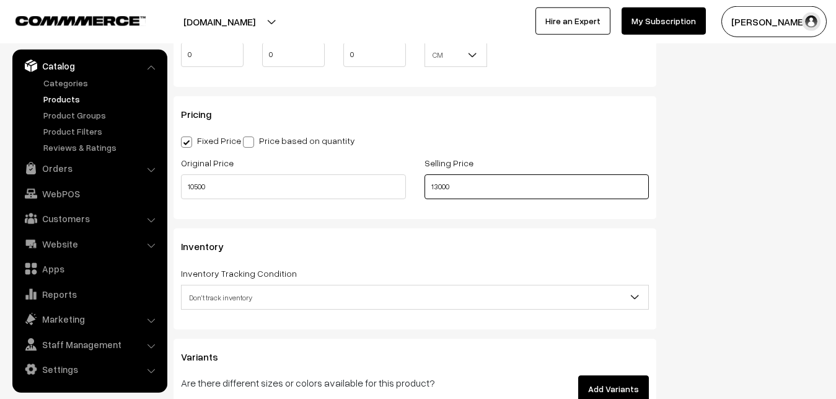
scroll to position [1164, 0]
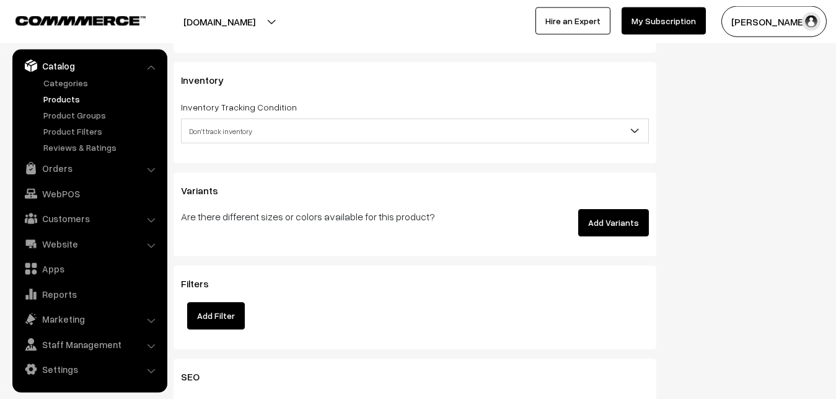
type input "13000"
click at [223, 124] on span "Don't track inventory" at bounding box center [415, 131] width 467 height 22
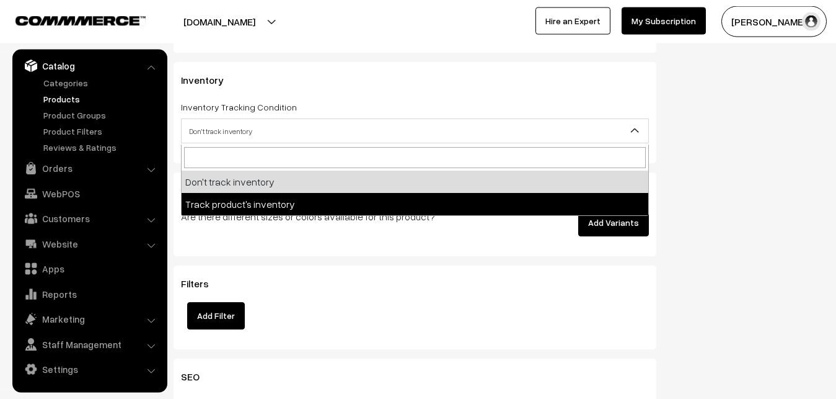
select select "2"
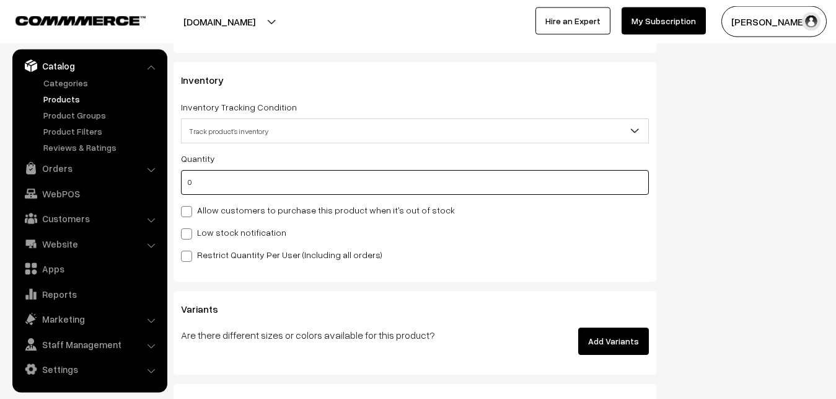
click at [240, 184] on input "0" at bounding box center [415, 182] width 468 height 25
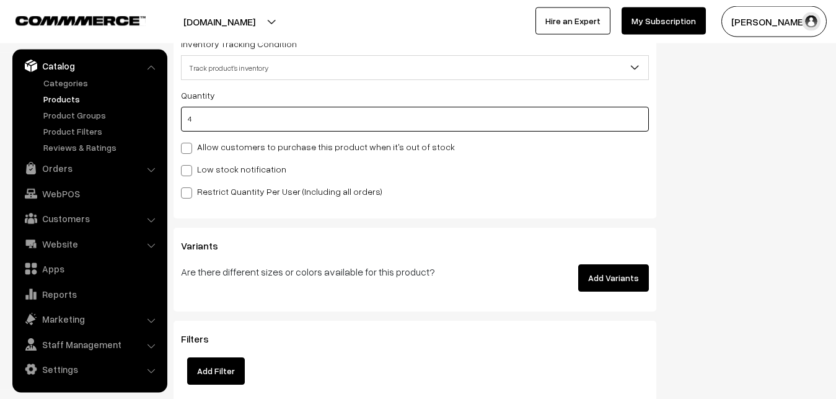
type input "4"
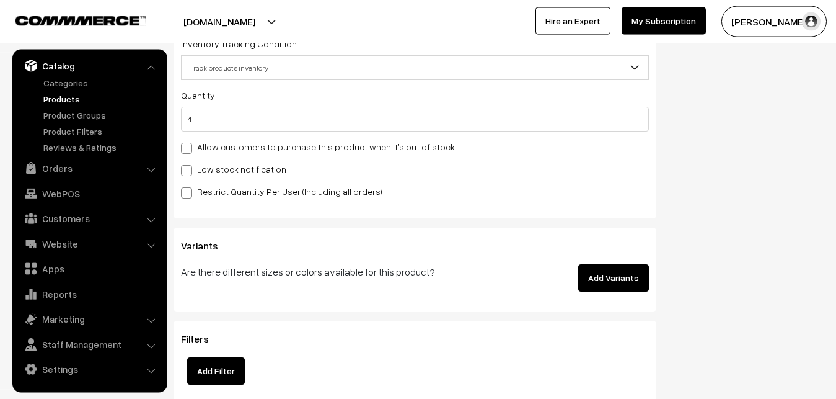
click at [184, 170] on span at bounding box center [186, 170] width 11 height 11
click at [184, 170] on input "Low stock notification" at bounding box center [185, 168] width 8 height 8
checkbox input "true"
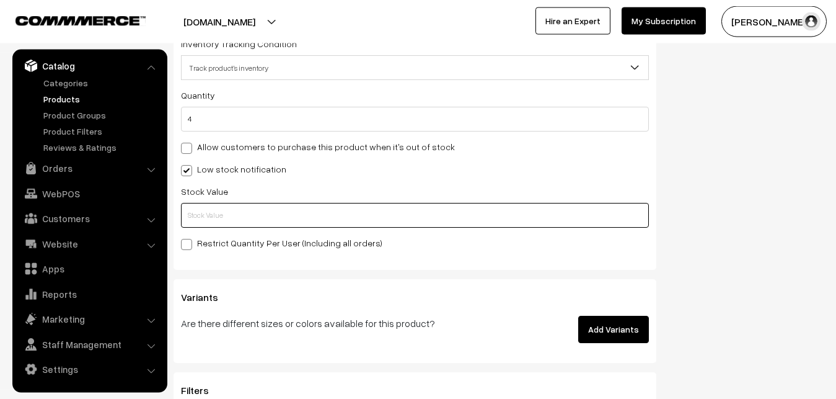
click at [188, 208] on input "text" at bounding box center [415, 215] width 468 height 25
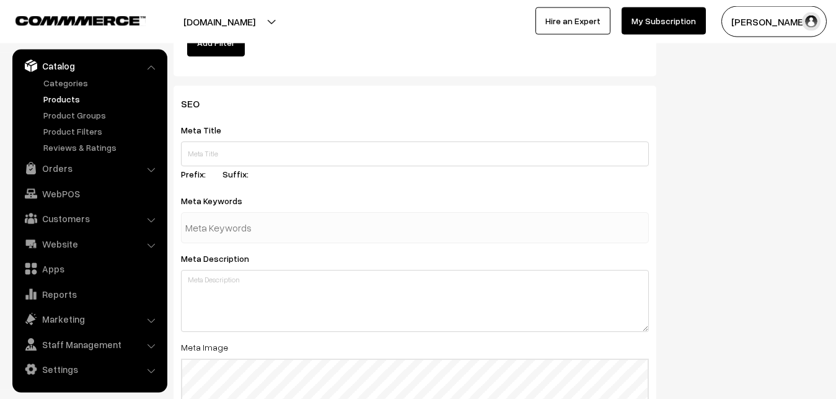
scroll to position [1846, 0]
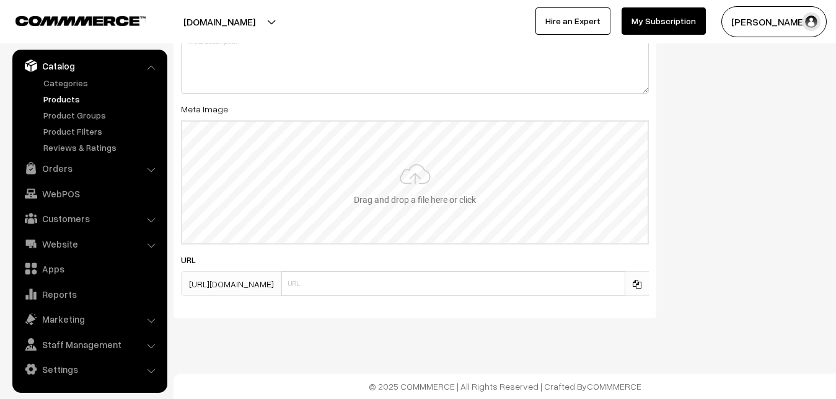
type input "2"
click at [414, 164] on input "file" at bounding box center [415, 183] width 466 height 122
type input "C:\fakepath\ikkat-saree-va12803-sep.jpeg"
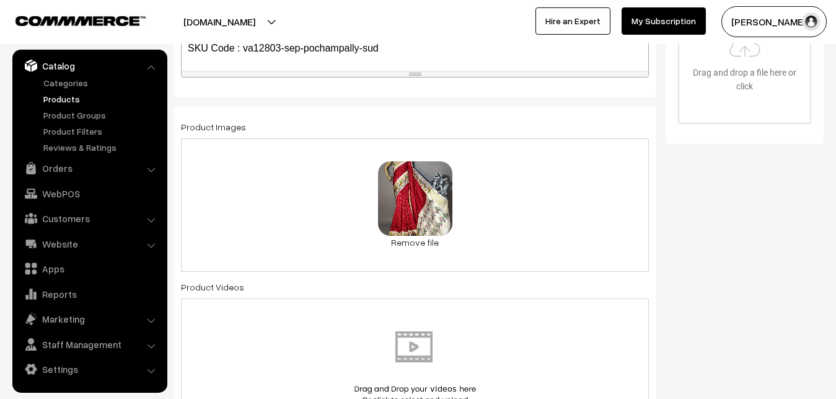
scroll to position [0, 0]
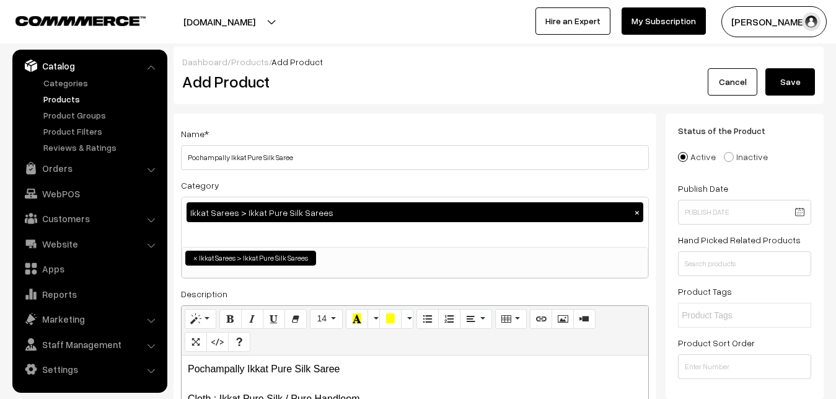
click at [805, 87] on button "Save" at bounding box center [791, 81] width 50 height 27
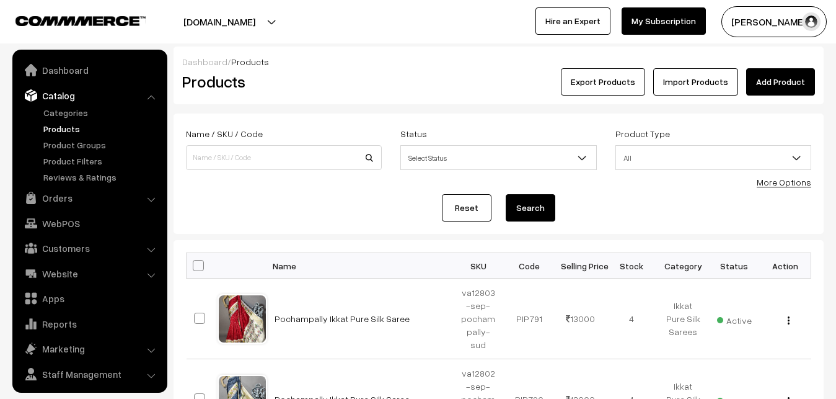
scroll to position [30, 0]
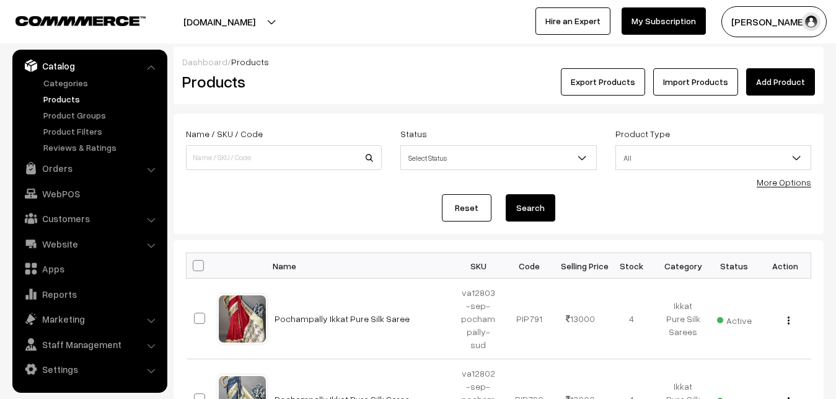
click at [345, 87] on h2 "Products" at bounding box center [281, 81] width 198 height 19
click at [776, 87] on link "Add Product" at bounding box center [780, 81] width 69 height 27
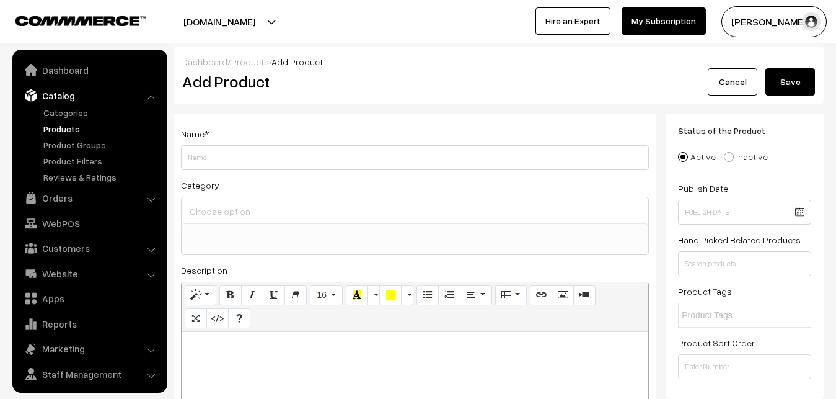
select select
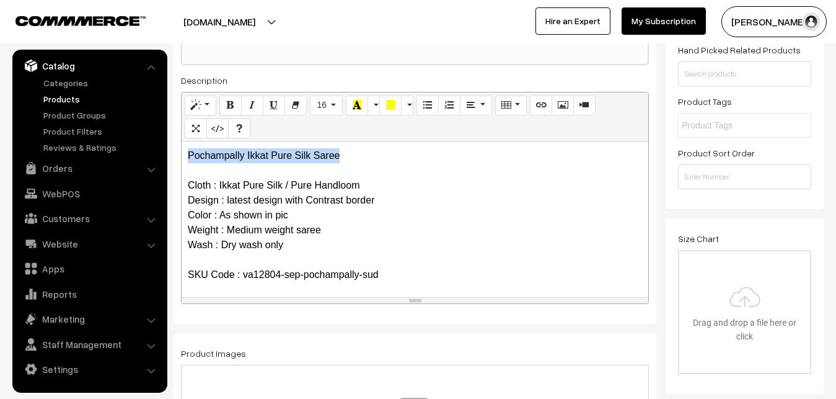
drag, startPoint x: 360, startPoint y: 159, endPoint x: 178, endPoint y: 156, distance: 181.7
click at [182, 156] on div "Pochampally Ikkat Pure Silk Saree Cloth : Ikkat Pure Silk / Pure Handloom Desig…" at bounding box center [415, 219] width 467 height 155
copy p "Pochampally Ikkat Pure Silk Saree"
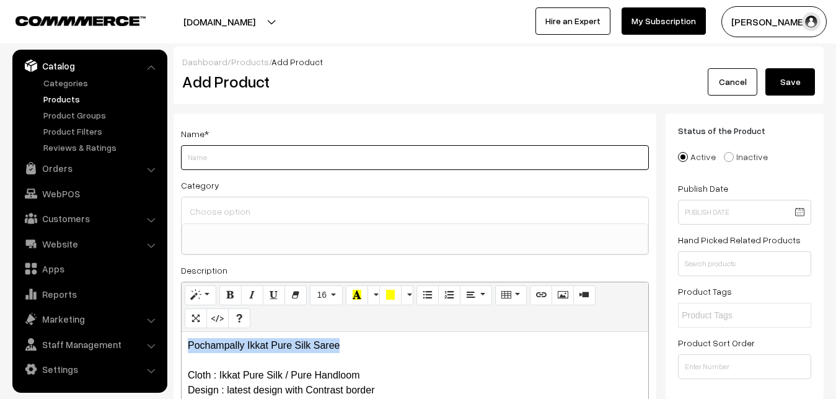
click at [229, 160] on input "Weight" at bounding box center [415, 157] width 468 height 25
paste input "Pochampally Ikkat Pure Silk Saree"
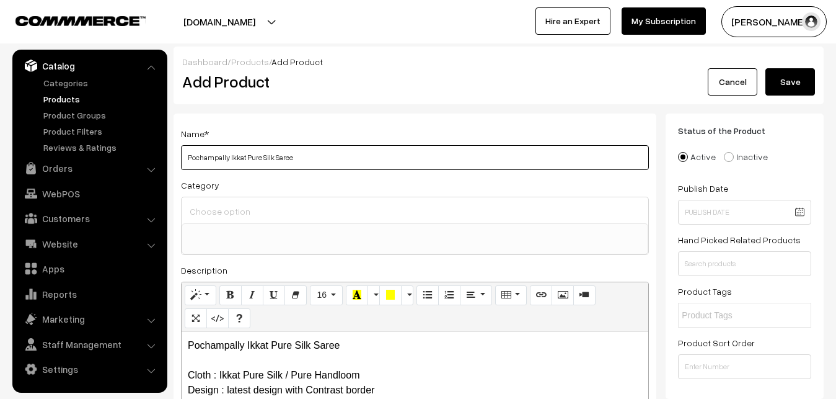
type input "Pochampally Ikkat Pure Silk Saree"
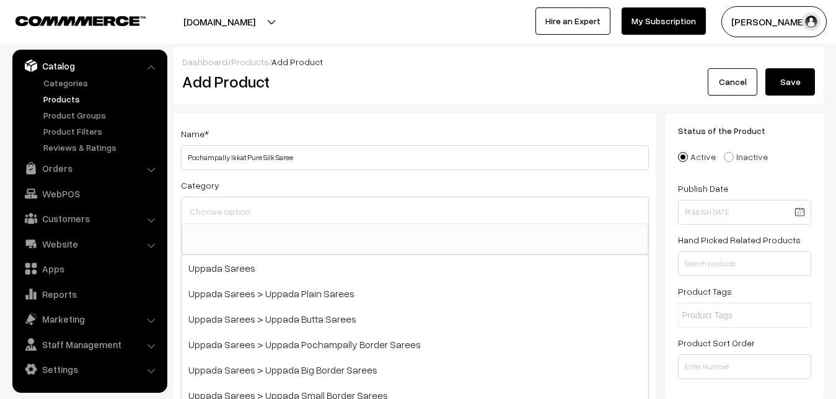
click at [242, 203] on input at bounding box center [415, 211] width 457 height 18
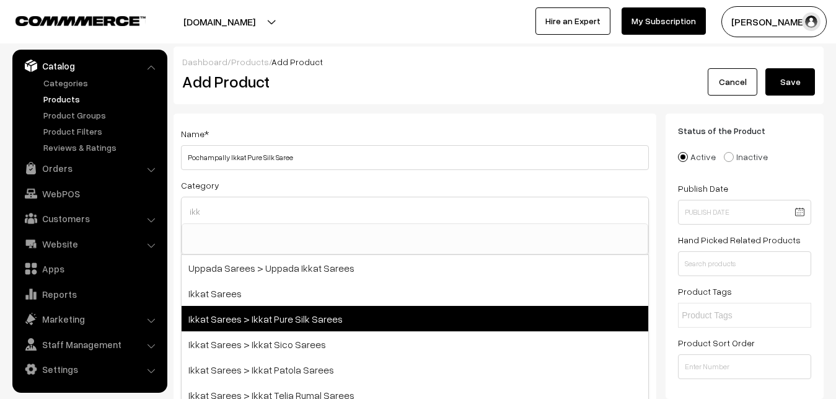
type input "ikk"
click at [273, 309] on span "Ikkat Sarees > Ikkat Pure Silk Sarees" at bounding box center [415, 318] width 467 height 25
select select "20"
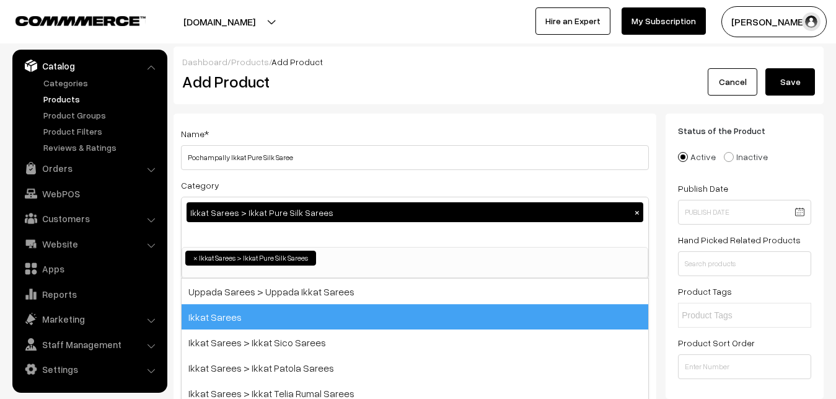
scroll to position [195, 0]
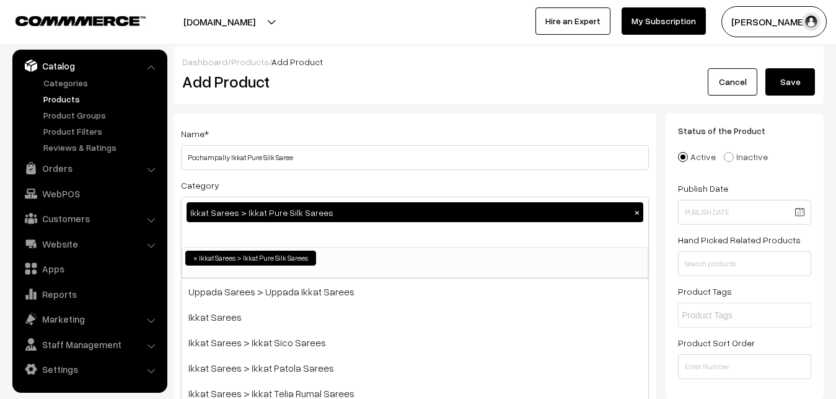
click at [293, 124] on div "Name * Pochampally Ikkat Pure Silk Saree Category Ikkat Sarees > Ikkat Pure Sil…" at bounding box center [415, 324] width 483 height 423
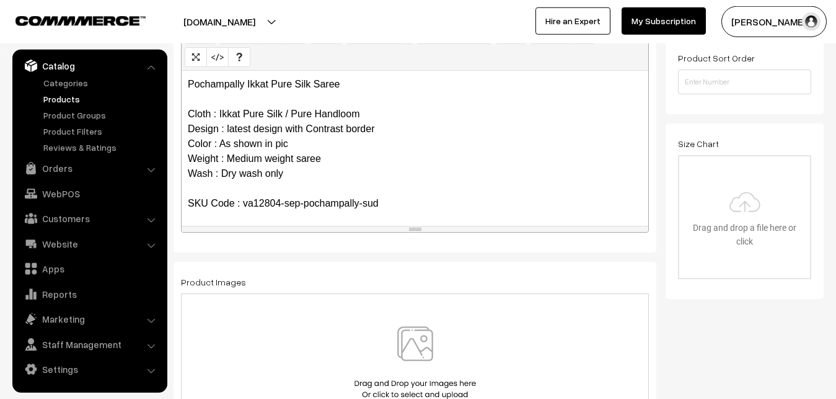
scroll to position [316, 0]
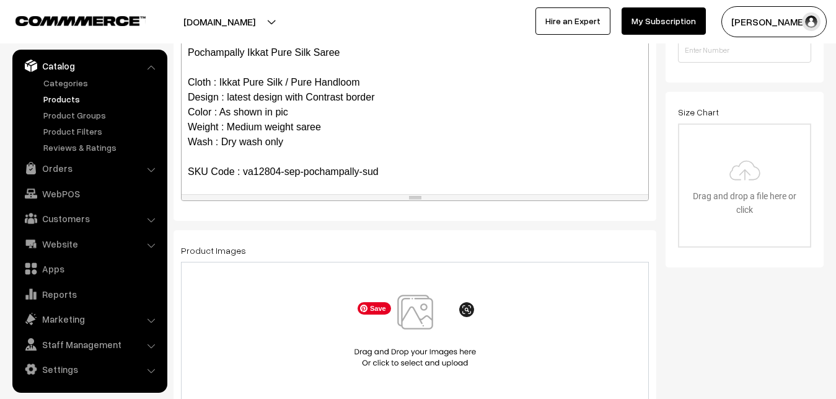
click at [433, 329] on img at bounding box center [416, 330] width 128 height 73
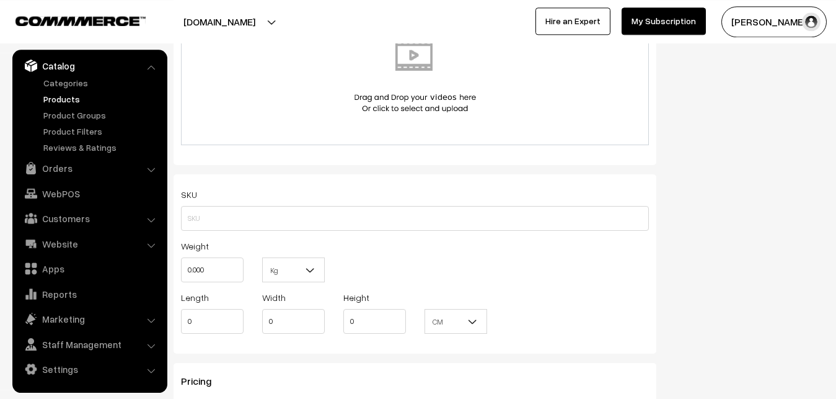
scroll to position [759, 0]
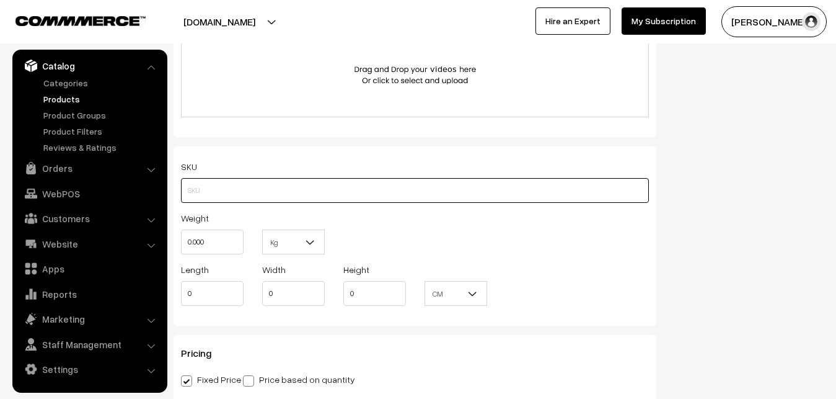
click at [231, 193] on input "text" at bounding box center [415, 190] width 468 height 25
paste input "va12804-sep-pochampally-sud"
type input "va12804-sep-pochampally-sud"
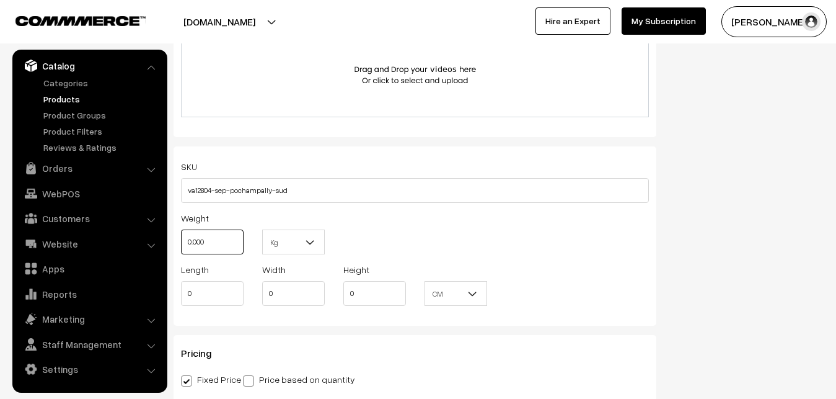
drag, startPoint x: 212, startPoint y: 241, endPoint x: 169, endPoint y: 232, distance: 44.3
click at [181, 232] on input "0.000" at bounding box center [212, 241] width 63 height 25
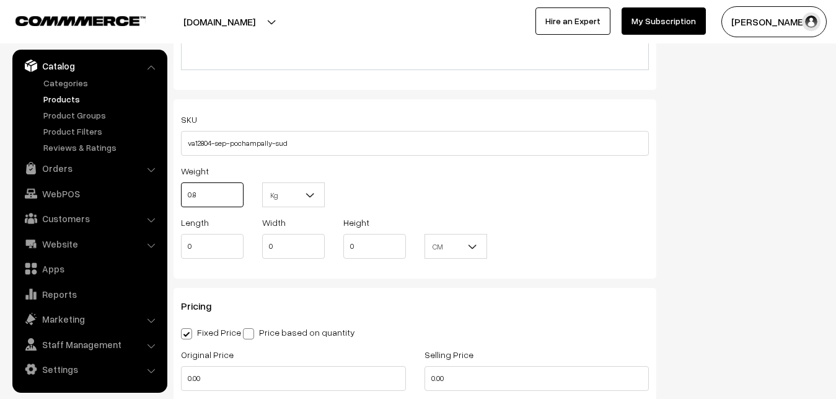
scroll to position [949, 0]
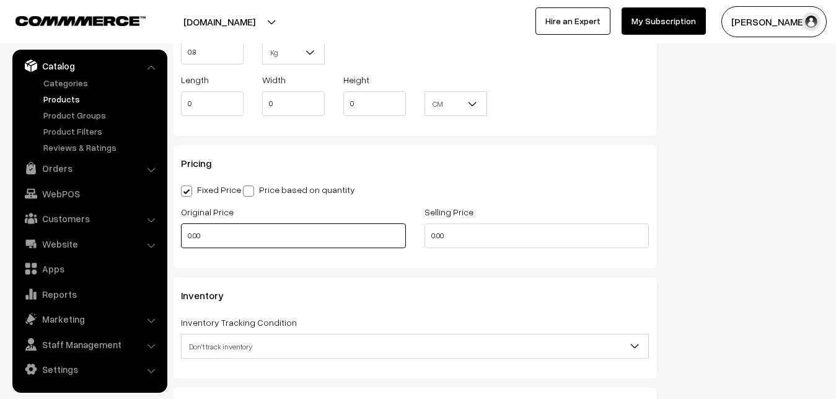
type input "0.80"
drag, startPoint x: 228, startPoint y: 227, endPoint x: 174, endPoint y: 228, distance: 53.3
click at [181, 228] on input "0.00" at bounding box center [293, 235] width 225 height 25
type input "10500"
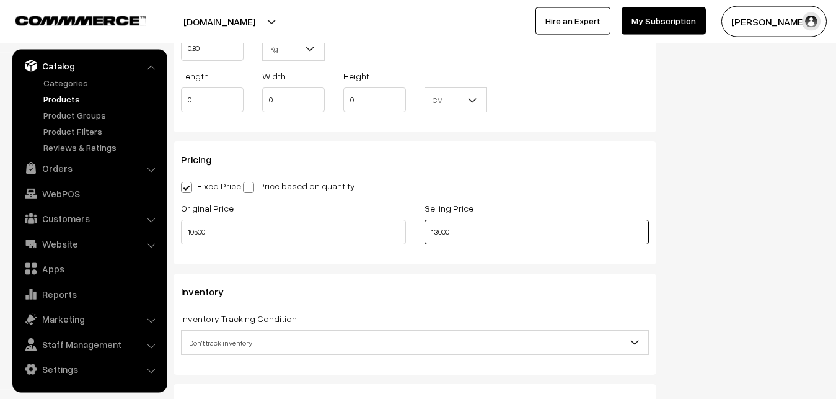
scroll to position [1075, 0]
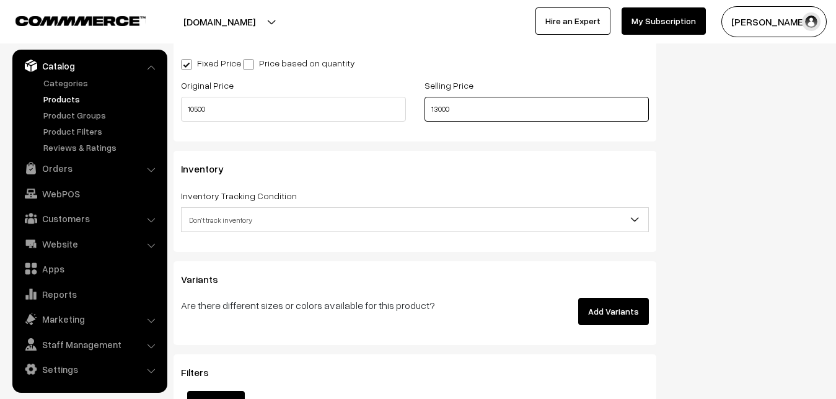
type input "13000"
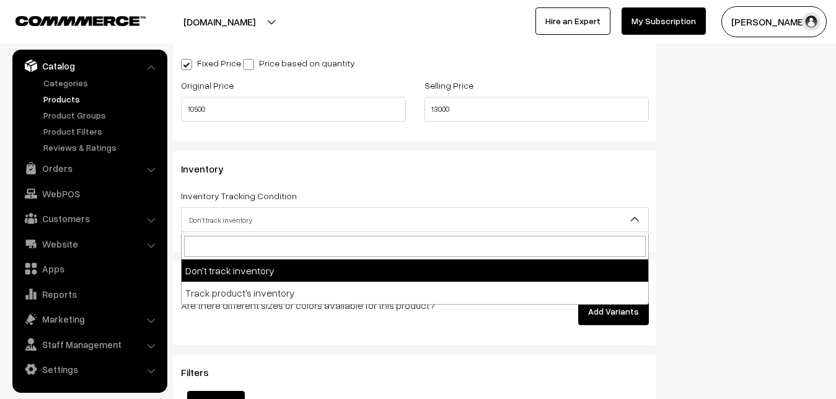
click at [215, 211] on span "Don't track inventory" at bounding box center [415, 220] width 467 height 22
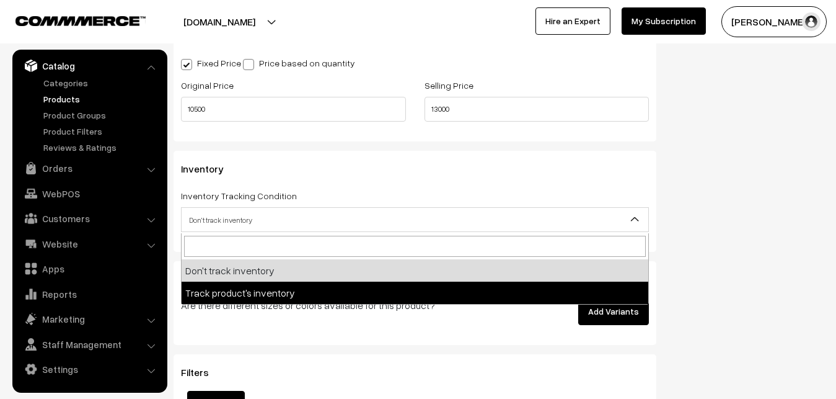
select select "2"
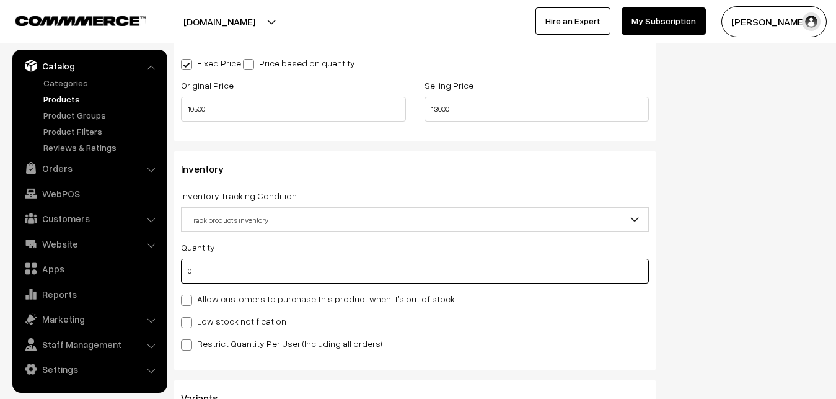
click at [212, 278] on input "0" at bounding box center [415, 271] width 468 height 25
type input "4"
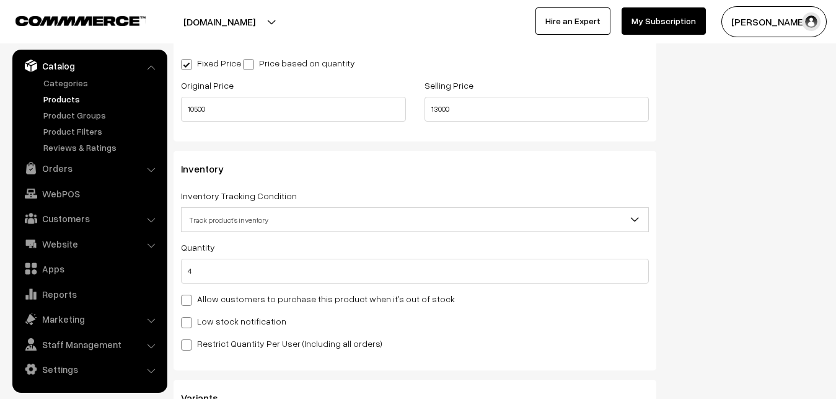
click at [206, 318] on label "Low stock notification" at bounding box center [233, 320] width 105 height 13
click at [189, 318] on input "Low stock notification" at bounding box center [185, 320] width 8 height 8
checkbox input "true"
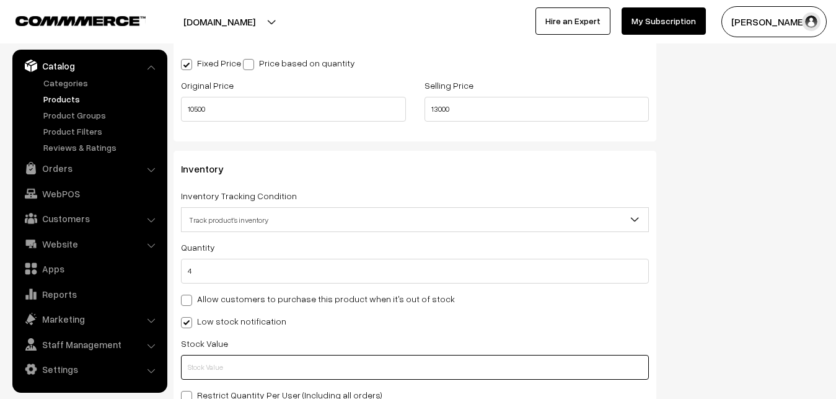
click at [212, 359] on input "text" at bounding box center [415, 367] width 468 height 25
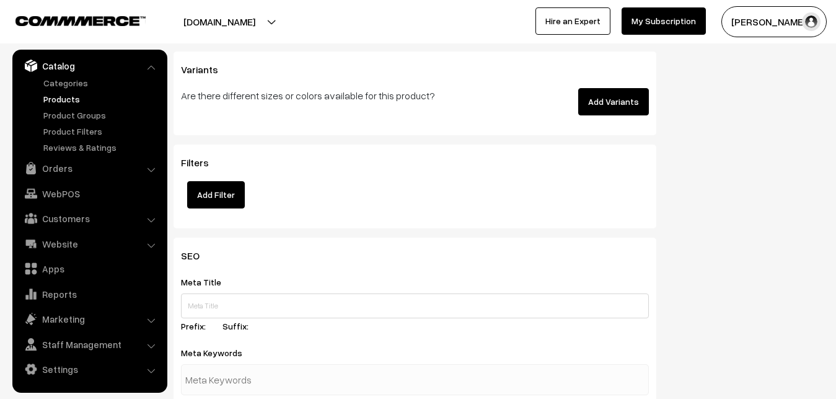
scroll to position [1834, 0]
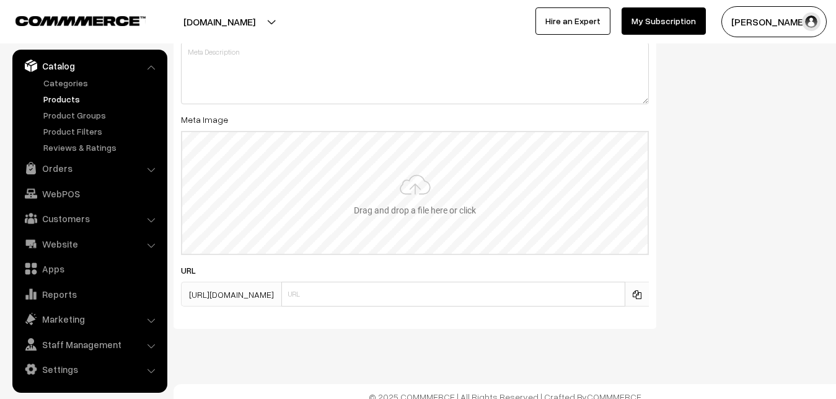
type input "2"
click at [409, 199] on input "file" at bounding box center [415, 193] width 466 height 122
type input "C:\fakepath\ikkat-saree-va12804-sep.jpeg"
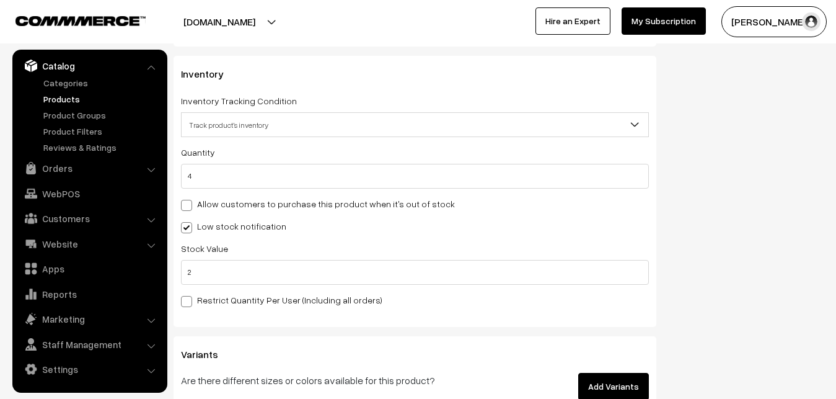
scroll to position [0, 0]
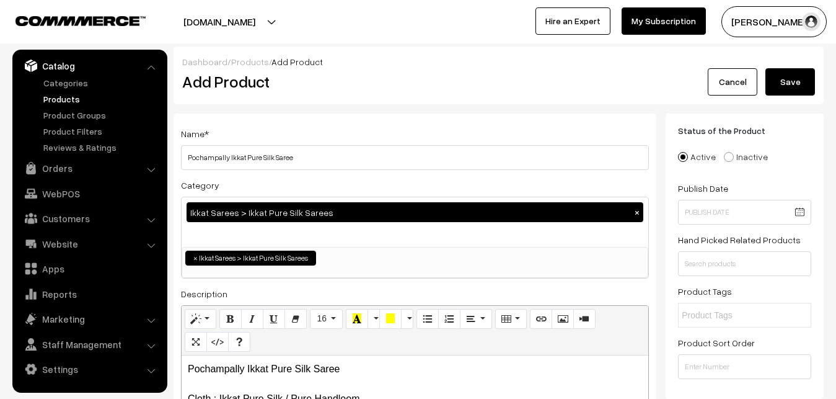
click at [791, 81] on button "Save" at bounding box center [791, 81] width 50 height 27
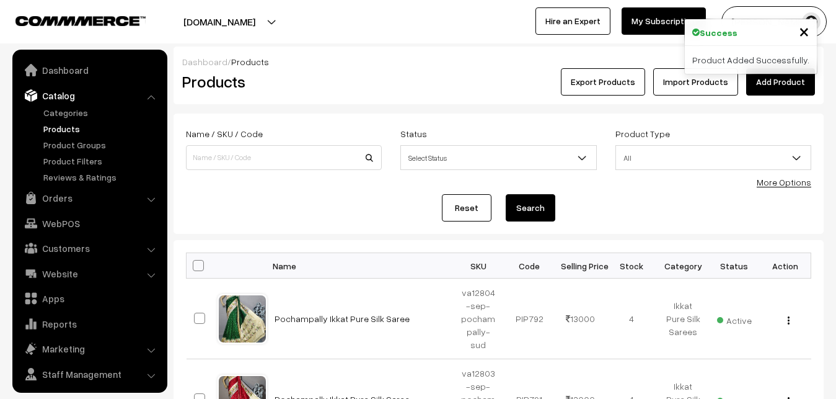
scroll to position [30, 0]
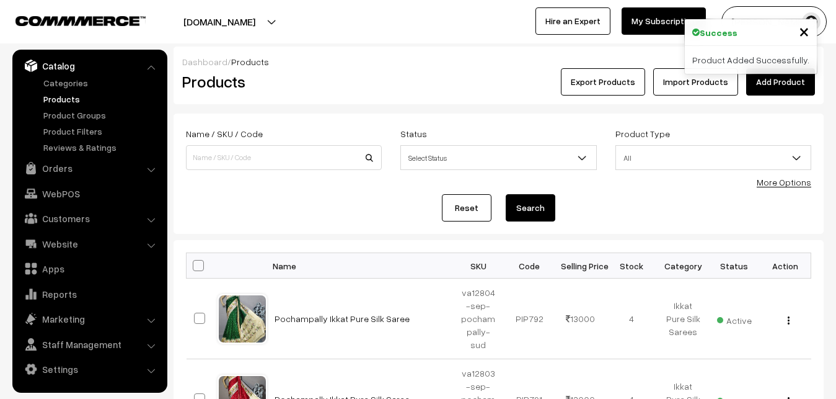
click at [406, 81] on div "Export Products Import Products Add Product" at bounding box center [607, 81] width 416 height 27
click at [767, 82] on link "Add Product" at bounding box center [780, 81] width 69 height 27
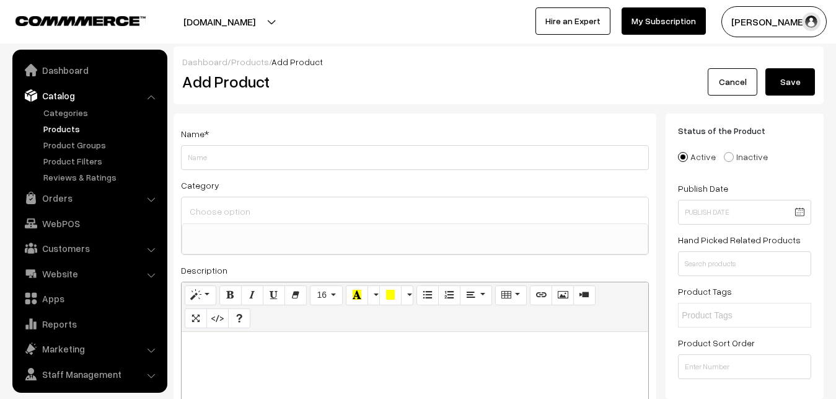
select select
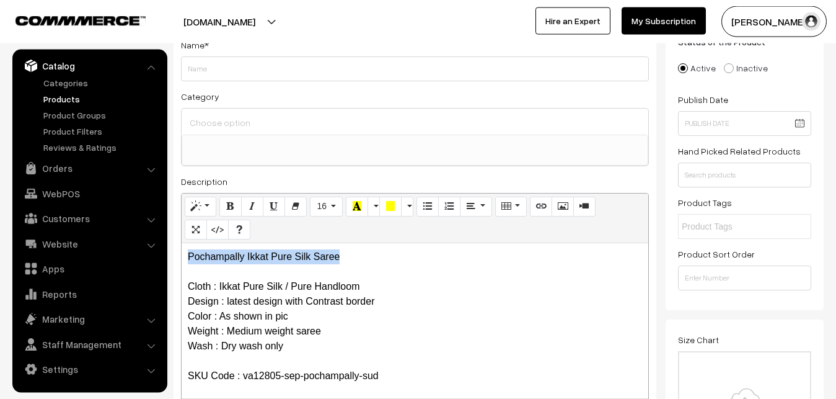
drag, startPoint x: 347, startPoint y: 257, endPoint x: 185, endPoint y: 260, distance: 161.2
click at [185, 260] on div "Pochampally Ikkat Pure Silk Saree Cloth : Ikkat Pure Silk / Pure Handloom Desig…" at bounding box center [415, 320] width 467 height 155
copy p "Pochampally Ikkat Pure Silk Saree"
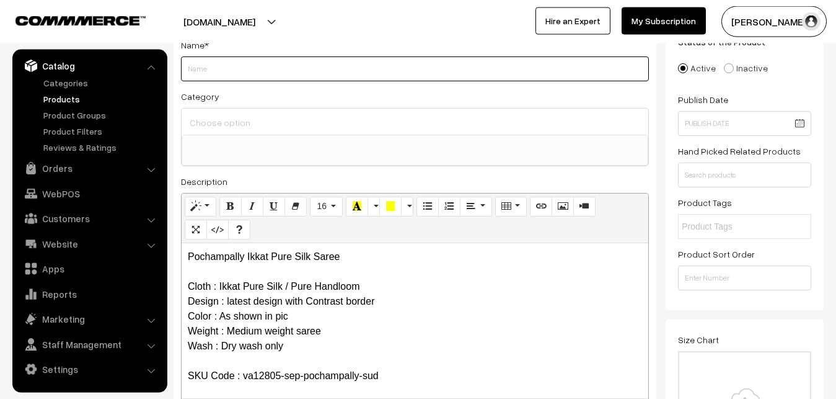
paste input "Pochampally Ikkat Pure Silk Saree"
type input "Pochampally Ikkat Pure Silk Saree"
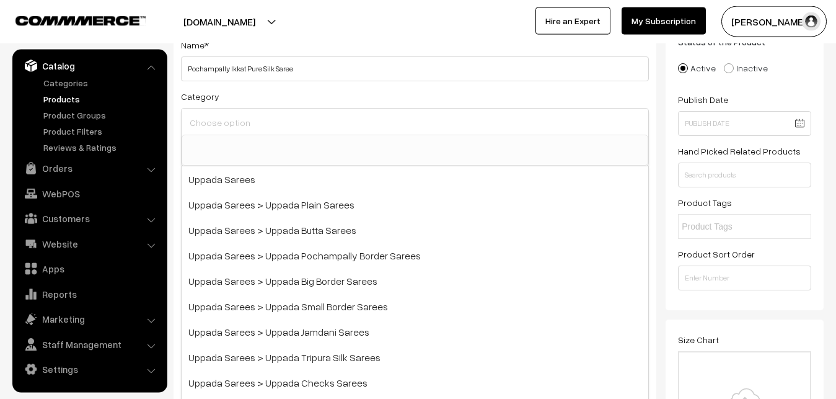
click at [245, 125] on input at bounding box center [415, 122] width 457 height 18
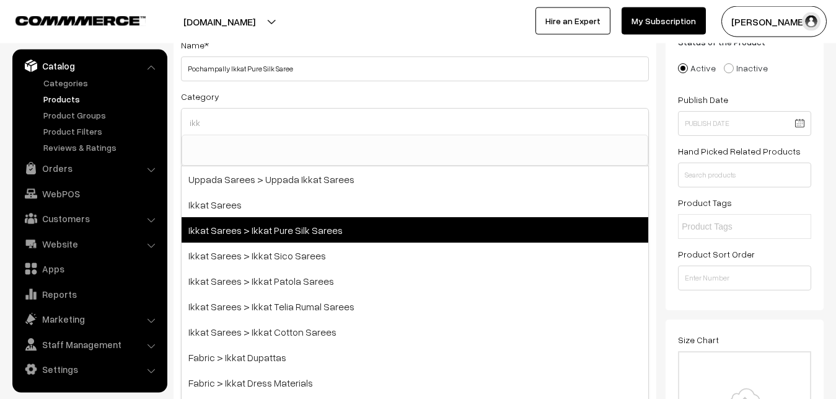
type input "ikk"
click at [283, 224] on span "Ikkat Sarees > Ikkat Pure Silk Sarees" at bounding box center [415, 229] width 467 height 25
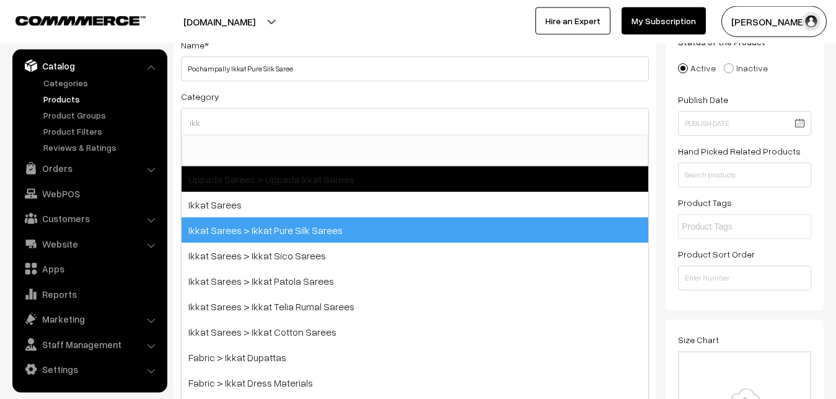
select select "20"
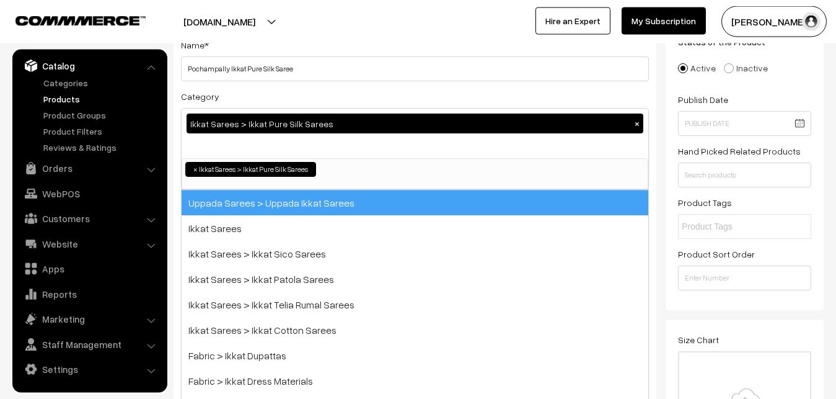
scroll to position [195, 0]
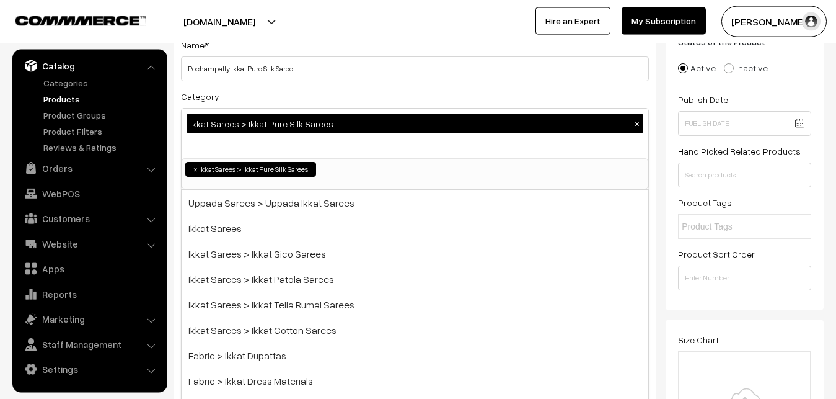
click at [271, 101] on div "Category Ikkat Sarees > Ikkat Pure Silk Sarees × Uppada Sarees Uppada Sarees > …" at bounding box center [415, 139] width 468 height 101
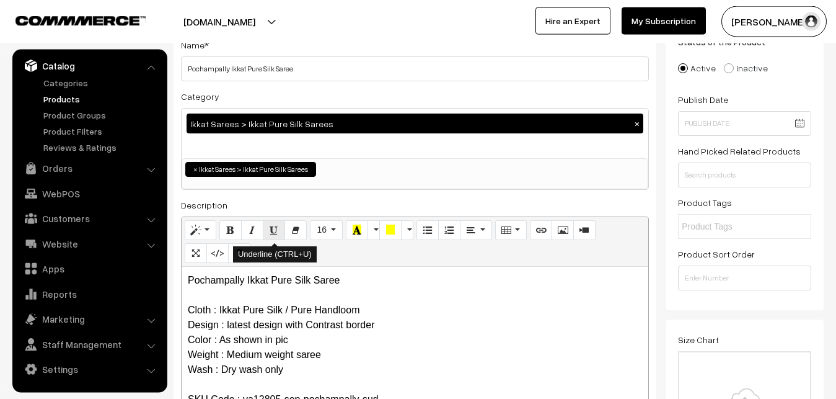
scroll to position [278, 0]
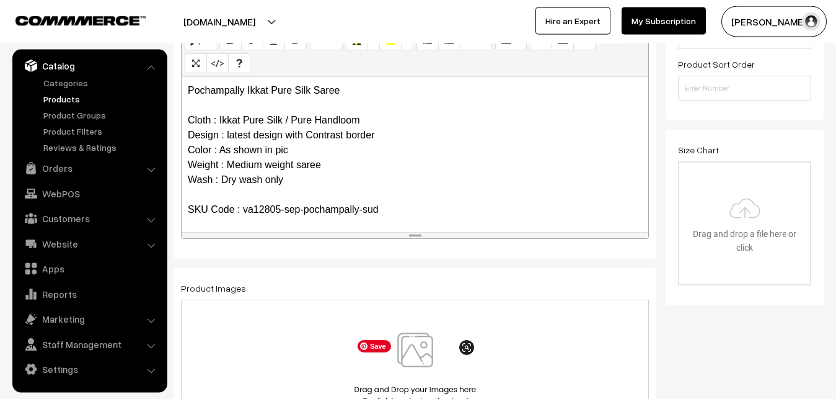
click at [413, 350] on img at bounding box center [416, 368] width 128 height 73
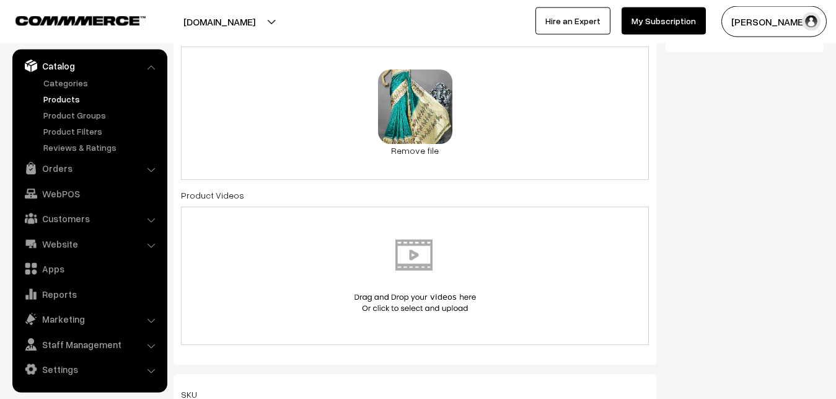
scroll to position [721, 0]
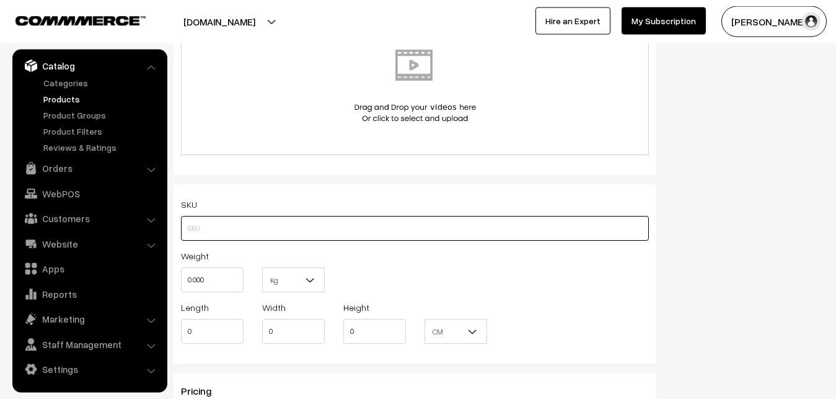
paste input "va12805-sep-pochampally-sud"
type input "va12805-sep-pochampally-sud"
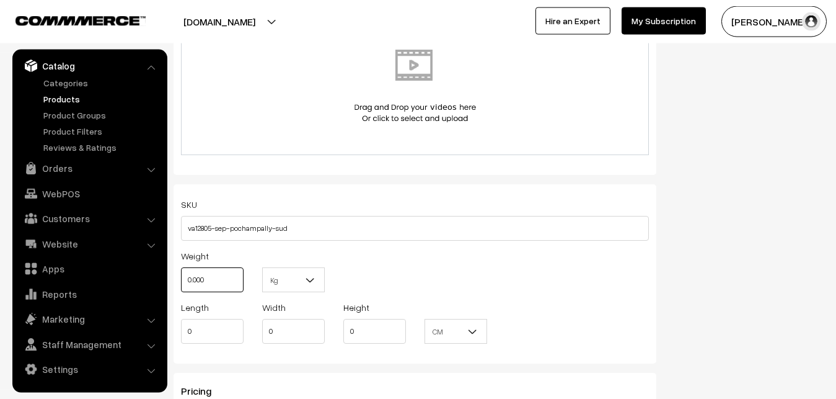
drag, startPoint x: 226, startPoint y: 292, endPoint x: 146, endPoint y: 288, distance: 79.4
click at [181, 288] on input "0.000" at bounding box center [212, 279] width 63 height 25
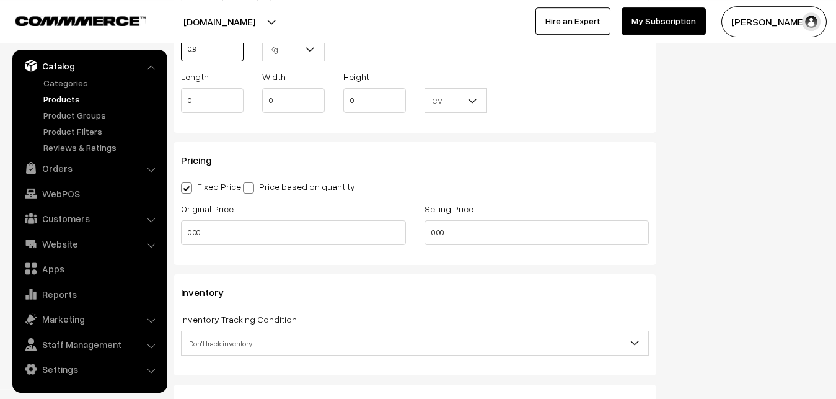
scroll to position [974, 0]
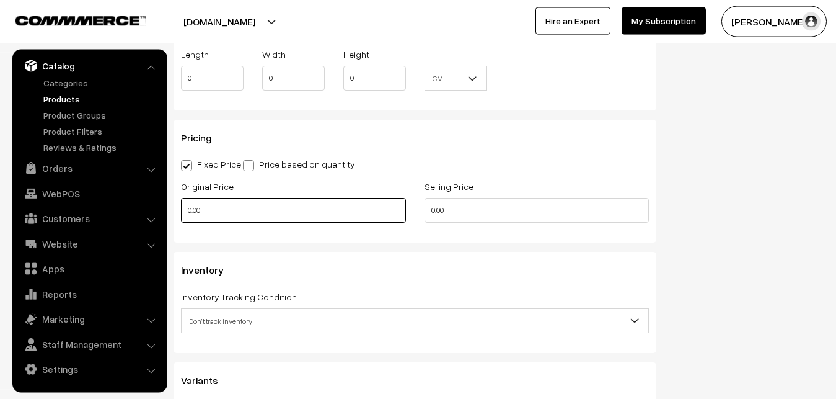
type input "0.80"
drag, startPoint x: 235, startPoint y: 216, endPoint x: 136, endPoint y: 218, distance: 98.6
click at [181, 218] on input "0.00" at bounding box center [293, 210] width 225 height 25
type input "10500"
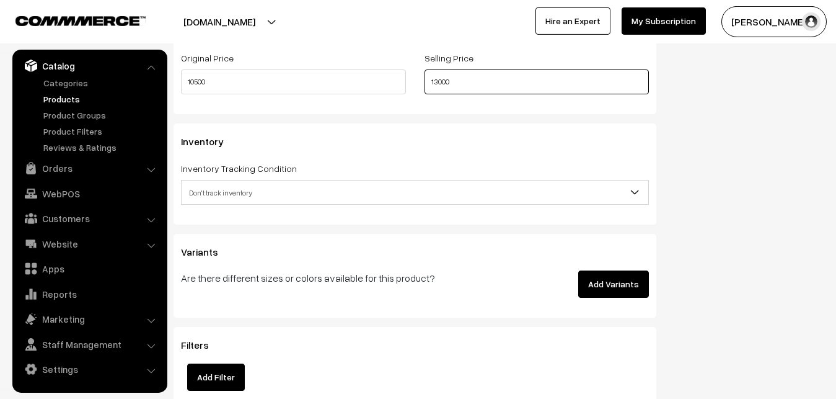
scroll to position [1164, 0]
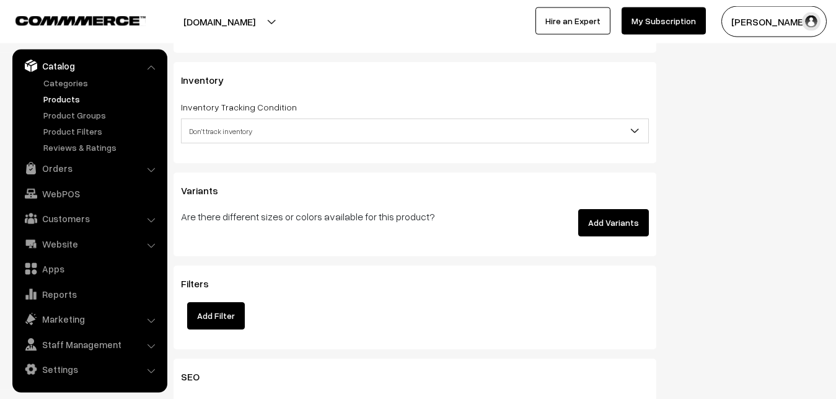
type input "13000"
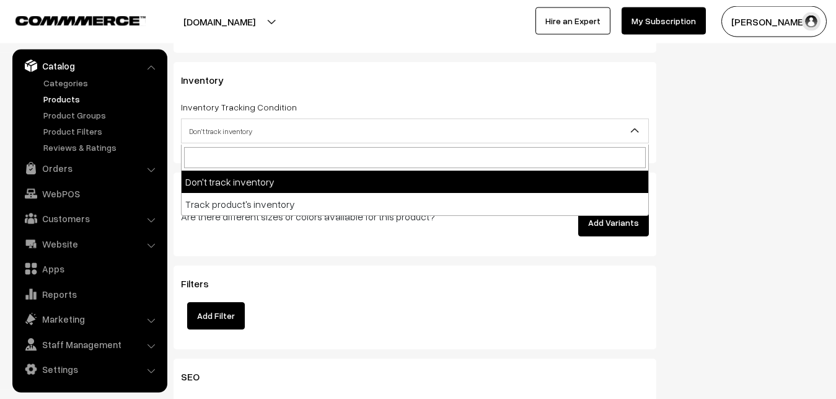
click at [215, 141] on span "Don't track inventory" at bounding box center [415, 131] width 467 height 22
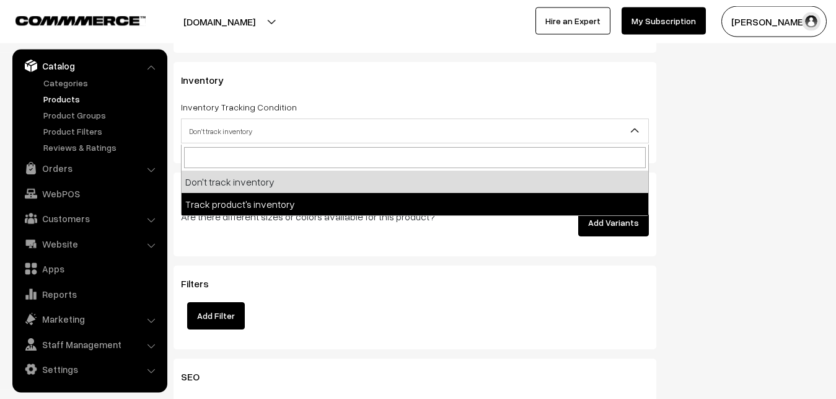
select select "2"
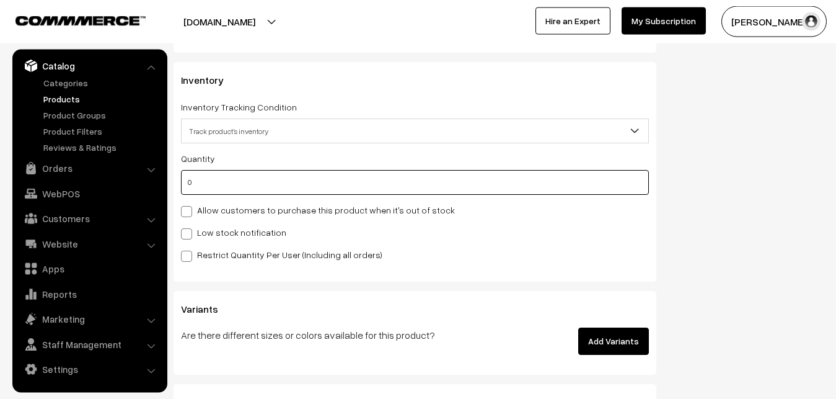
drag, startPoint x: 201, startPoint y: 188, endPoint x: 164, endPoint y: 172, distance: 40.9
click at [181, 172] on input "0" at bounding box center [415, 182] width 468 height 25
type input "4"
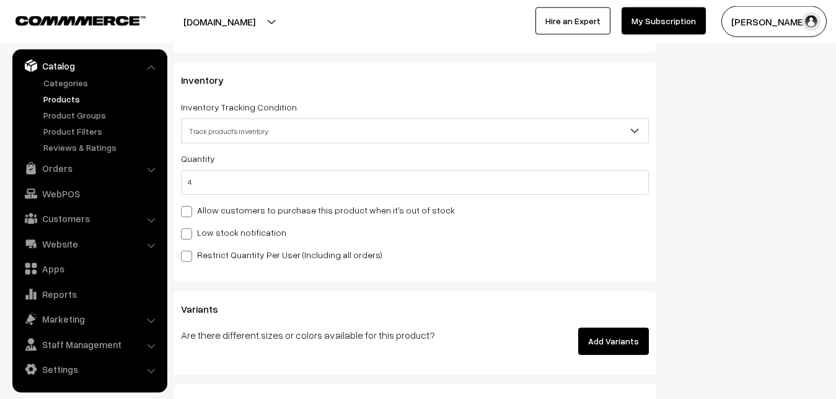
click at [188, 235] on span at bounding box center [186, 233] width 11 height 11
click at [188, 235] on input "Low stock notification" at bounding box center [185, 232] width 8 height 8
checkbox input "true"
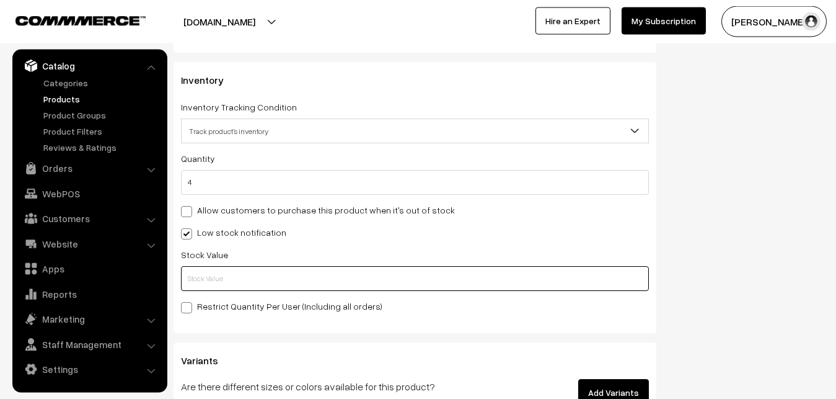
click at [198, 275] on input "text" at bounding box center [415, 278] width 468 height 25
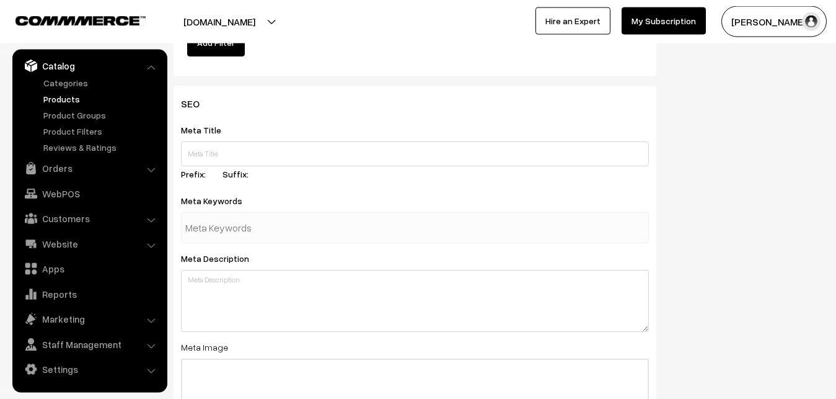
scroll to position [1846, 0]
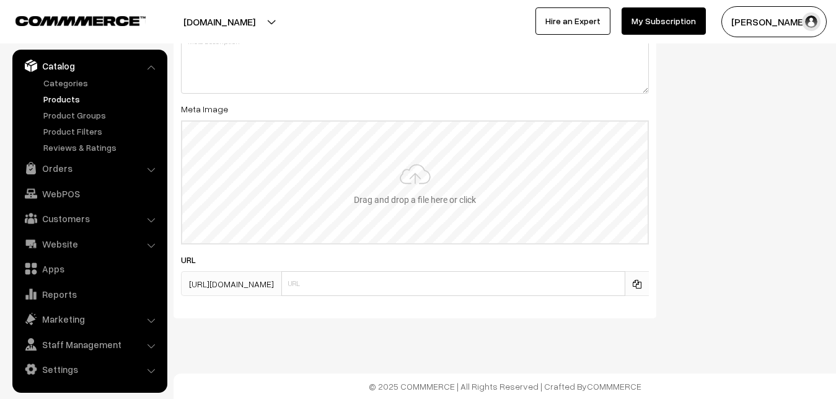
type input "2"
click at [391, 210] on input "file" at bounding box center [415, 183] width 466 height 122
type input "C:\fakepath\ikkat-saree-va12805-sep.jpeg"
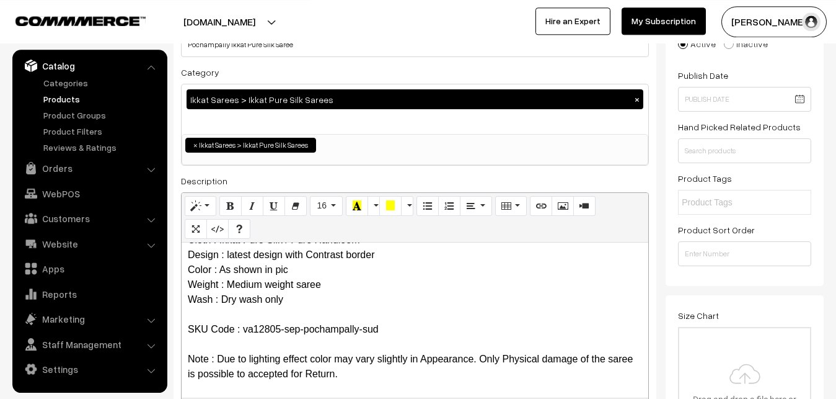
scroll to position [0, 0]
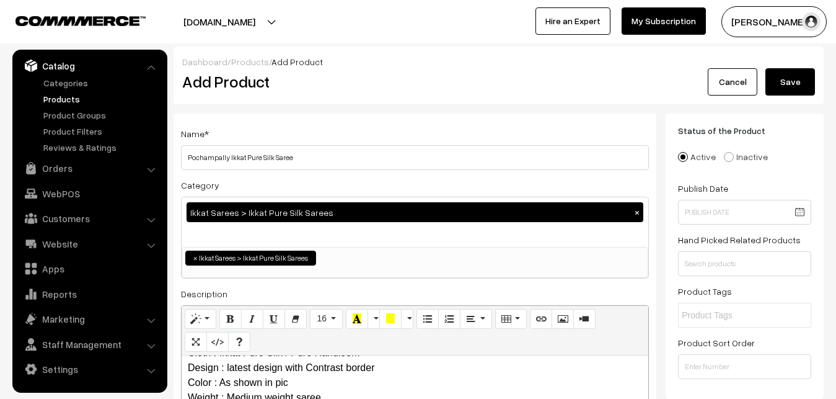
click at [779, 82] on button "Save" at bounding box center [791, 81] width 50 height 27
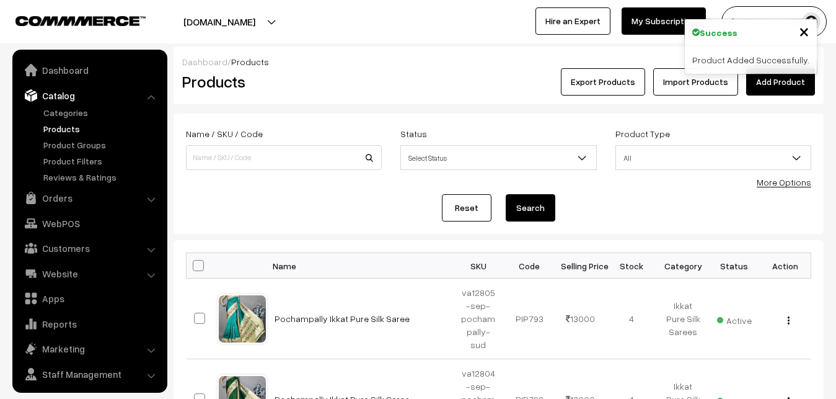
scroll to position [30, 0]
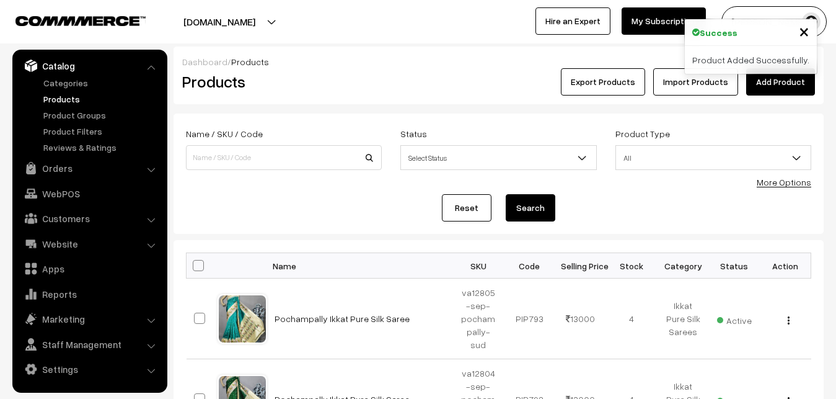
click at [374, 90] on h2 "Products" at bounding box center [281, 81] width 198 height 19
click at [792, 79] on link "Add Product" at bounding box center [780, 81] width 69 height 27
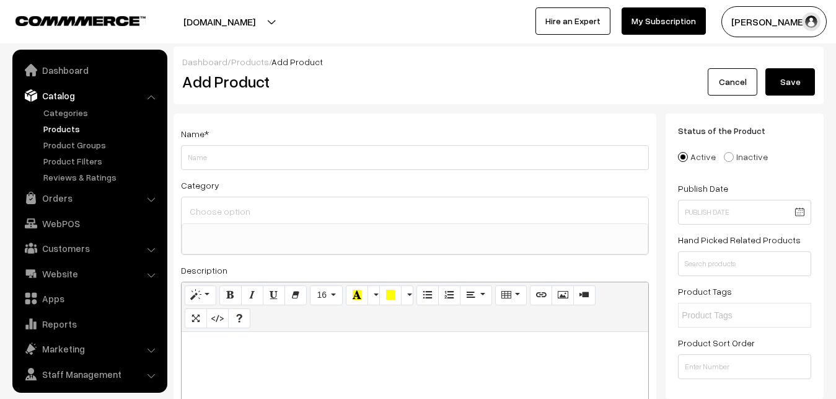
select select
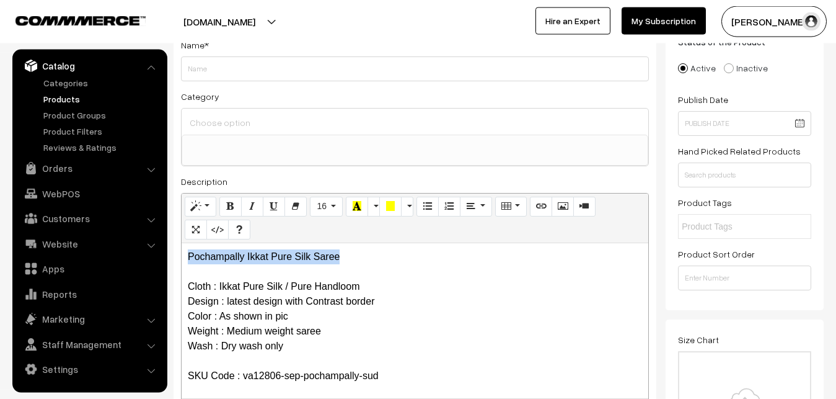
drag, startPoint x: 367, startPoint y: 251, endPoint x: 67, endPoint y: 238, distance: 300.3
click at [182, 243] on div "Pochampally Ikkat Pure Silk Saree Cloth : Ikkat Pure Silk / Pure Handloom Desig…" at bounding box center [415, 320] width 467 height 155
copy p "Pochampally Ikkat Pure Silk Saree"
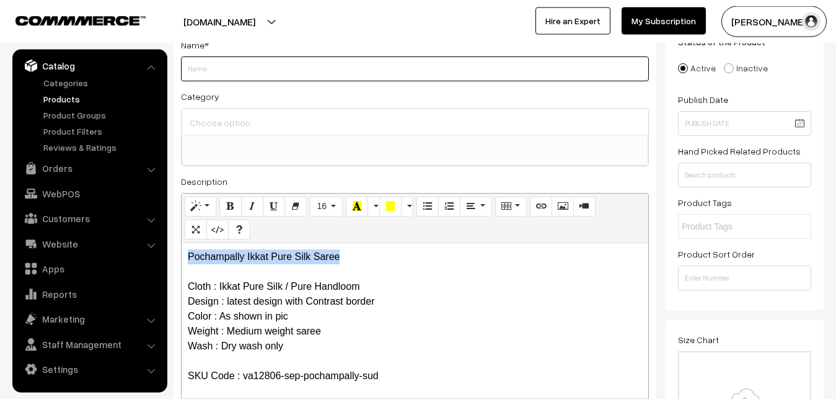
click at [197, 73] on input "Weight" at bounding box center [415, 68] width 468 height 25
paste input "Pochampally Ikkat Pure Silk Saree"
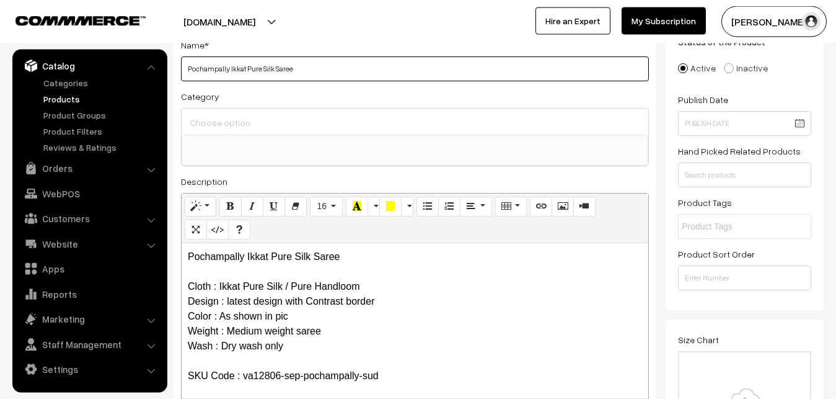
type input "Pochampally Ikkat Pure Silk Saree"
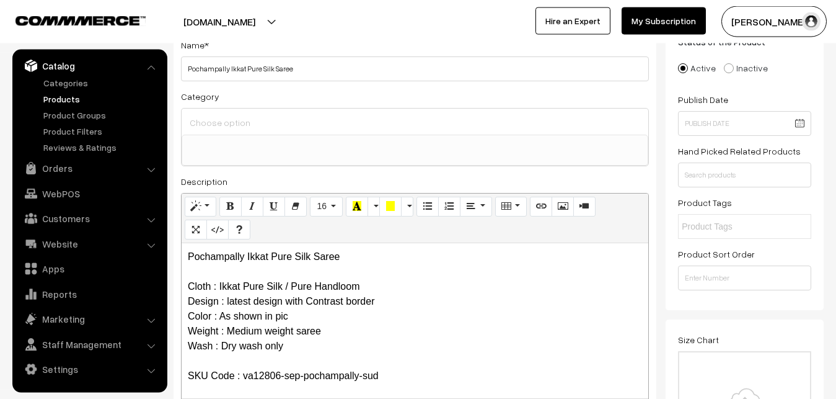
click at [217, 138] on ul at bounding box center [415, 142] width 466 height 15
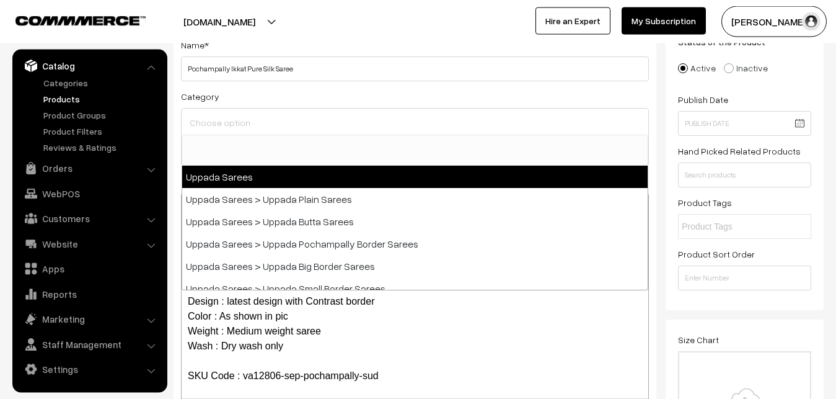
click at [217, 133] on div at bounding box center [415, 121] width 467 height 26
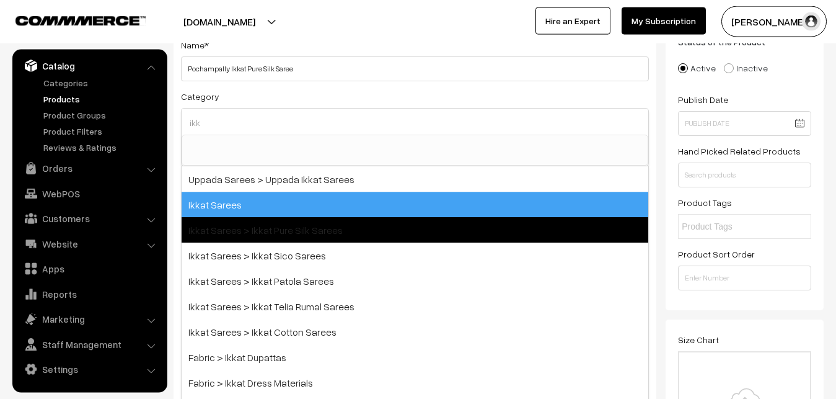
type input "ikk"
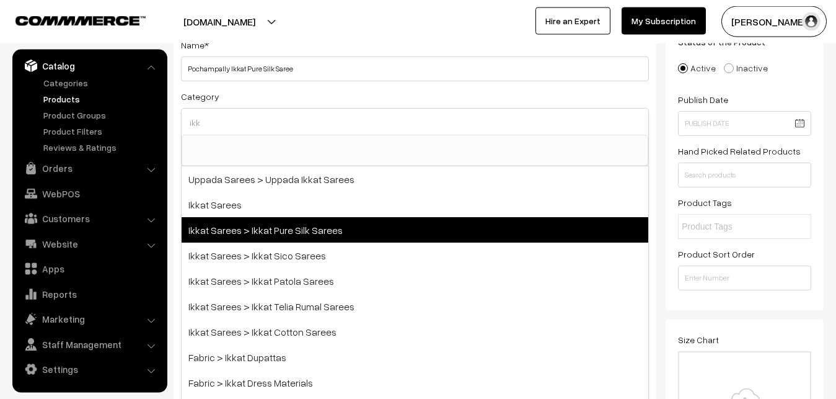
click at [290, 229] on span "Ikkat Sarees > Ikkat Pure Silk Sarees" at bounding box center [415, 229] width 467 height 25
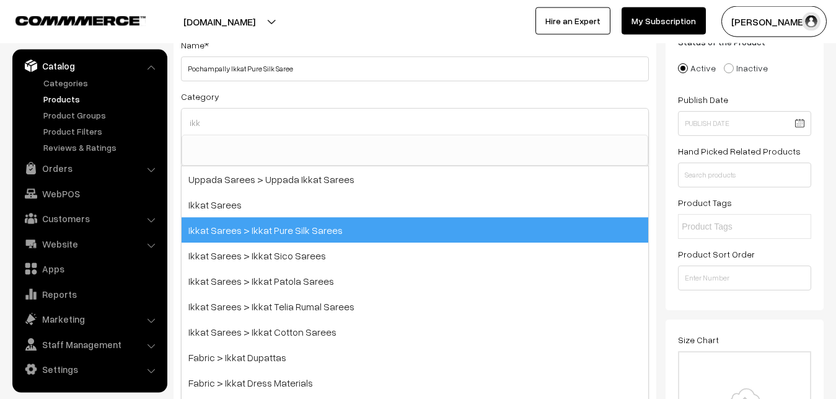
select select "20"
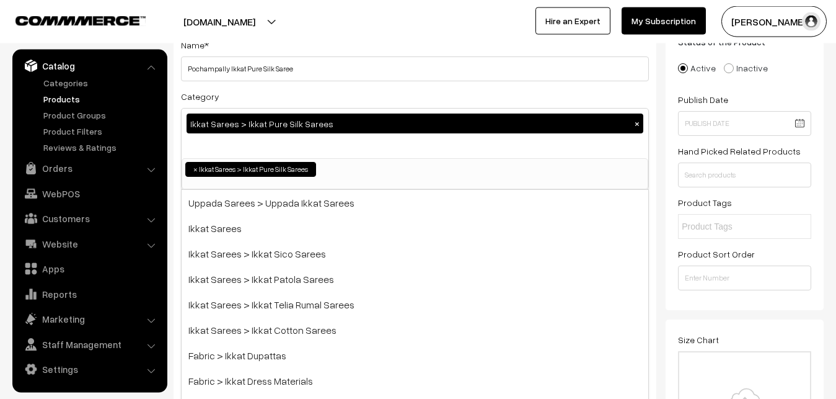
click at [286, 92] on div "Category Ikkat Sarees > Ikkat Pure Silk Sarees × Uppada Sarees Uppada Sarees > …" at bounding box center [415, 139] width 468 height 101
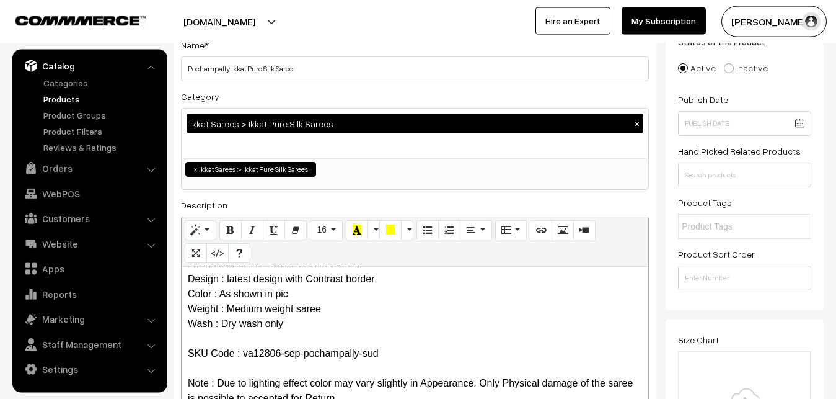
scroll to position [342, 0]
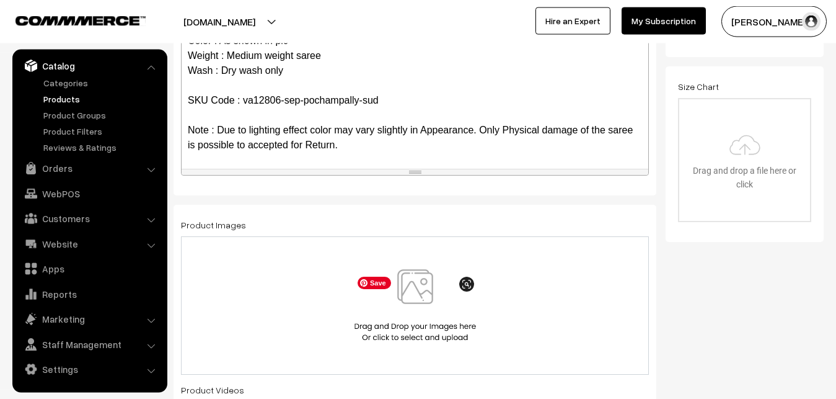
click at [427, 278] on img at bounding box center [416, 305] width 128 height 73
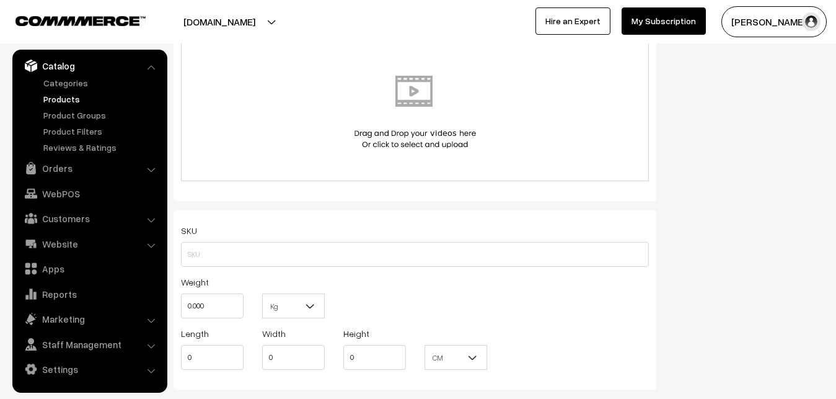
scroll to position [721, 0]
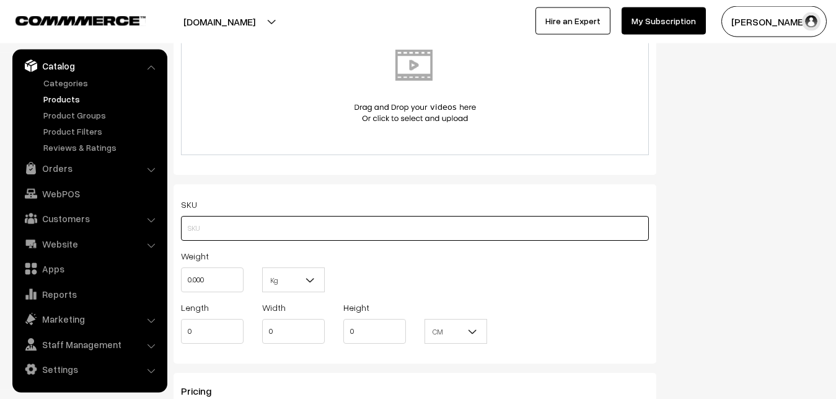
click at [195, 225] on input "text" at bounding box center [415, 228] width 468 height 25
paste input "va12806-sep-pochampally-sud"
type input "va12806-sep-pochampally-sud"
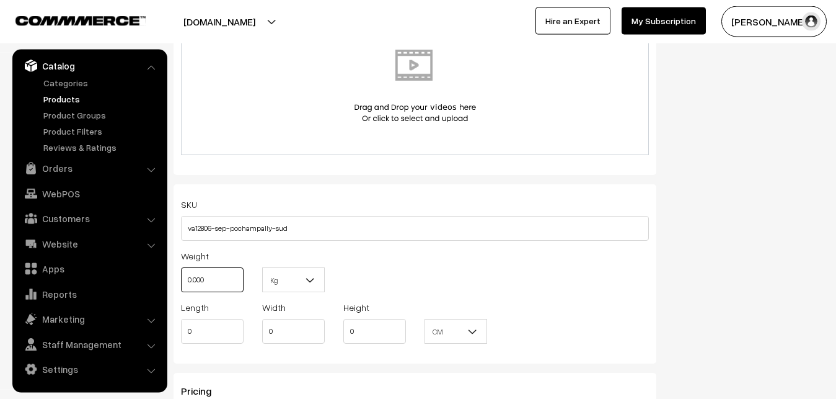
drag, startPoint x: 219, startPoint y: 271, endPoint x: 179, endPoint y: 278, distance: 41.6
click at [181, 278] on input "0.000" at bounding box center [212, 279] width 63 height 25
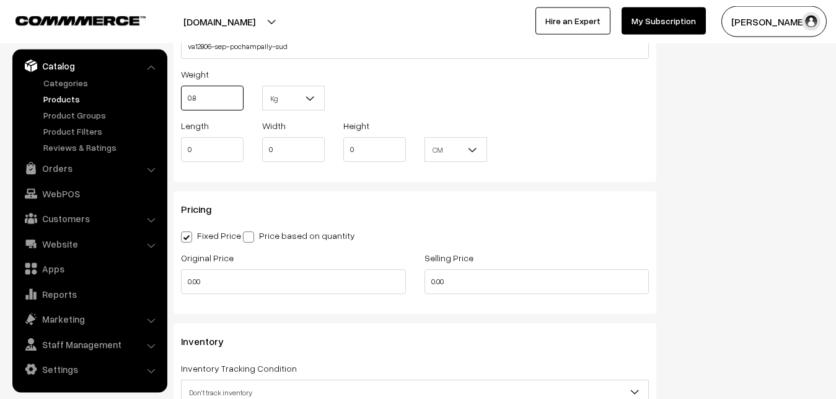
scroll to position [974, 0]
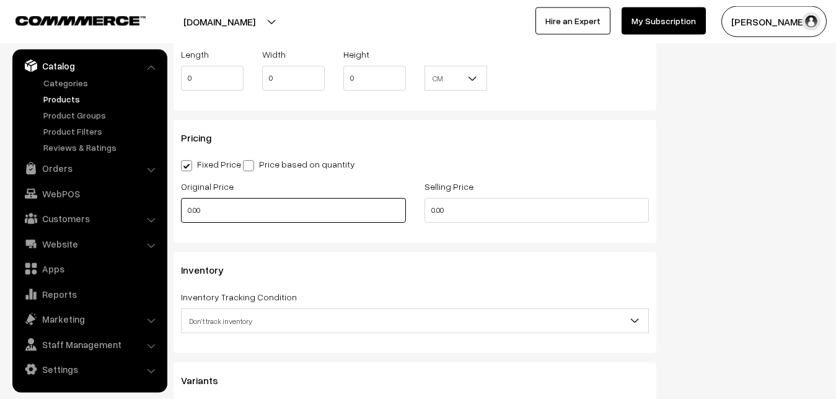
type input "0.80"
drag, startPoint x: 215, startPoint y: 206, endPoint x: 135, endPoint y: 219, distance: 80.9
click at [181, 219] on input "0.00" at bounding box center [293, 210] width 225 height 25
type input "10500"
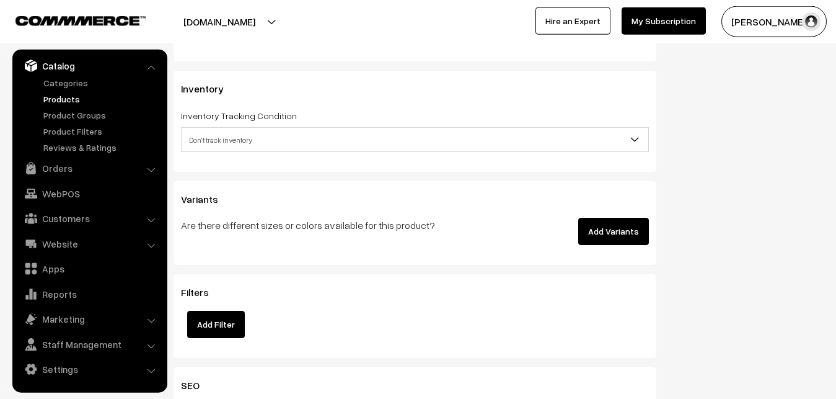
scroll to position [1164, 0]
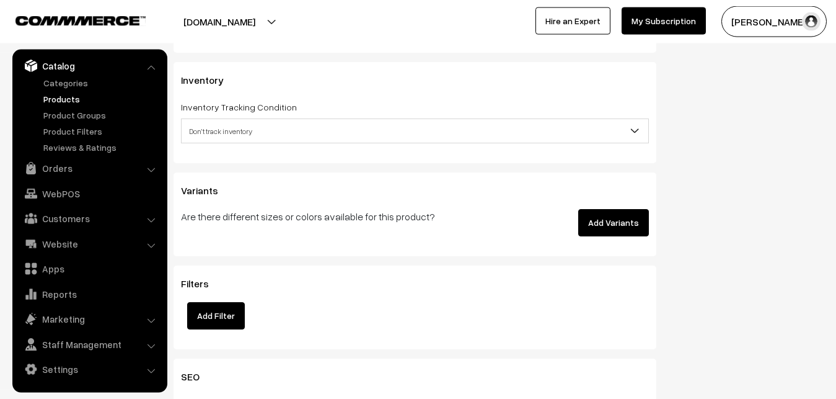
type input "13000"
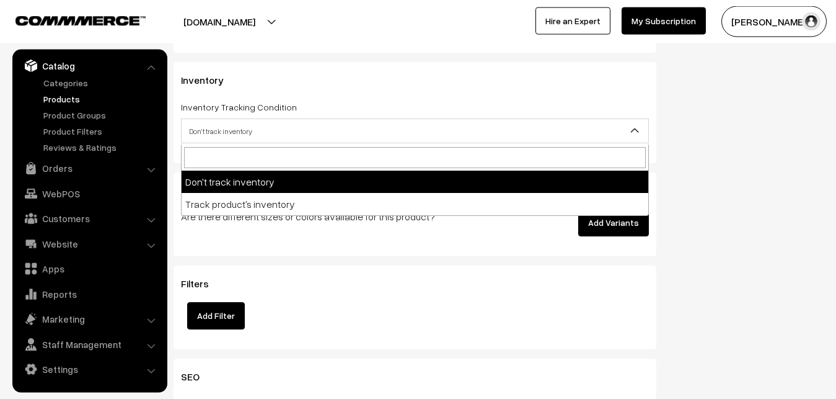
click at [224, 133] on span "Don't track inventory" at bounding box center [415, 131] width 467 height 22
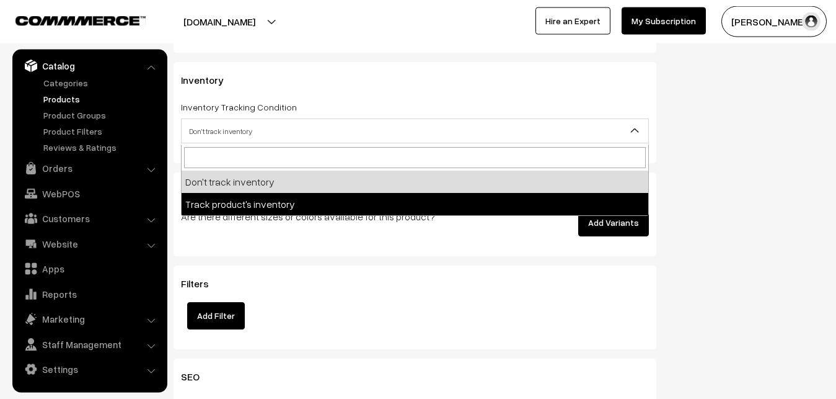
select select "2"
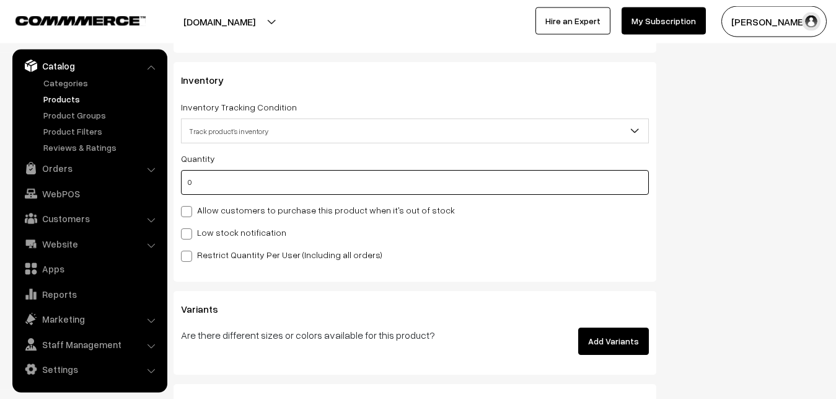
click at [206, 183] on input "0" at bounding box center [415, 182] width 468 height 25
type input "4"
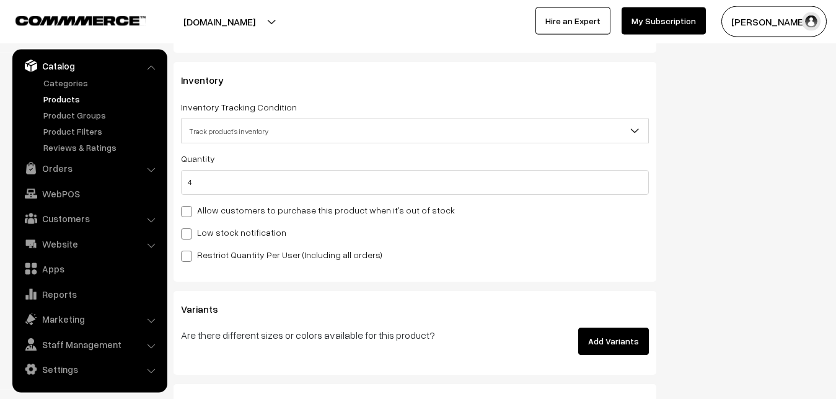
click at [201, 229] on label "Low stock notification" at bounding box center [233, 232] width 105 height 13
click at [189, 229] on input "Low stock notification" at bounding box center [185, 232] width 8 height 8
checkbox input "true"
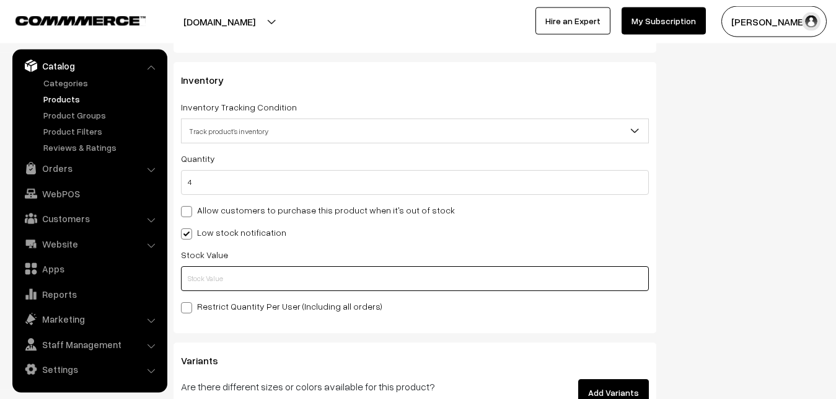
click at [206, 272] on input "text" at bounding box center [415, 278] width 468 height 25
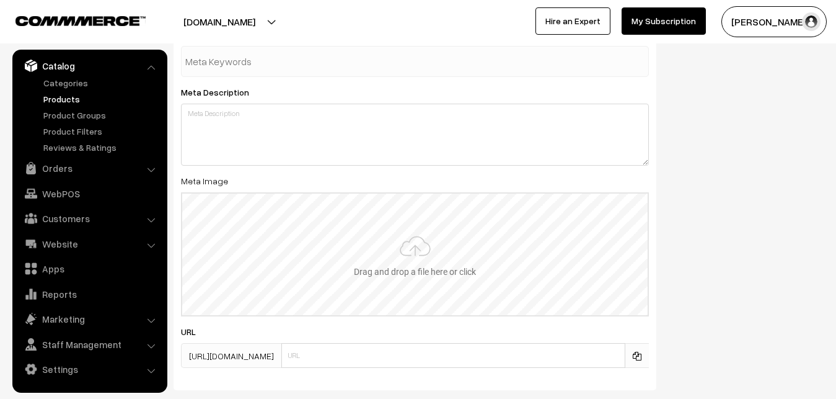
scroll to position [1796, 0]
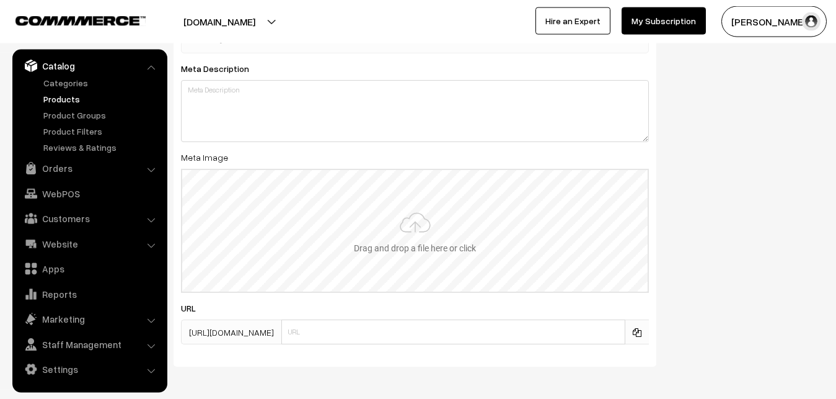
type input "2"
click at [392, 213] on input "file" at bounding box center [415, 231] width 466 height 122
type input "C:\fakepath\ikkat-saree-va12806-sep.jpeg"
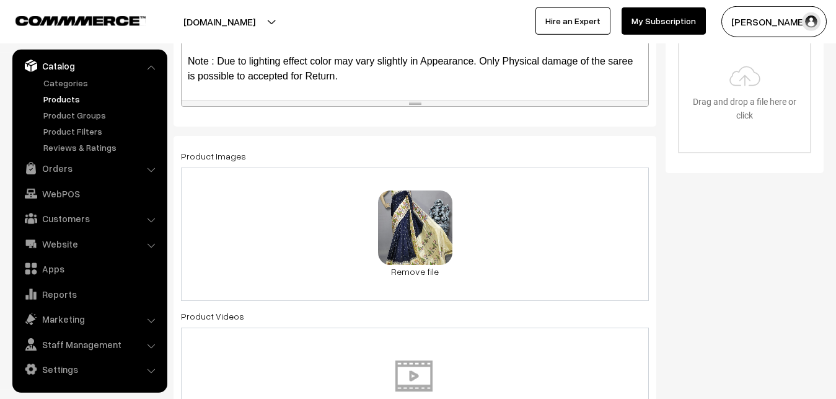
scroll to position [0, 0]
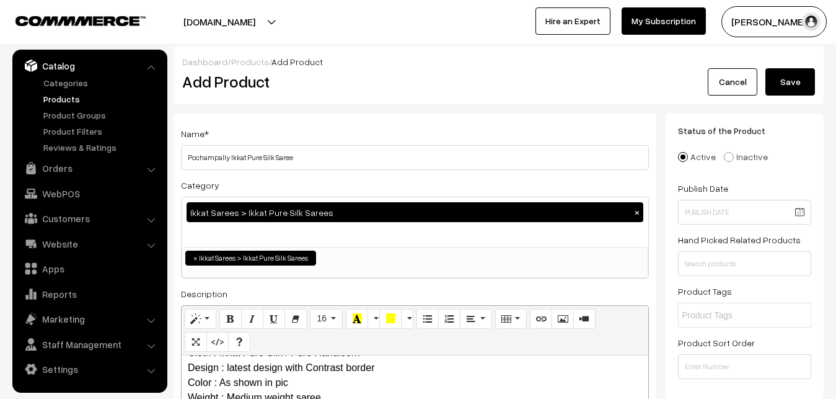
click at [791, 74] on button "Save" at bounding box center [791, 81] width 50 height 27
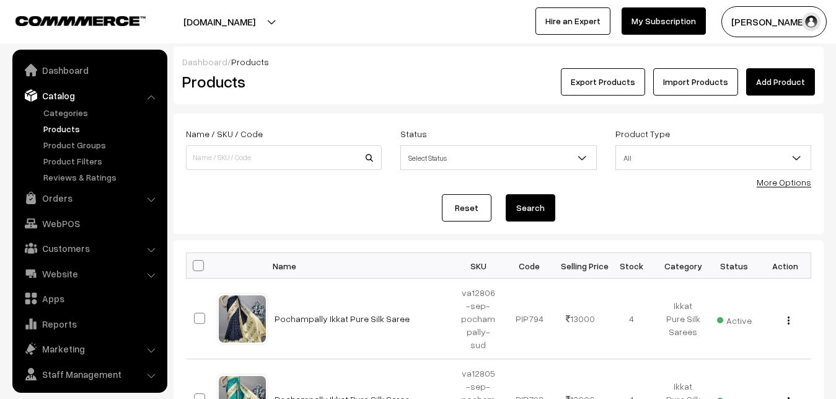
scroll to position [30, 0]
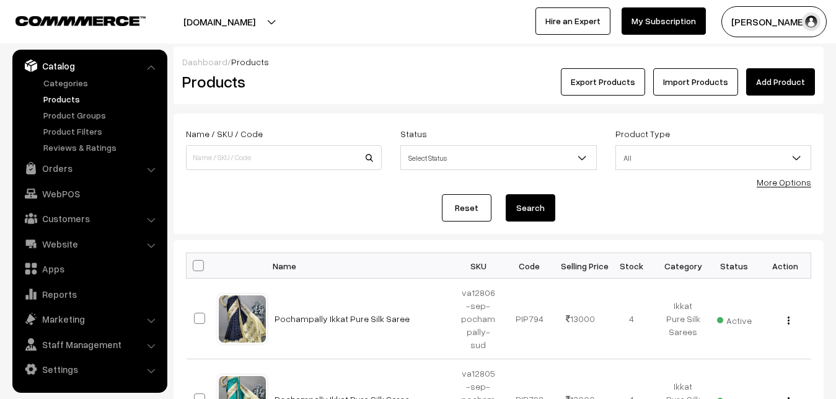
click at [748, 73] on div "Export Products Import Products Add Product" at bounding box center [607, 81] width 416 height 27
click at [761, 82] on link "Add Product" at bounding box center [780, 81] width 69 height 27
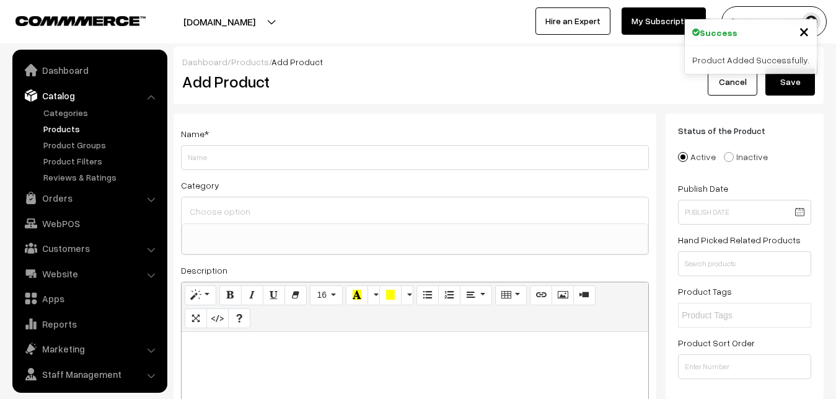
select select
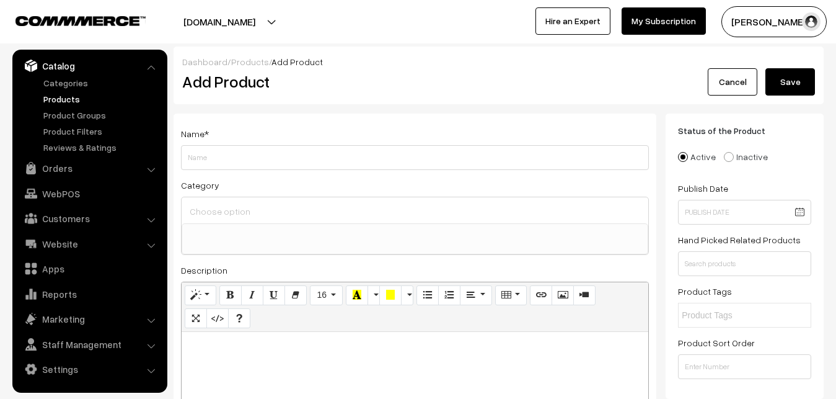
click at [258, 348] on p at bounding box center [415, 345] width 454 height 15
paste div
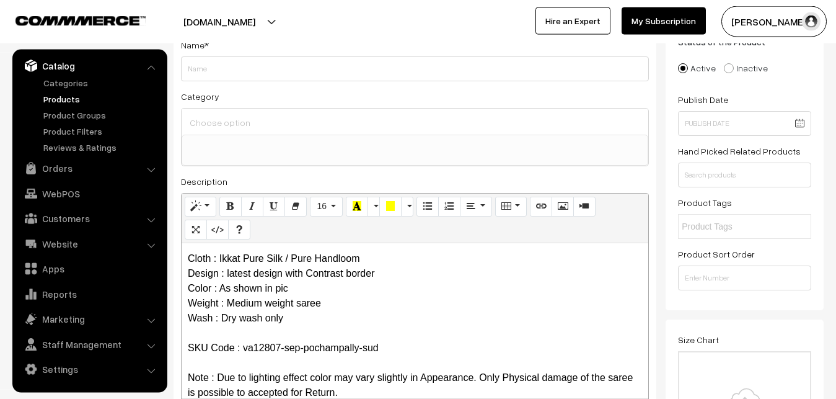
scroll to position [0, 0]
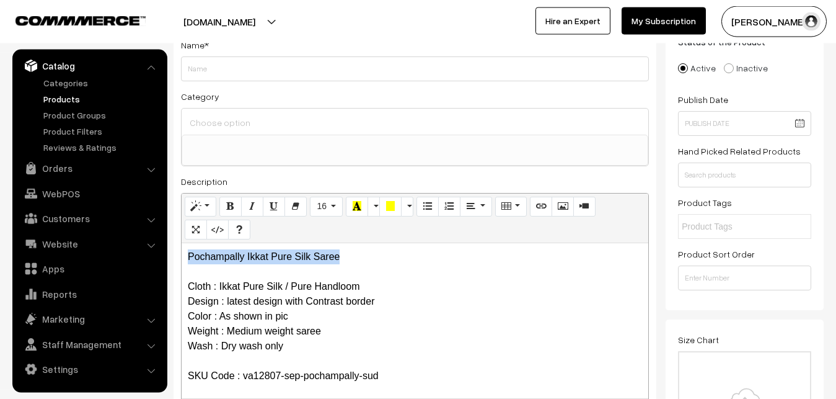
drag, startPoint x: 347, startPoint y: 260, endPoint x: 169, endPoint y: 246, distance: 178.5
click at [182, 246] on div "Pochampally Ikkat Pure Silk Saree Cloth : Ikkat Pure Silk / Pure Handloom Desig…" at bounding box center [415, 320] width 467 height 155
copy p "Pochampally Ikkat Pure Silk Saree"
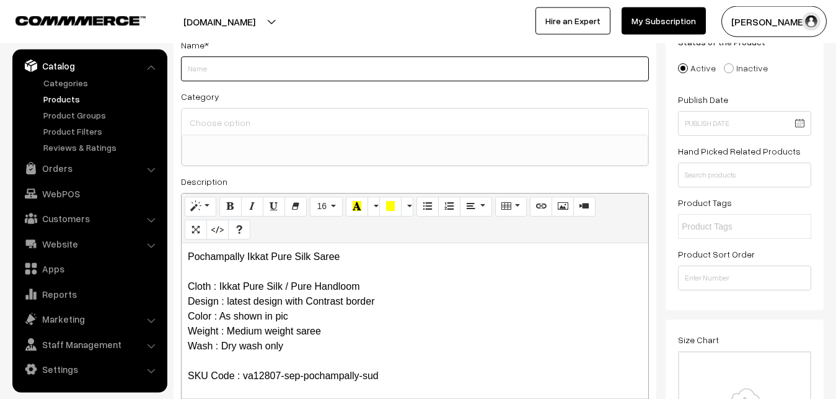
paste input "Pochampally Ikkat Pure Silk Saree"
type input "Pochampally Ikkat Pure Silk Saree"
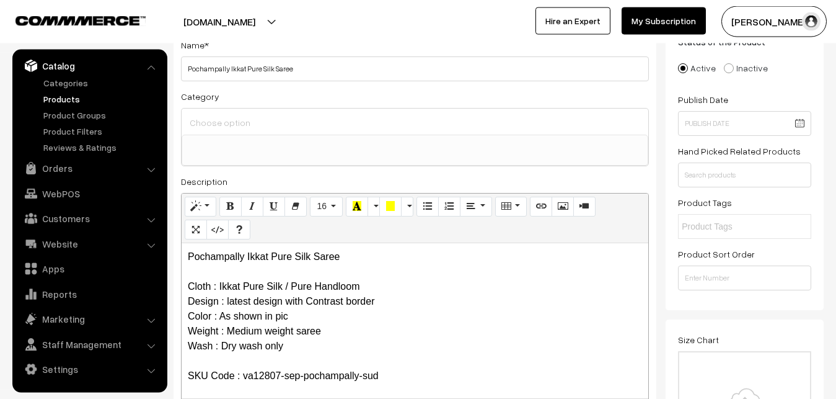
click at [232, 119] on input at bounding box center [415, 122] width 457 height 18
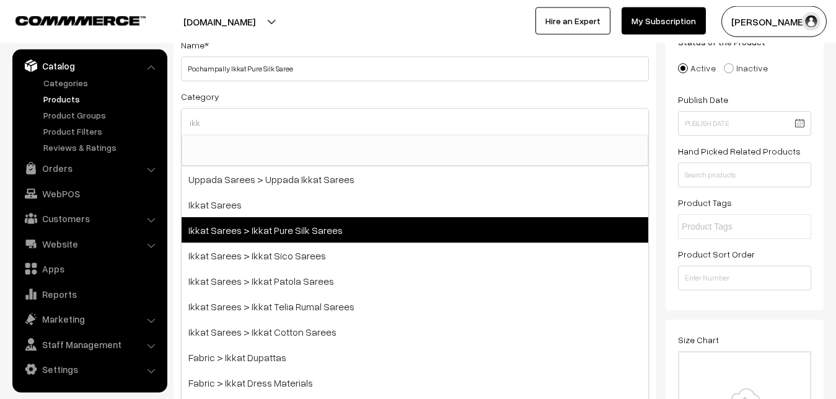
type input "ikk"
click at [330, 224] on span "Ikkat Sarees > Ikkat Pure Silk Sarees" at bounding box center [415, 229] width 467 height 25
select select "20"
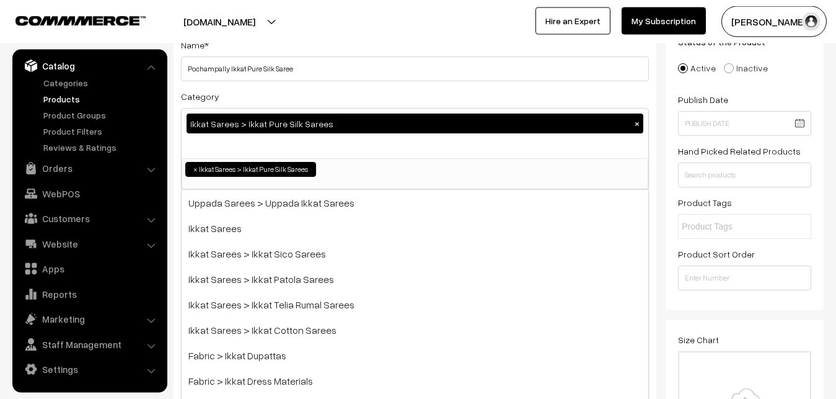
click at [340, 89] on div "Category Ikkat Sarees > Ikkat Pure Silk Sarees × Uppada Sarees Uppada Sarees > …" at bounding box center [415, 139] width 468 height 101
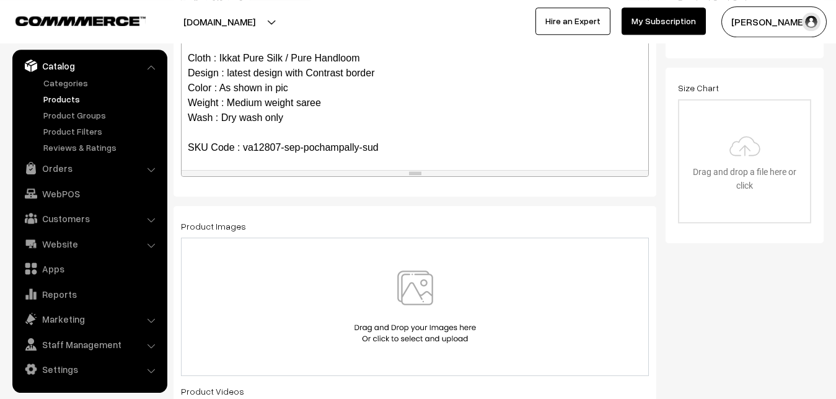
scroll to position [342, 0]
click at [416, 267] on div at bounding box center [415, 305] width 468 height 138
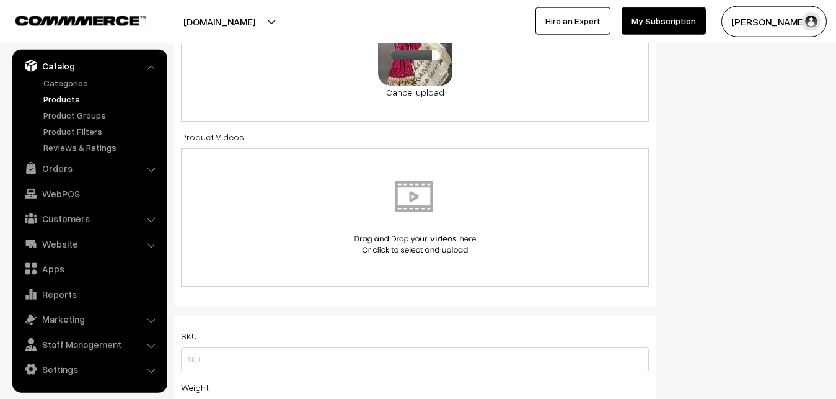
scroll to position [721, 0]
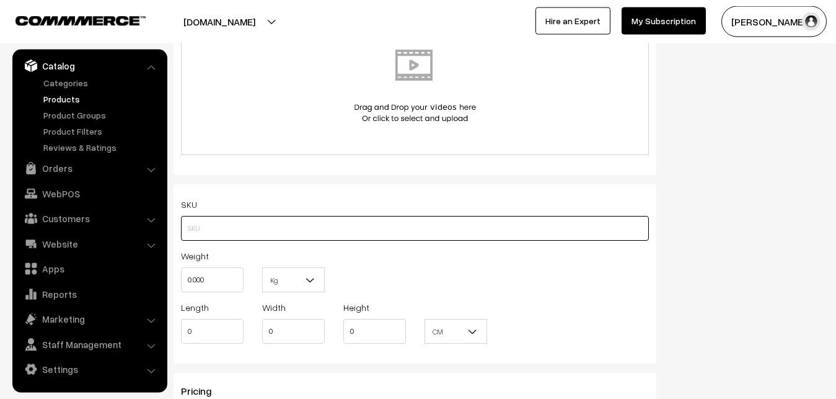
click at [203, 236] on input "text" at bounding box center [415, 228] width 468 height 25
paste input "va12807-sep-pochampally-sud"
type input "va12807-sep-pochampally-sud"
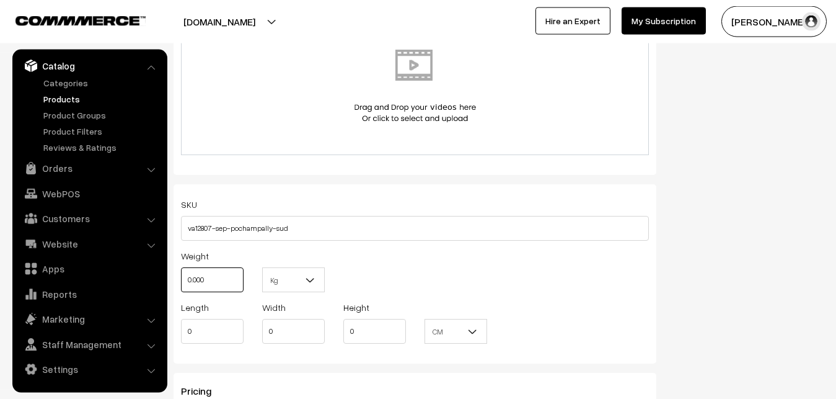
click at [216, 273] on input "0.000" at bounding box center [212, 279] width 63 height 25
type input "0"
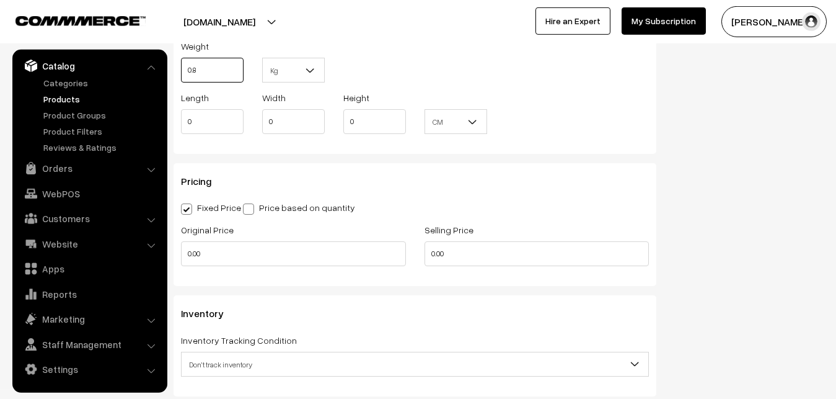
scroll to position [1037, 0]
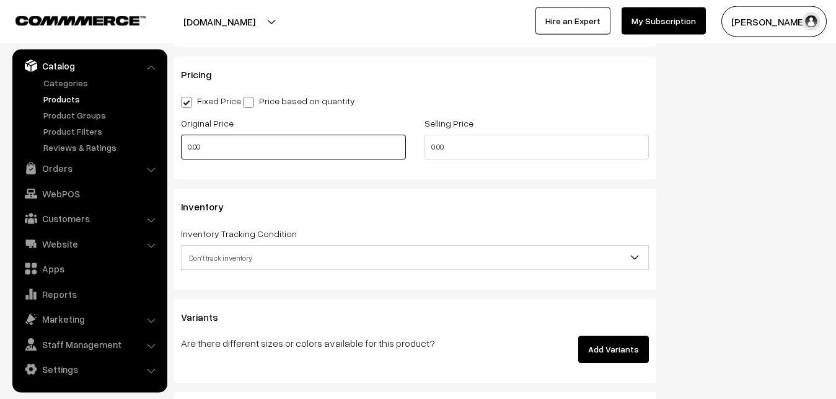
type input "0.80"
drag, startPoint x: 221, startPoint y: 146, endPoint x: 172, endPoint y: 146, distance: 49.0
click at [181, 146] on input "0.00" at bounding box center [293, 147] width 225 height 25
type input "10500"
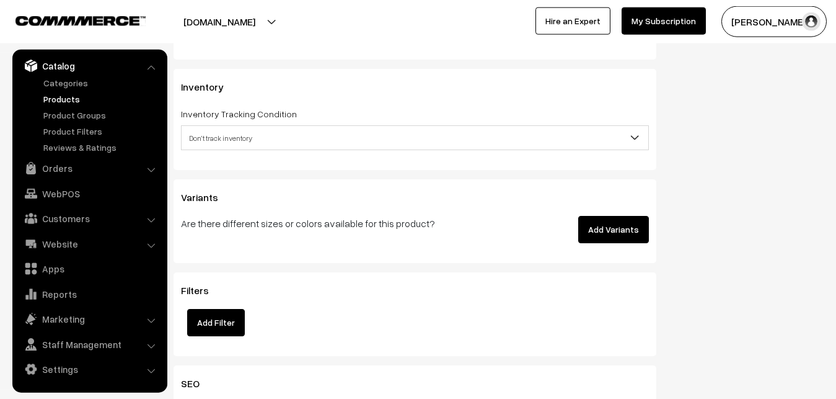
scroll to position [1164, 0]
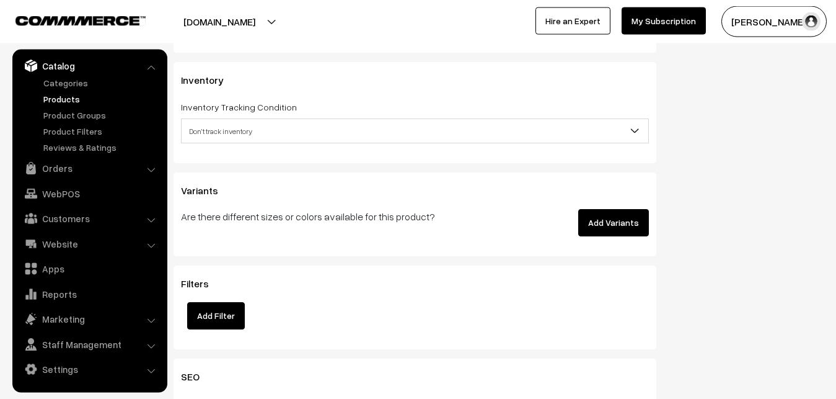
type input "13000"
click at [244, 137] on span "Don't track inventory" at bounding box center [415, 131] width 467 height 22
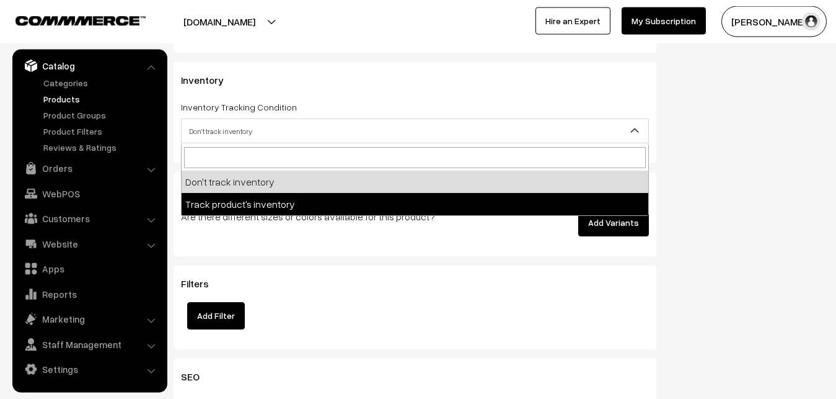
select select "2"
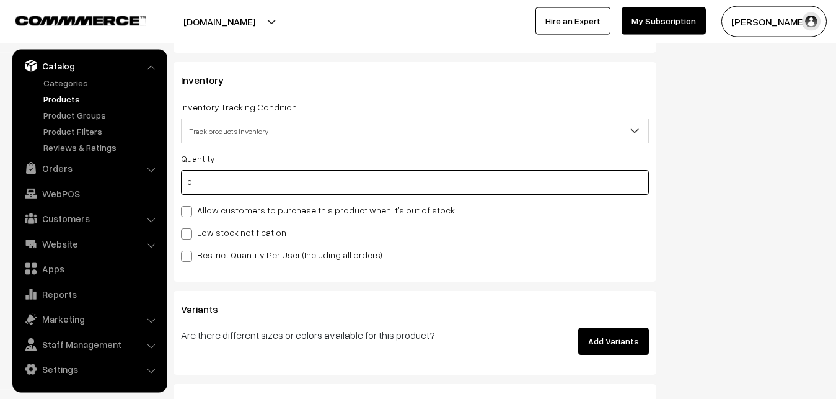
click at [237, 184] on input "0" at bounding box center [415, 182] width 468 height 25
type input "4"
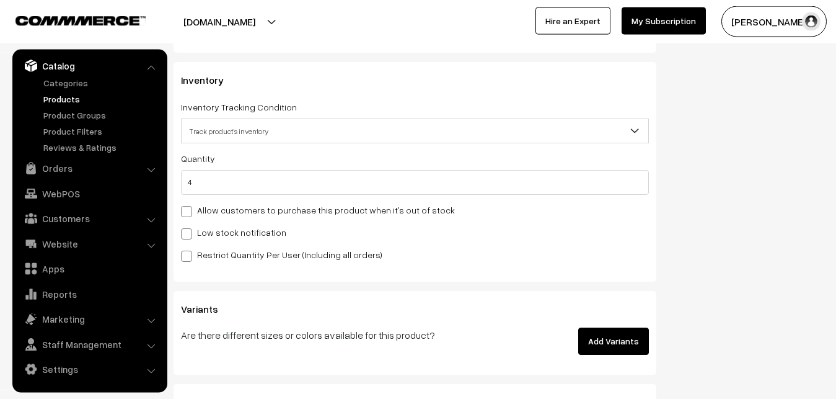
click at [223, 231] on label "Low stock notification" at bounding box center [233, 232] width 105 height 13
click at [189, 231] on input "Low stock notification" at bounding box center [185, 232] width 8 height 8
checkbox input "true"
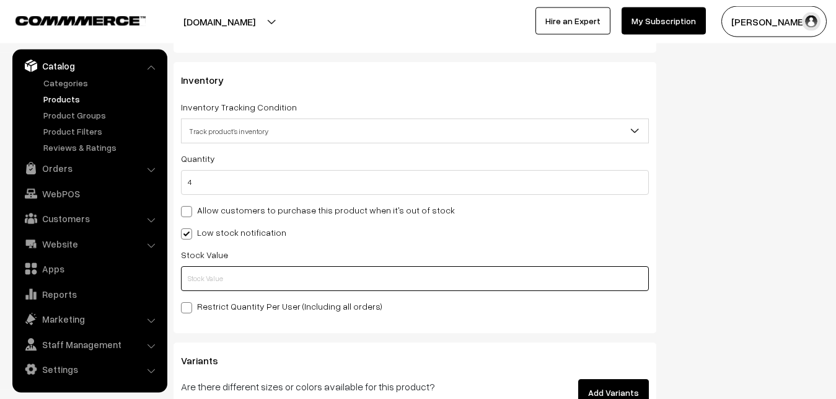
click at [220, 272] on input "text" at bounding box center [415, 278] width 468 height 25
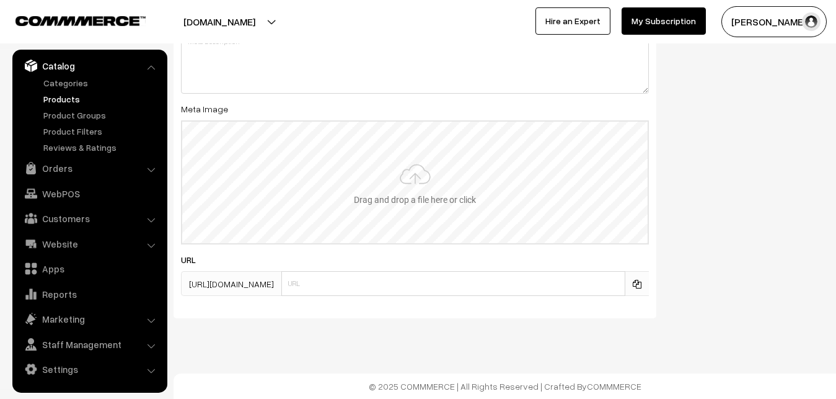
scroll to position [1846, 0]
type input "2"
click at [427, 169] on input "file" at bounding box center [415, 183] width 466 height 122
type input "C:\fakepath\ikkat-saree-va12807-sep.jpeg"
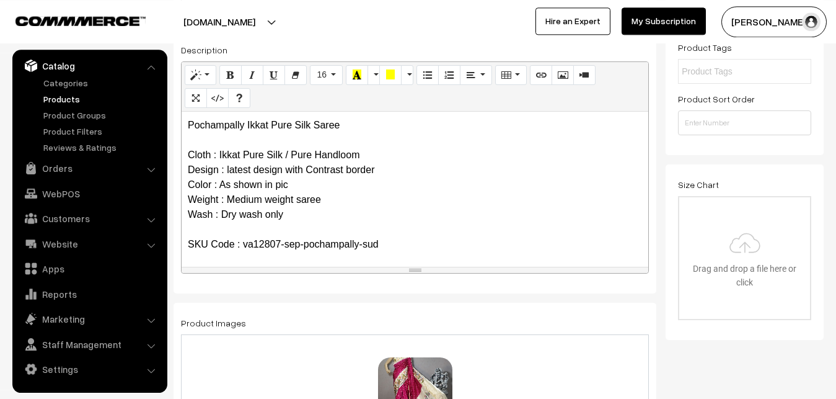
scroll to position [0, 0]
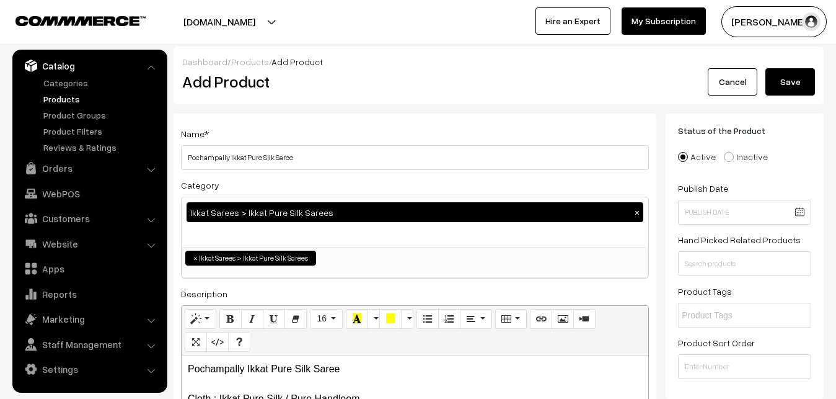
click at [799, 73] on button "Save" at bounding box center [791, 81] width 50 height 27
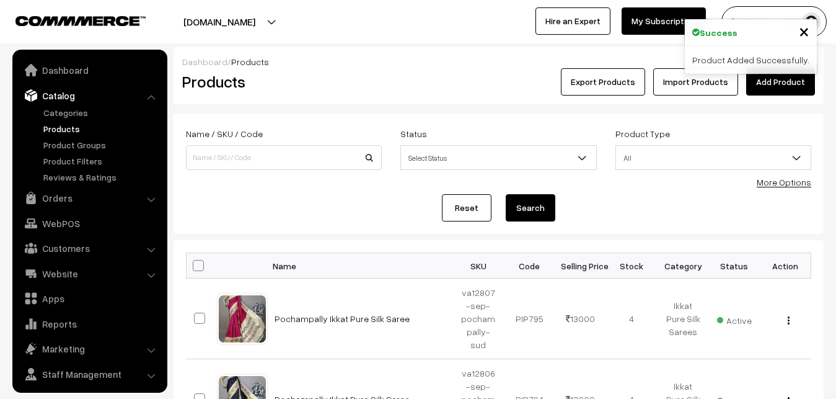
scroll to position [30, 0]
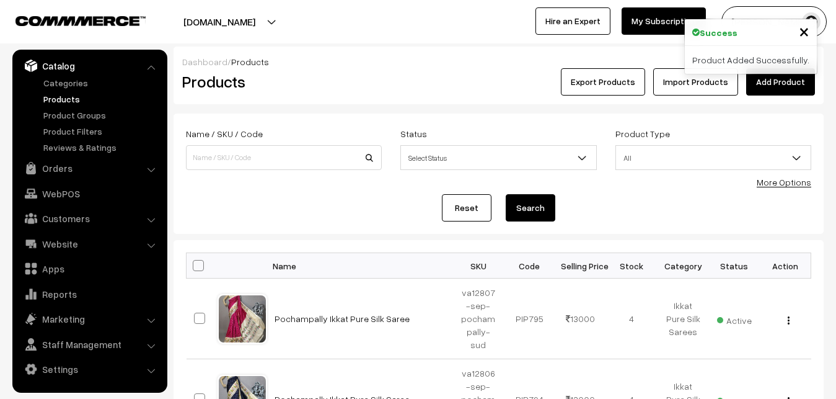
click at [769, 87] on link "Add Product" at bounding box center [780, 81] width 69 height 27
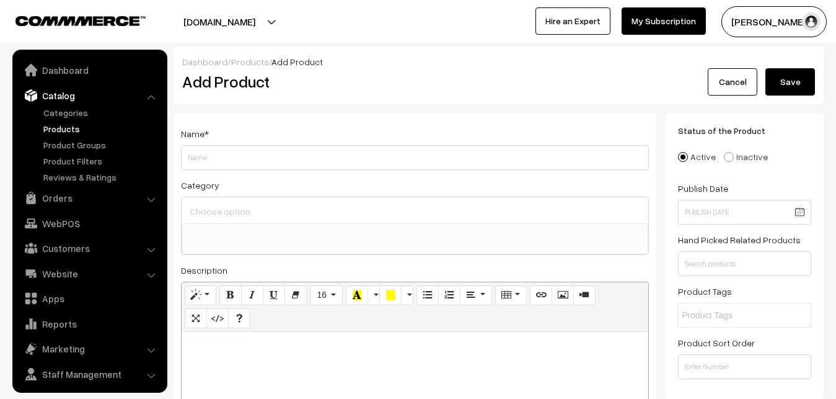
select select
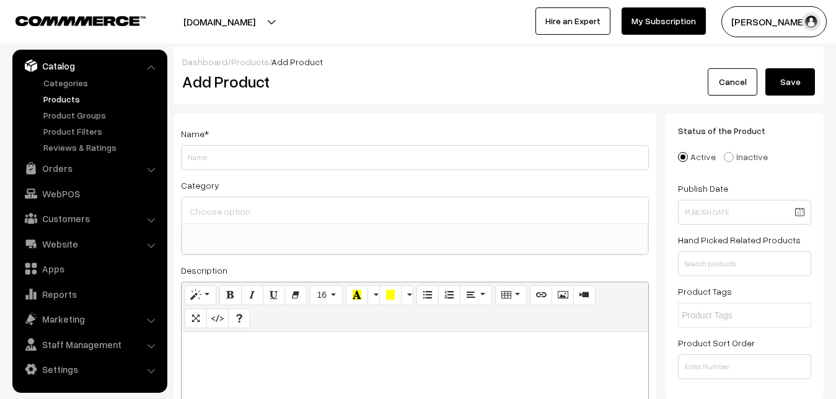
paste div
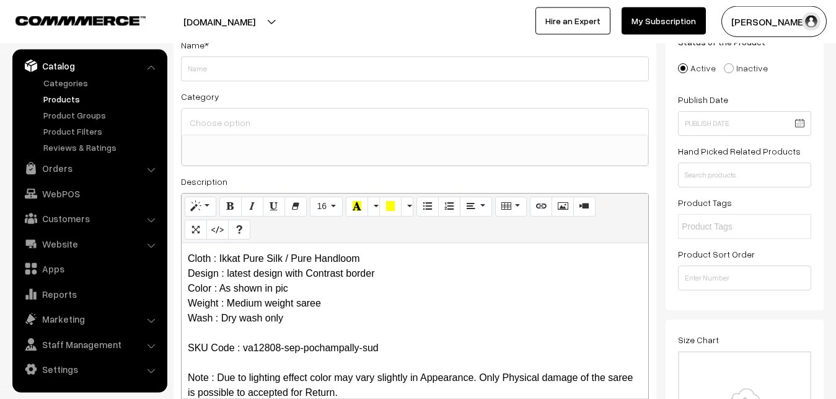
scroll to position [0, 0]
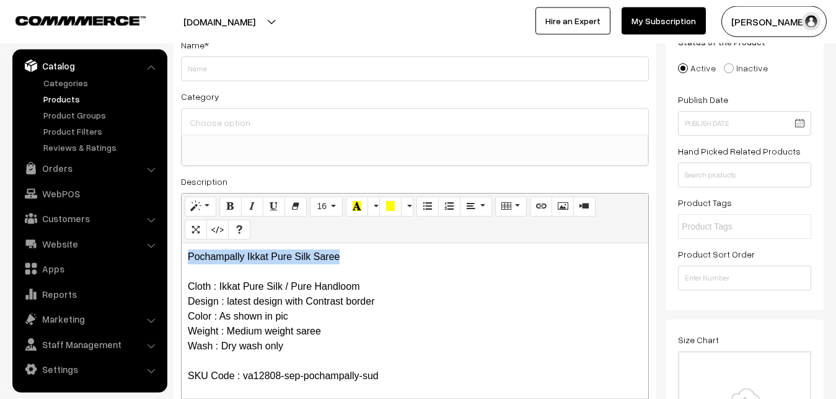
drag, startPoint x: 343, startPoint y: 252, endPoint x: 138, endPoint y: 247, distance: 205.3
click at [182, 247] on div "Pochampally Ikkat Pure Silk Saree Cloth : Ikkat Pure Silk / Pure Handloom Desig…" at bounding box center [415, 320] width 467 height 155
copy p "Pochampally Ikkat Pure Silk Saree"
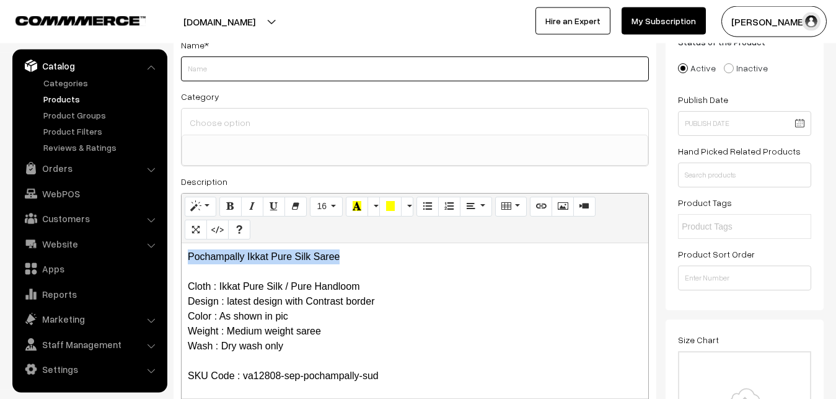
click at [205, 79] on input "Weight" at bounding box center [415, 68] width 468 height 25
paste input "Pochampally Ikkat Pure Silk Saree"
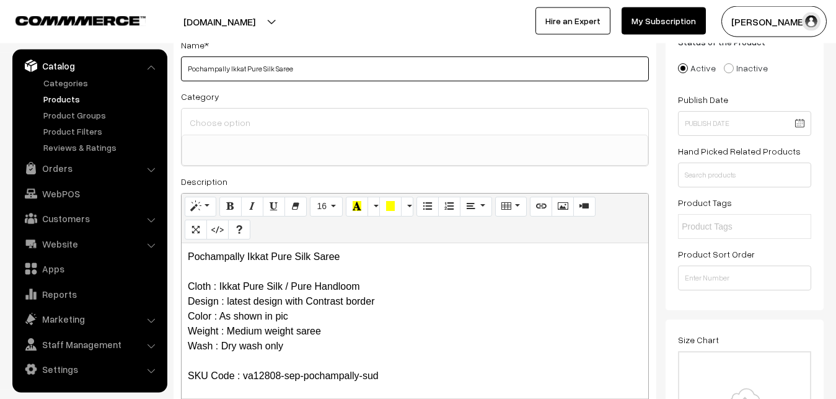
type input "Pochampally Ikkat Pure Silk Saree"
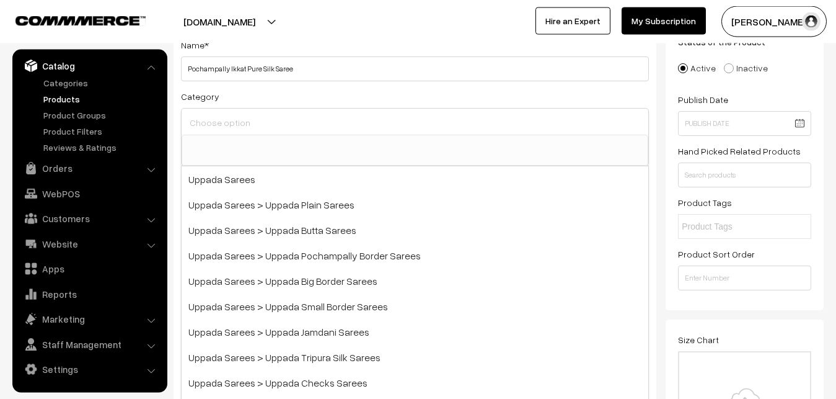
click at [214, 120] on input at bounding box center [415, 122] width 457 height 18
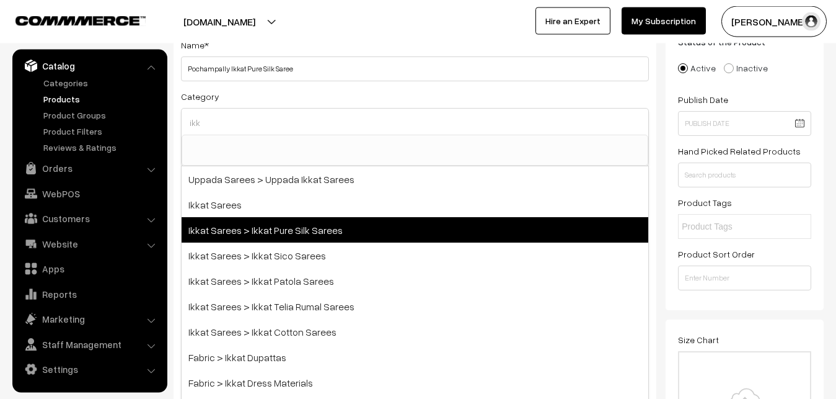
type input "ikk"
click at [255, 224] on span "Ikkat Sarees > Ikkat Pure Silk Sarees" at bounding box center [415, 229] width 467 height 25
select select "20"
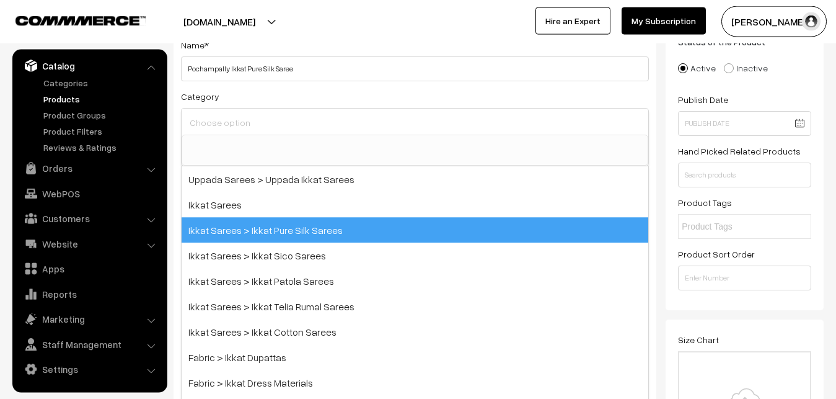
scroll to position [195, 0]
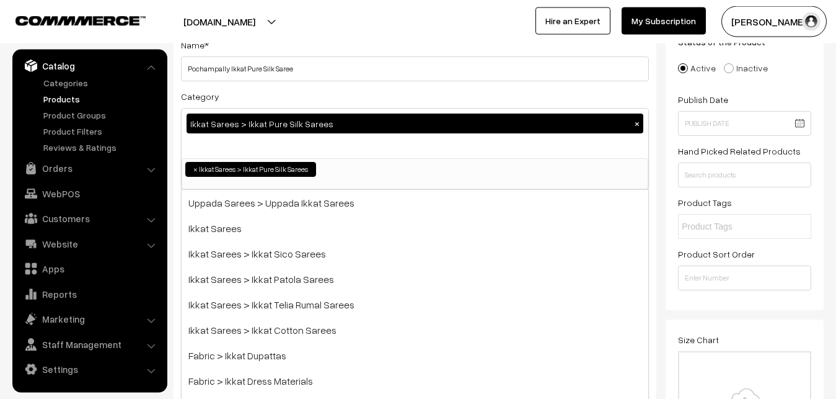
click at [282, 97] on div "Category Ikkat Sarees > Ikkat Pure Silk Sarees × Uppada Sarees Uppada Sarees > …" at bounding box center [415, 139] width 468 height 101
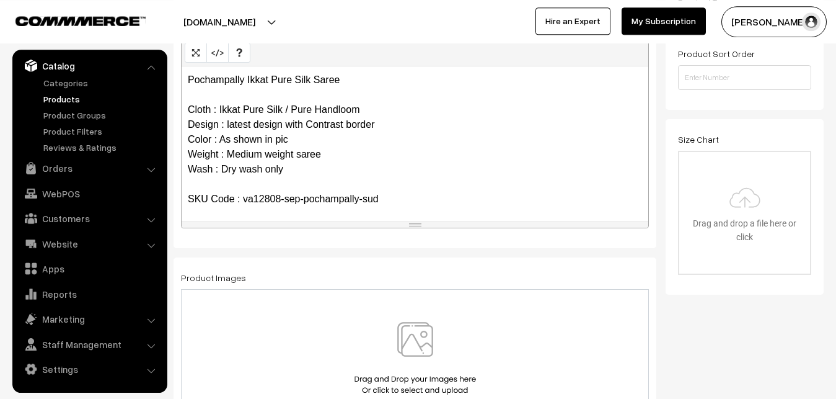
scroll to position [342, 0]
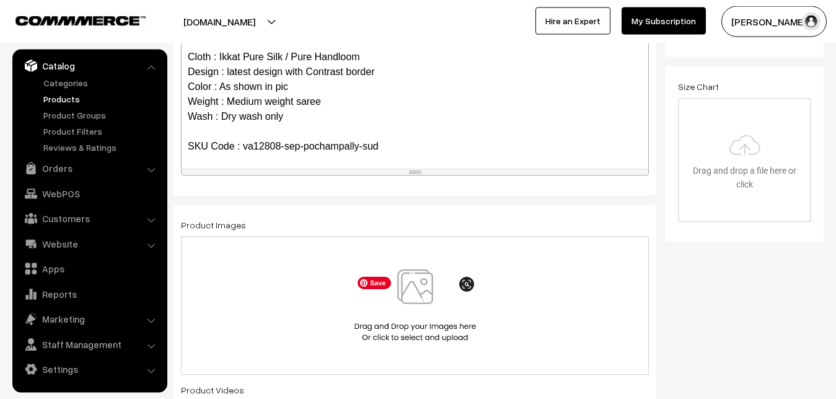
click at [418, 288] on img at bounding box center [416, 305] width 128 height 73
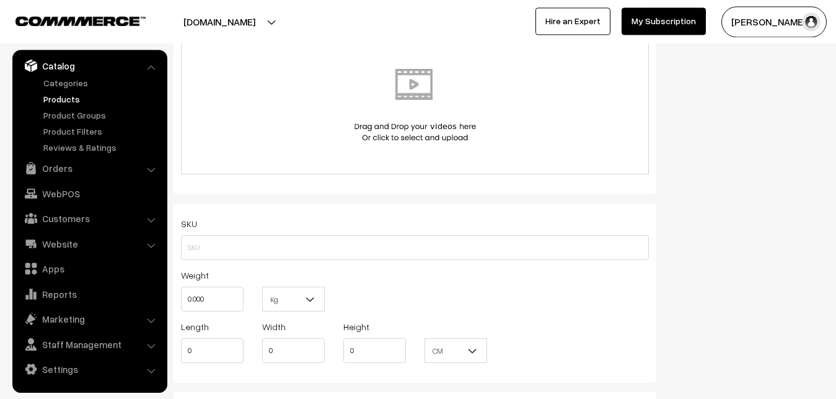
scroll to position [721, 0]
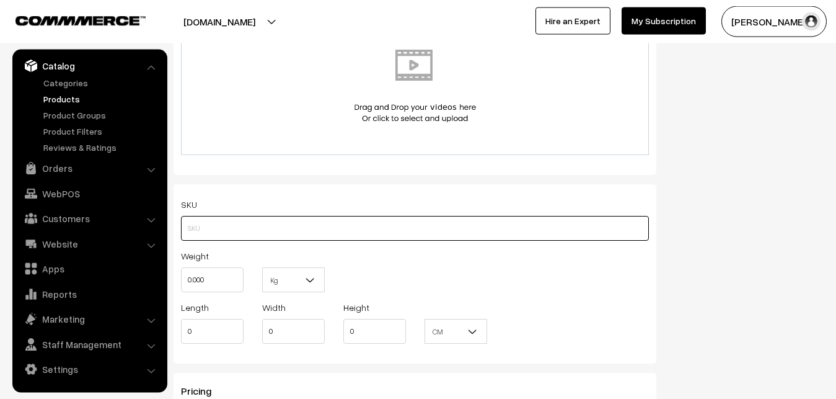
click at [197, 224] on input "text" at bounding box center [415, 228] width 468 height 25
paste input "va12808-sep-pochampally-sud"
type input "va12808-sep-pochampally-sud"
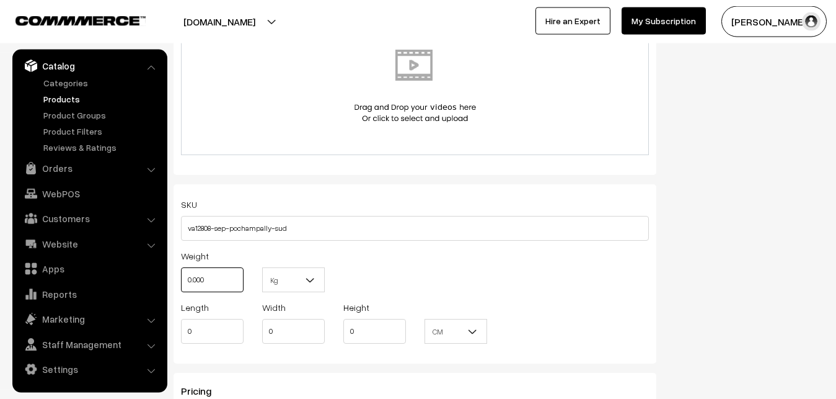
drag, startPoint x: 215, startPoint y: 275, endPoint x: 170, endPoint y: 272, distance: 44.7
click at [181, 272] on input "0.000" at bounding box center [212, 279] width 63 height 25
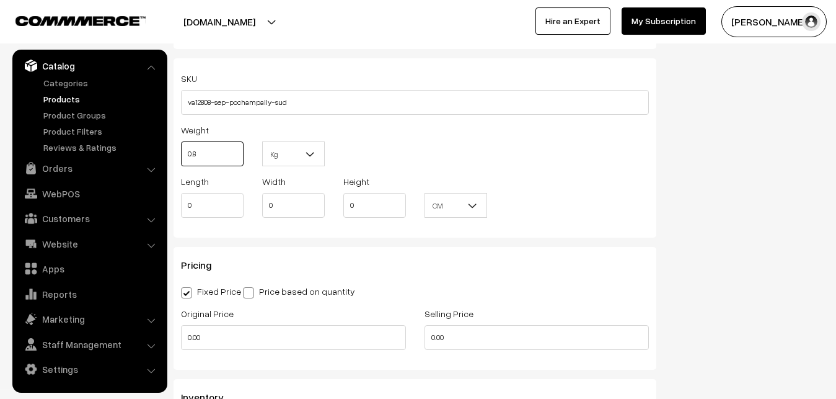
scroll to position [847, 0]
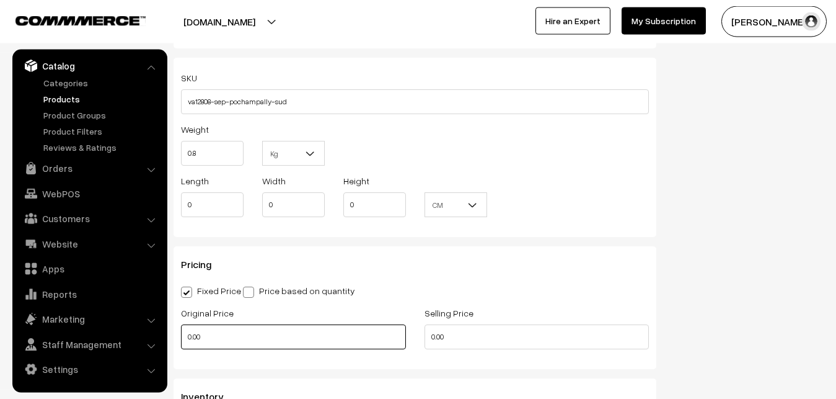
type input "0.80"
drag, startPoint x: 213, startPoint y: 334, endPoint x: 165, endPoint y: 335, distance: 48.4
click at [181, 335] on input "0.00" at bounding box center [293, 336] width 225 height 25
type input "10500"
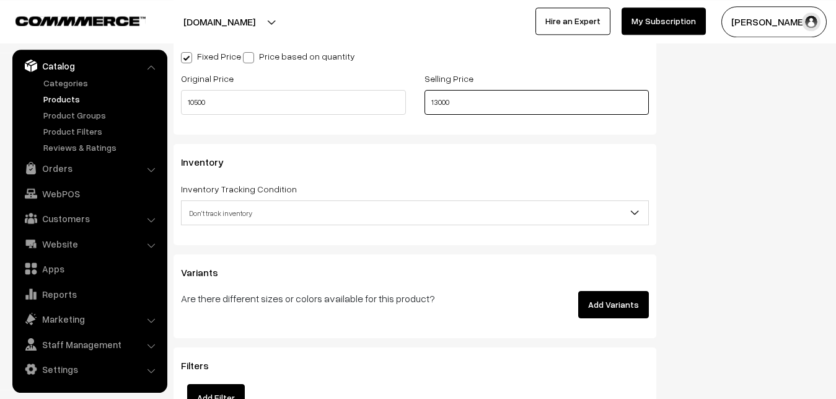
scroll to position [1100, 0]
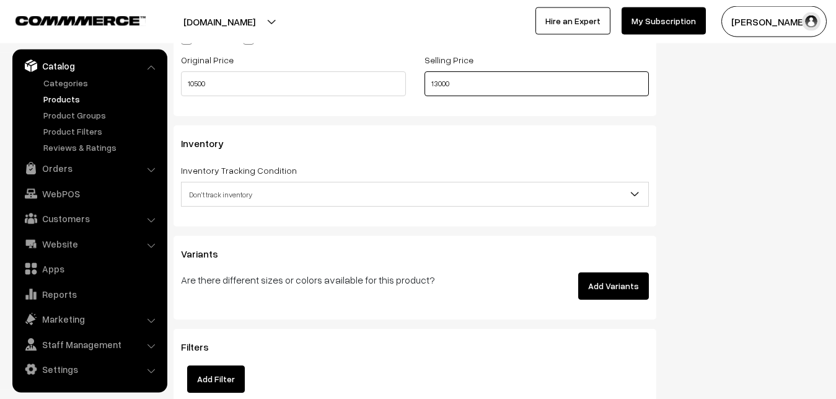
type input "13000"
click at [247, 195] on span "Don't track inventory" at bounding box center [415, 195] width 467 height 22
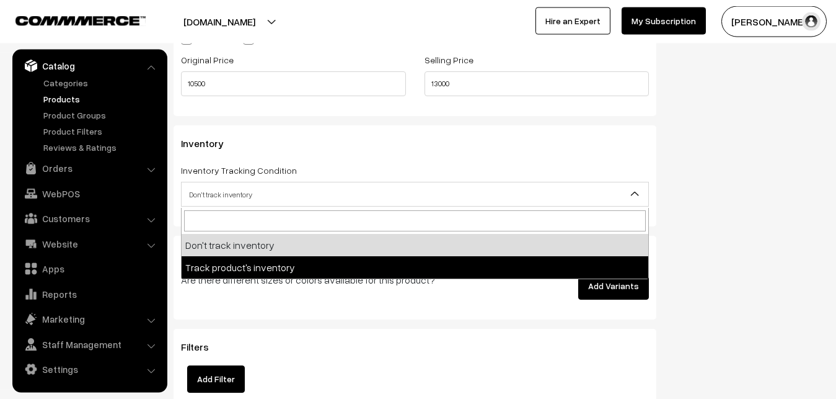
select select "2"
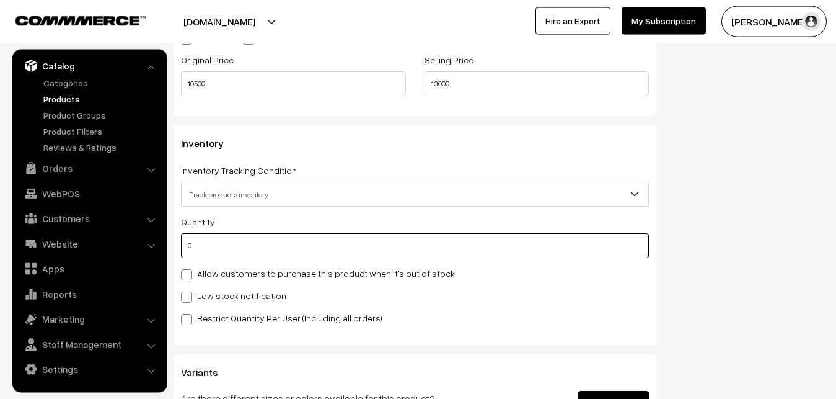
click at [242, 246] on input "0" at bounding box center [415, 245] width 468 height 25
type input "4"
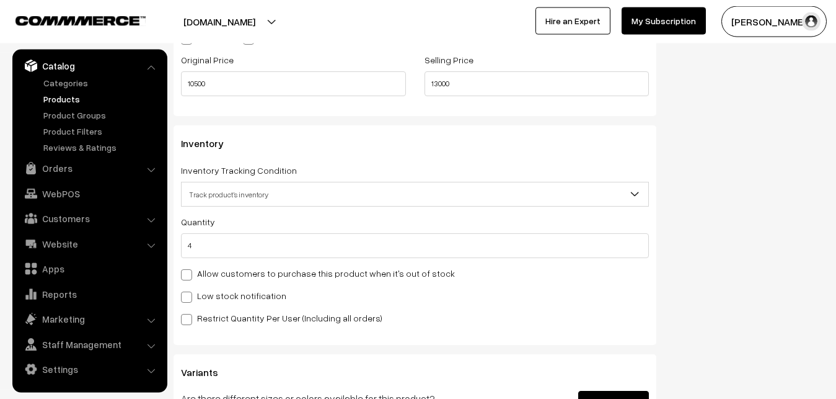
click at [215, 291] on label "Low stock notification" at bounding box center [233, 295] width 105 height 13
click at [189, 291] on input "Low stock notification" at bounding box center [185, 295] width 8 height 8
checkbox input "true"
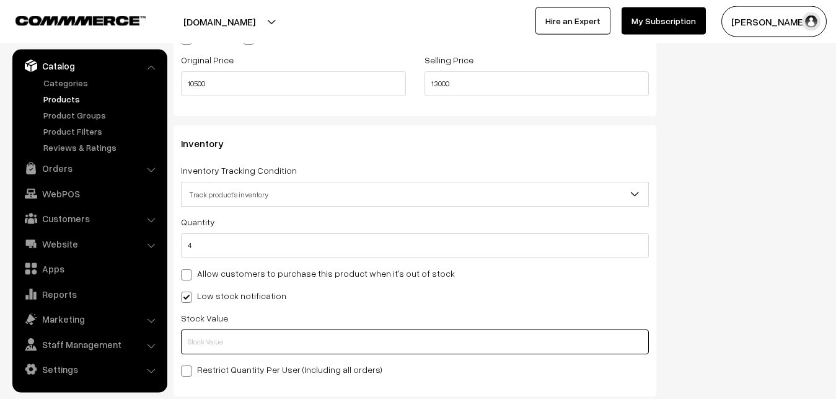
click at [212, 338] on input "text" at bounding box center [415, 341] width 468 height 25
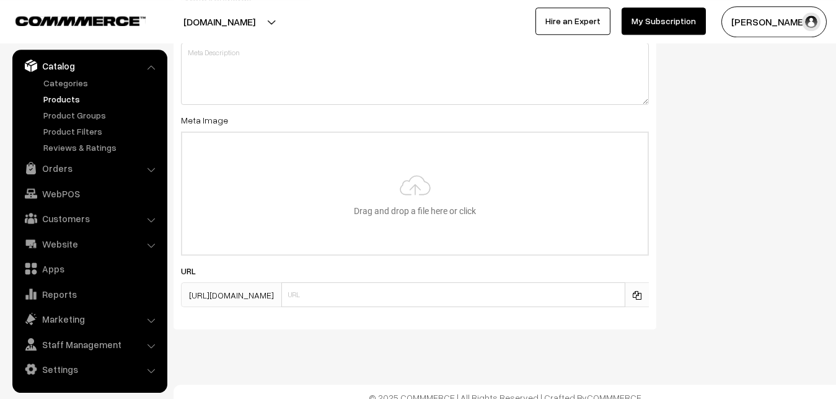
scroll to position [1846, 0]
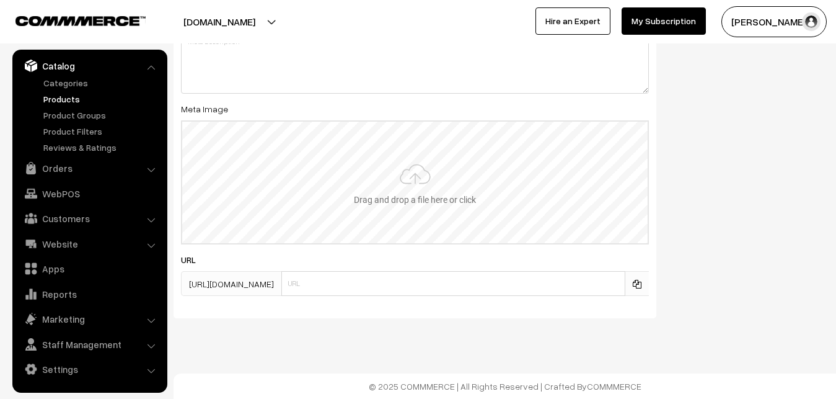
type input "2"
click at [418, 175] on input "file" at bounding box center [415, 183] width 466 height 122
type input "C:\fakepath\ikkat-saree-va12808-sep.jpeg"
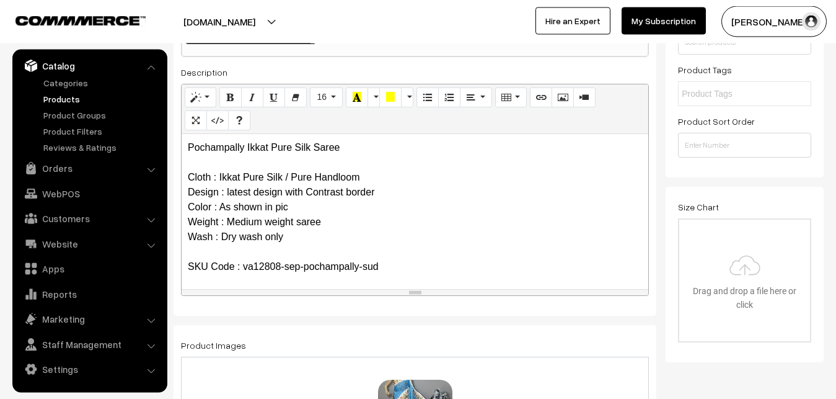
scroll to position [0, 0]
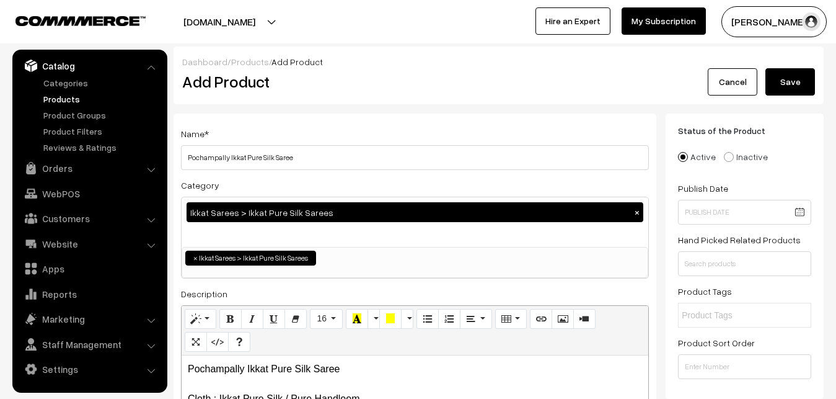
click at [780, 78] on button "Save" at bounding box center [791, 81] width 50 height 27
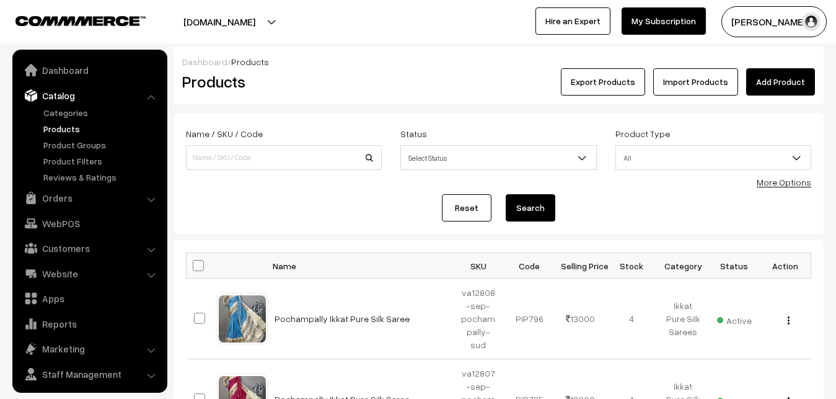
scroll to position [30, 0]
